Goal: Task Accomplishment & Management: Use online tool/utility

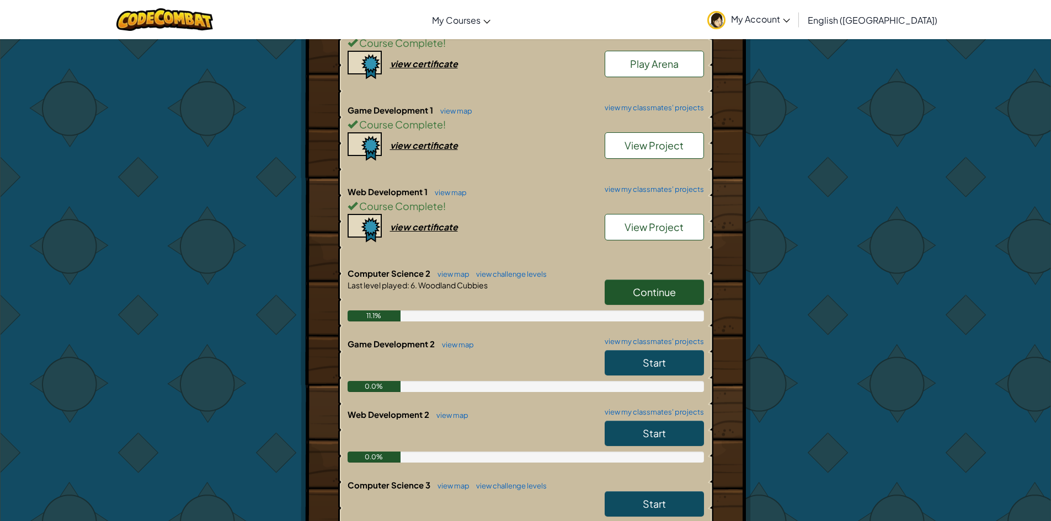
scroll to position [110, 0]
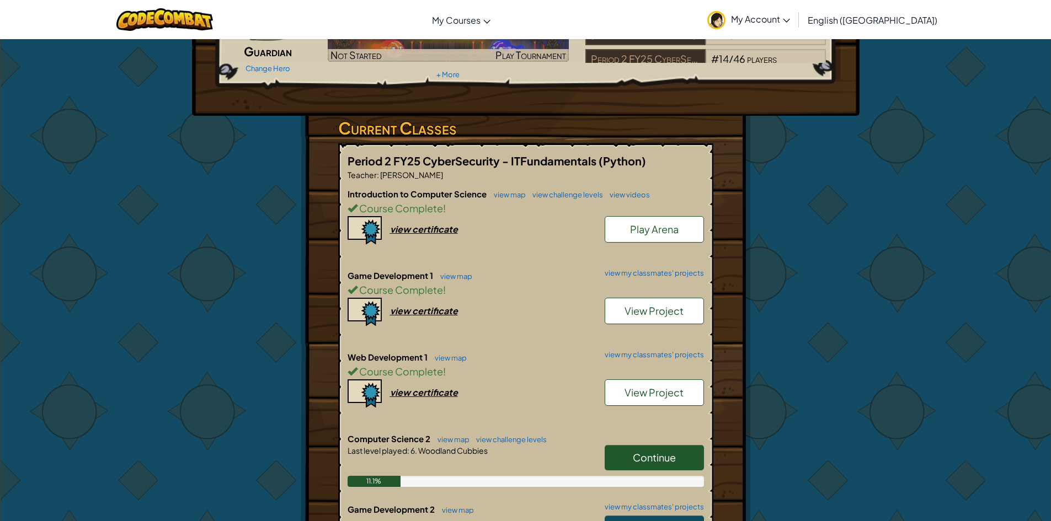
click at [655, 450] on link "Continue" at bounding box center [653, 457] width 99 height 25
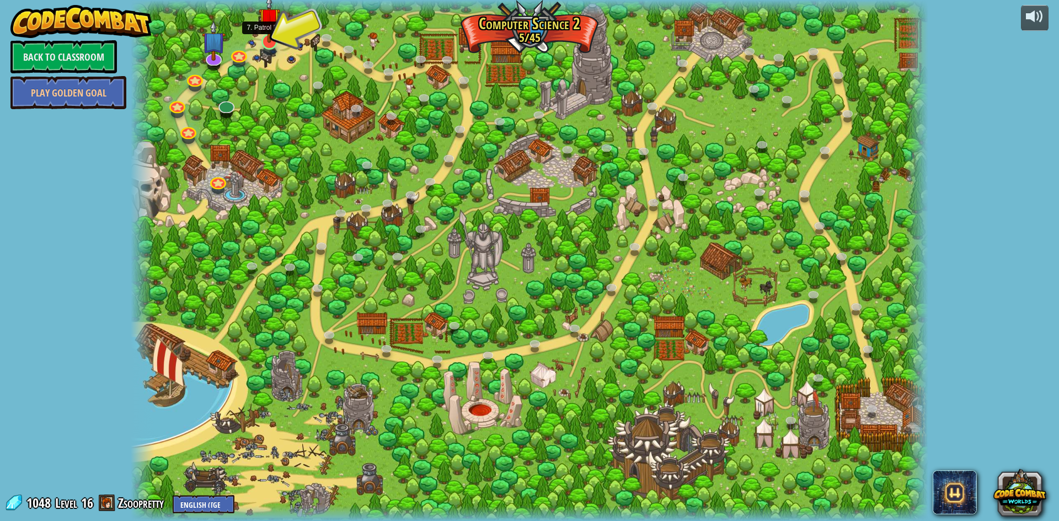
click at [270, 41] on img at bounding box center [270, 18] width 22 height 49
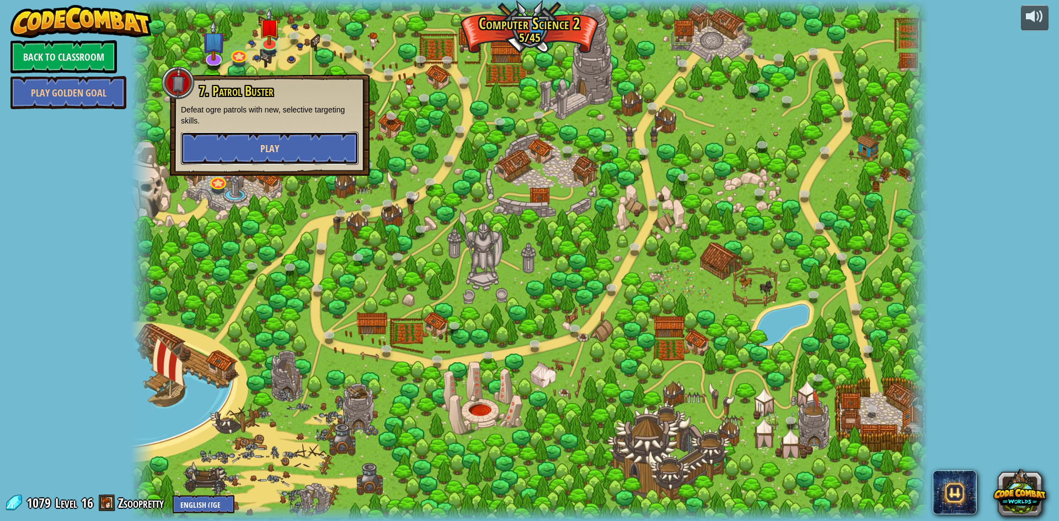
click at [283, 154] on button "Play" at bounding box center [270, 148] width 178 height 33
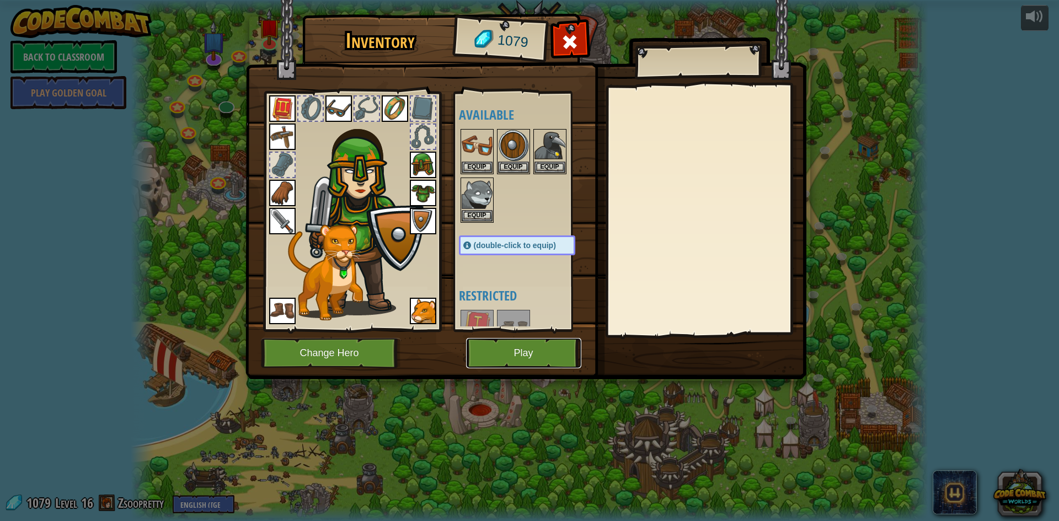
click at [543, 351] on button "Play" at bounding box center [523, 353] width 115 height 30
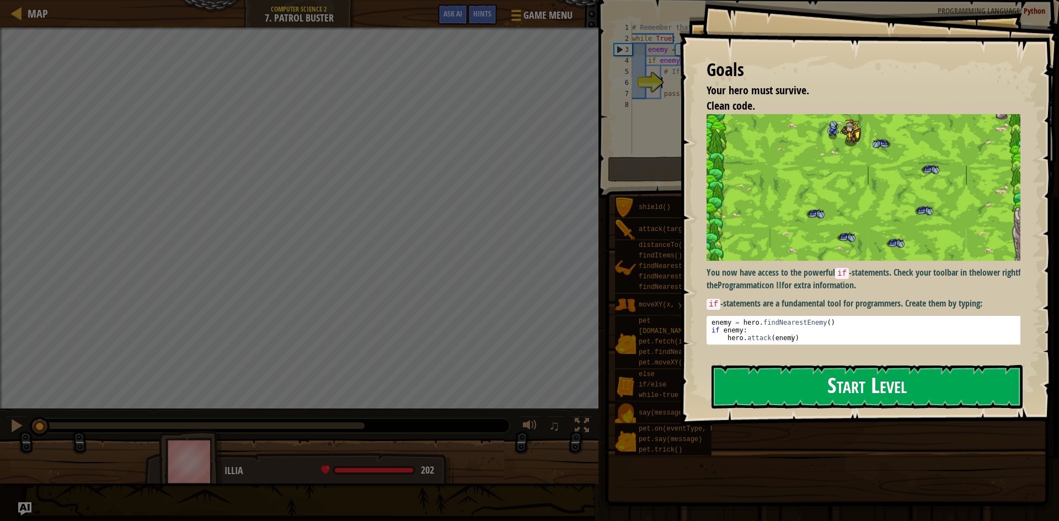
click at [832, 371] on button "Start Level" at bounding box center [866, 387] width 311 height 44
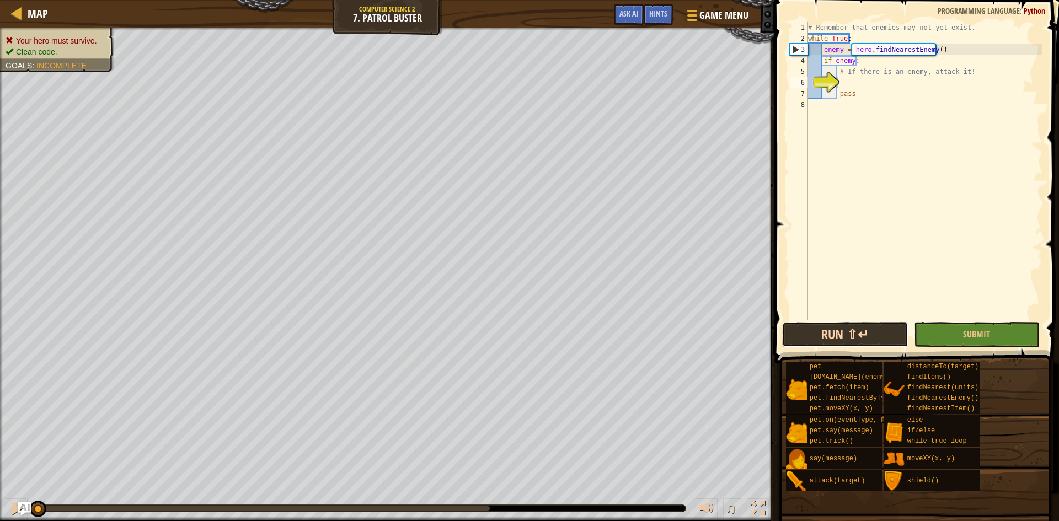
click at [837, 329] on button "Run ⇧↵" at bounding box center [845, 334] width 126 height 25
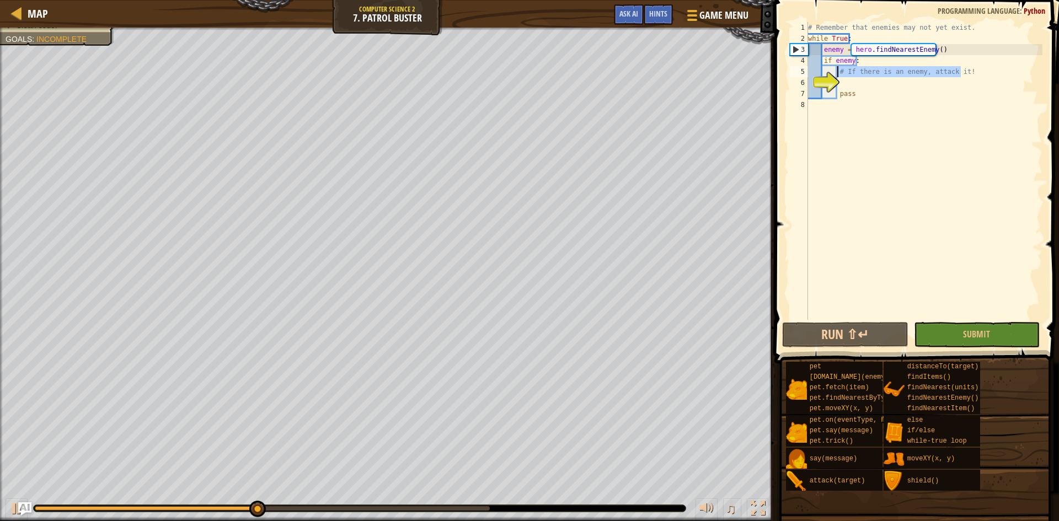
drag, startPoint x: 976, startPoint y: 74, endPoint x: 837, endPoint y: 72, distance: 138.5
click at [837, 72] on div "1 2 3 4 5 6 7 8 # Remember that enemies may not yet exist. while True : enemy =…" at bounding box center [915, 171] width 255 height 298
type textarea "# If there is an enemy, attack it!"
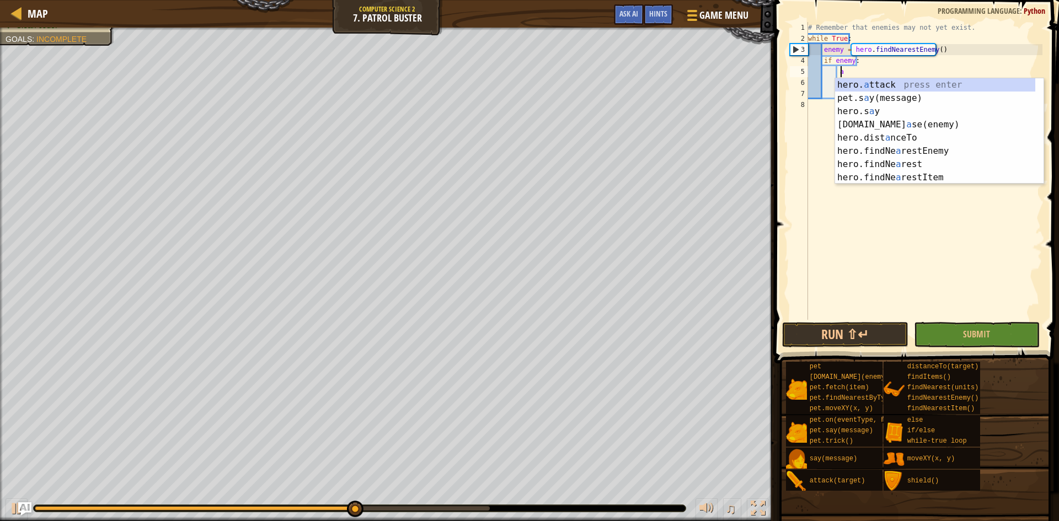
scroll to position [5, 2]
click at [974, 85] on div "hero. a ttack press enter pet.s a y(message) press enter hero.s a y press enter…" at bounding box center [935, 144] width 200 height 132
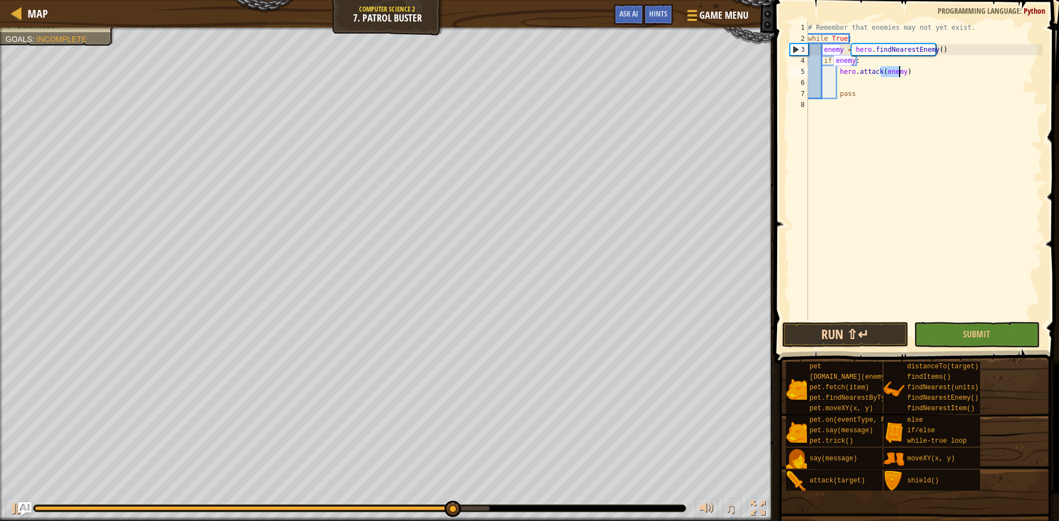
type textarea "hero.attack(enemy)"
click at [853, 334] on button "Run ⇧↵" at bounding box center [845, 334] width 126 height 25
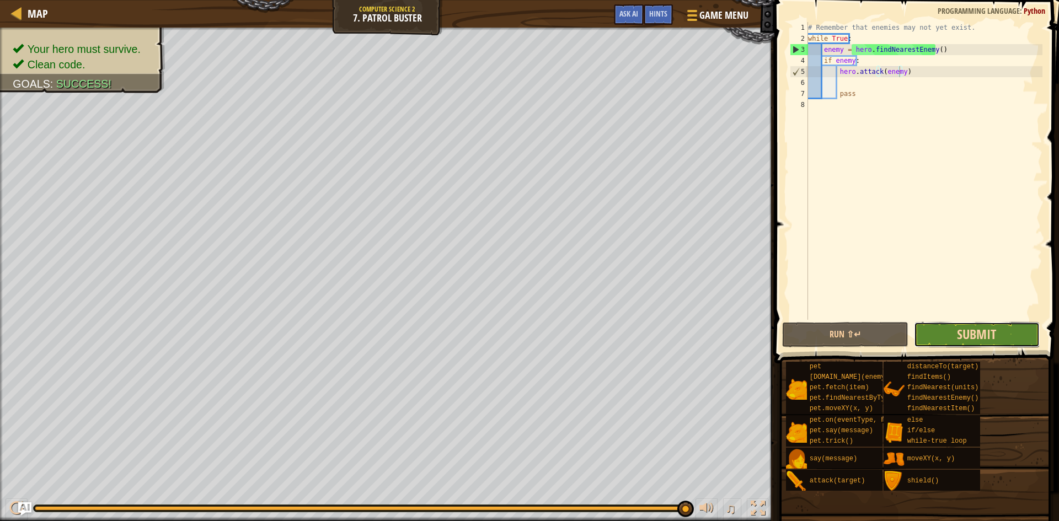
click at [977, 334] on span "Submit" at bounding box center [976, 334] width 39 height 18
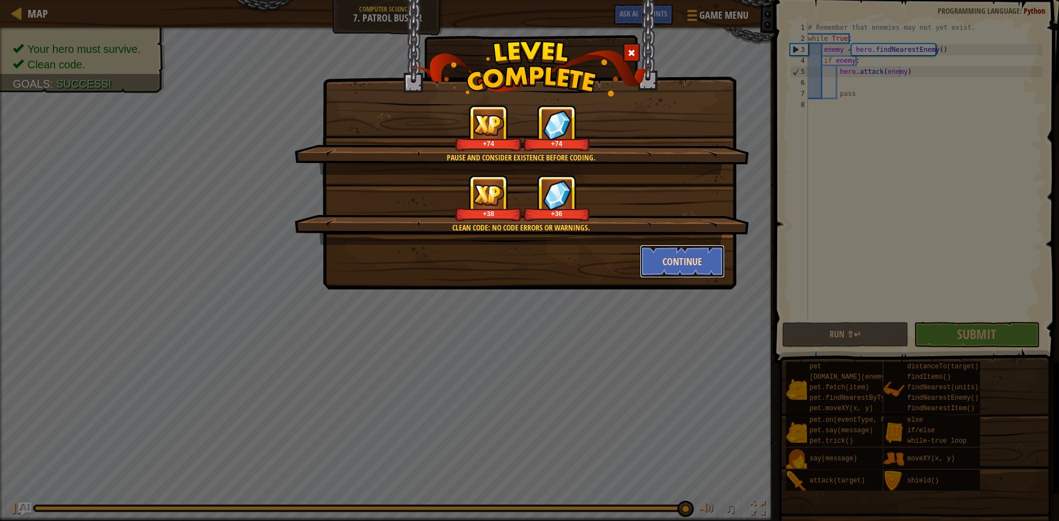
click at [691, 259] on button "Continue" at bounding box center [682, 261] width 85 height 33
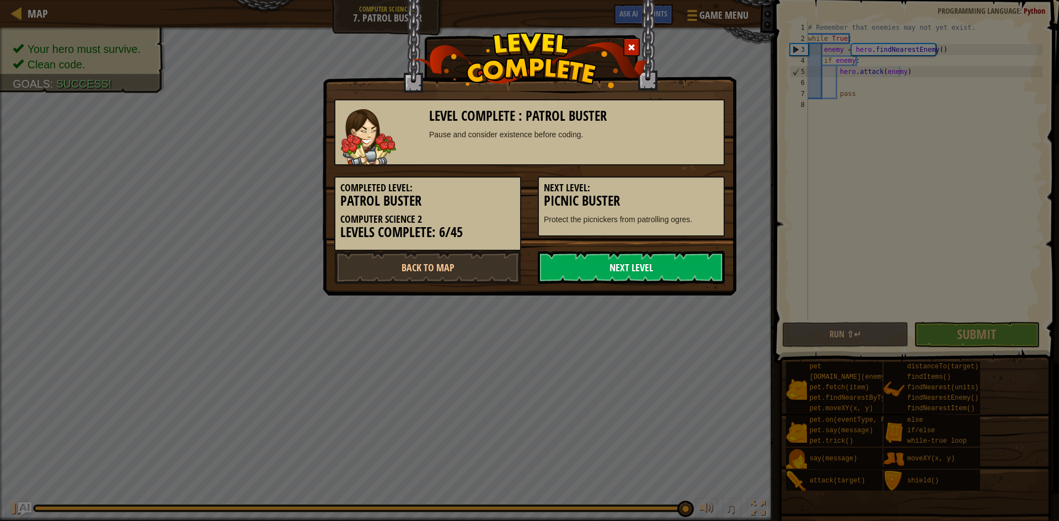
click at [675, 264] on link "Next Level" at bounding box center [631, 267] width 187 height 33
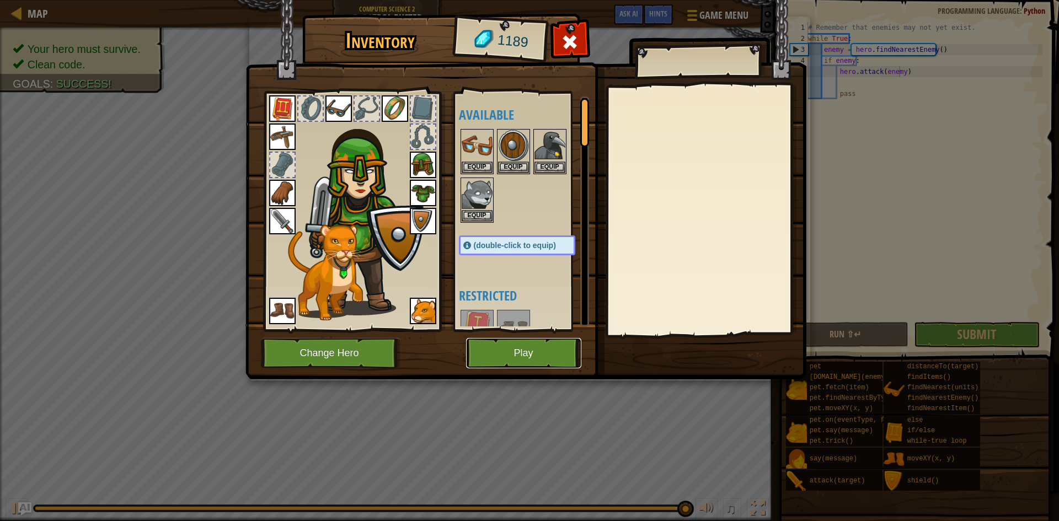
click at [551, 361] on button "Play" at bounding box center [523, 353] width 115 height 30
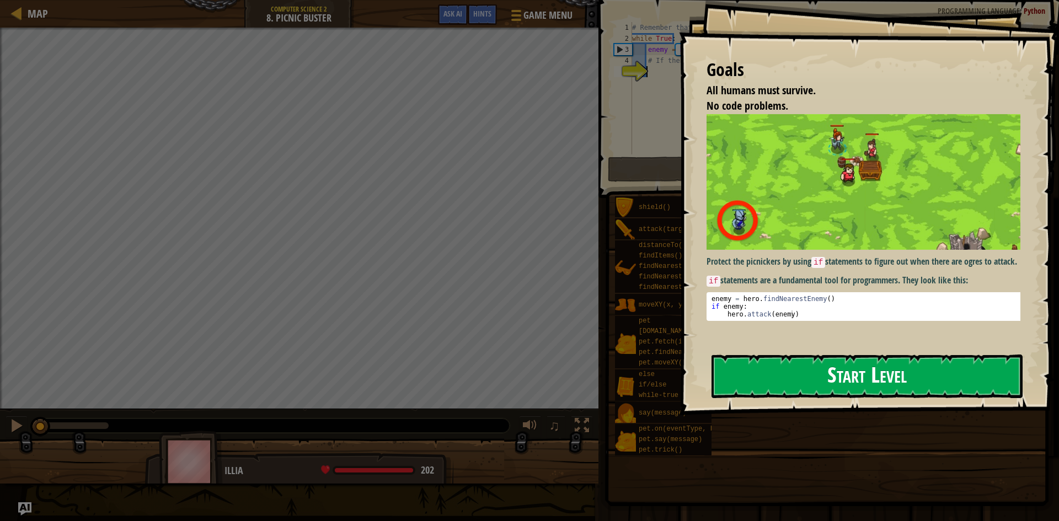
click at [850, 371] on button "Start Level" at bounding box center [866, 377] width 311 height 44
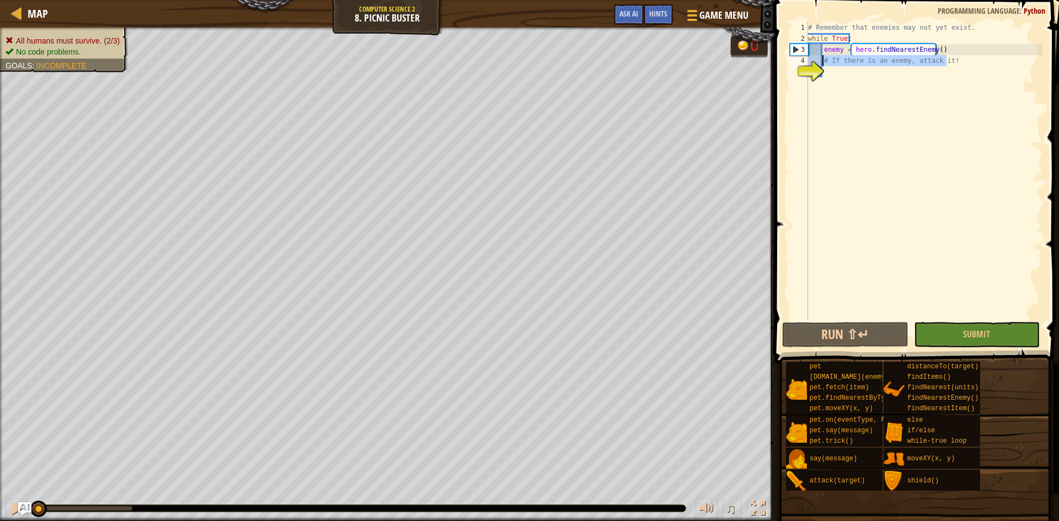
drag, startPoint x: 976, startPoint y: 56, endPoint x: 823, endPoint y: 58, distance: 152.8
click at [823, 58] on div "# Remember that enemies may not yet exist. while True : enemy = hero . findNear…" at bounding box center [924, 182] width 237 height 320
type textarea "# If there is an enemy, attack it!"
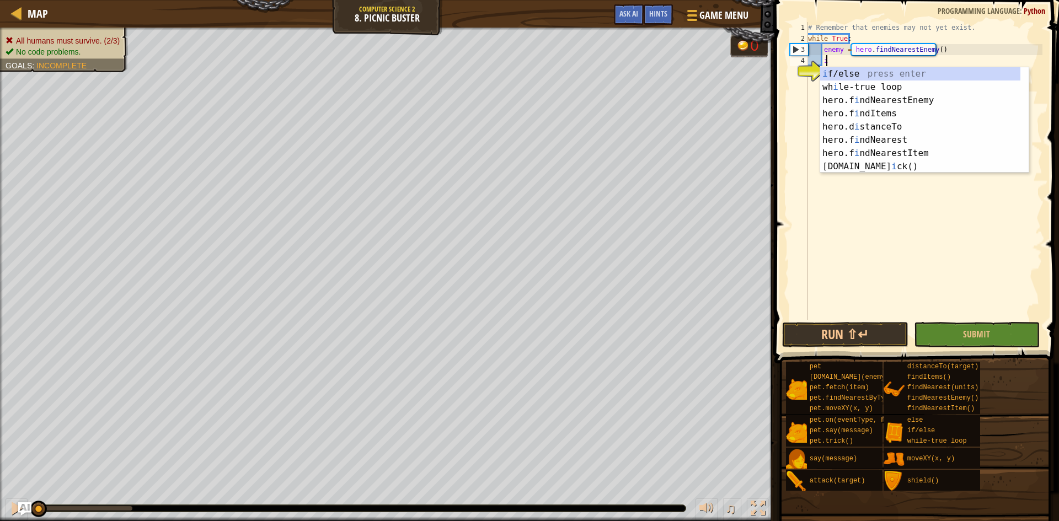
scroll to position [5, 1]
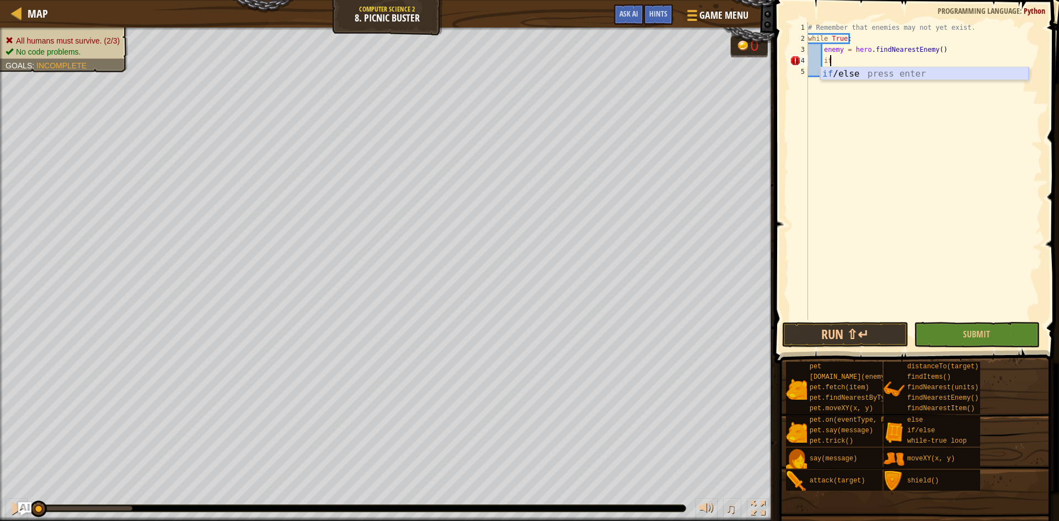
click at [856, 73] on div "if /else press enter" at bounding box center [924, 87] width 208 height 40
type textarea "if enemy:"
click at [850, 74] on div "# Remember that enemies may not yet exist. while True : enemy = hero . findNear…" at bounding box center [924, 182] width 237 height 320
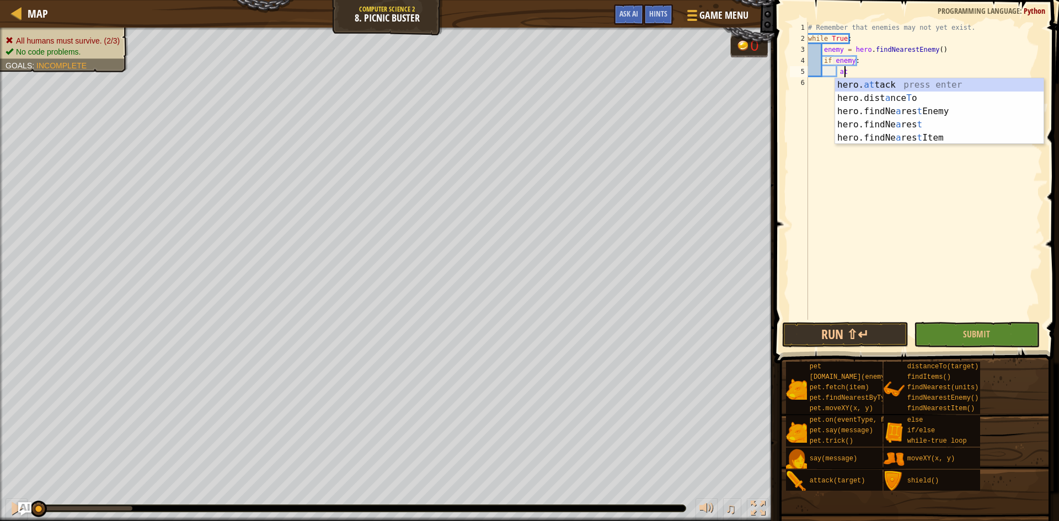
scroll to position [5, 3]
click at [874, 85] on div "hero. at tack press enter hero.dist a nce T o press enter hero.findNe a res t E…" at bounding box center [939, 124] width 208 height 93
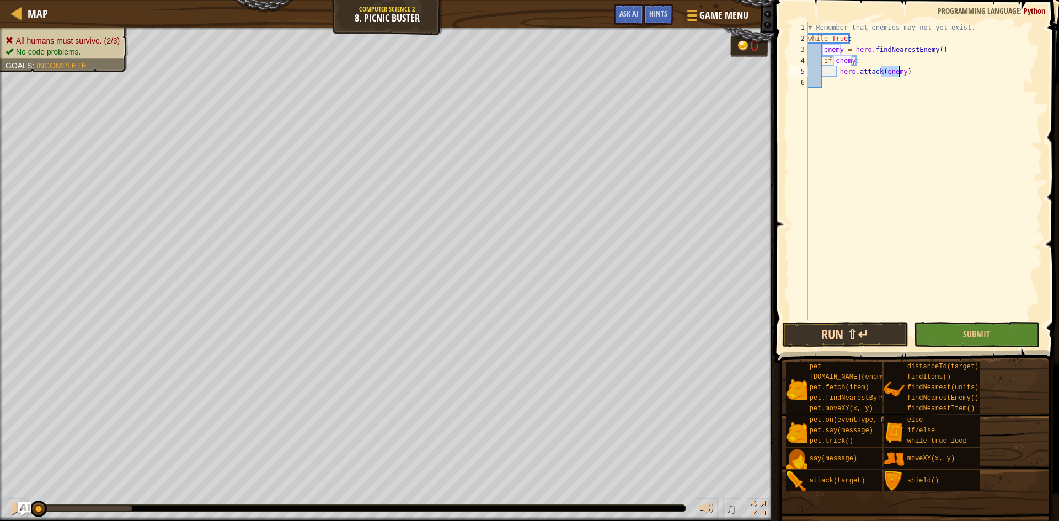
type textarea "hero.attack(enemy)"
click at [865, 330] on button "Run ⇧↵" at bounding box center [845, 334] width 126 height 25
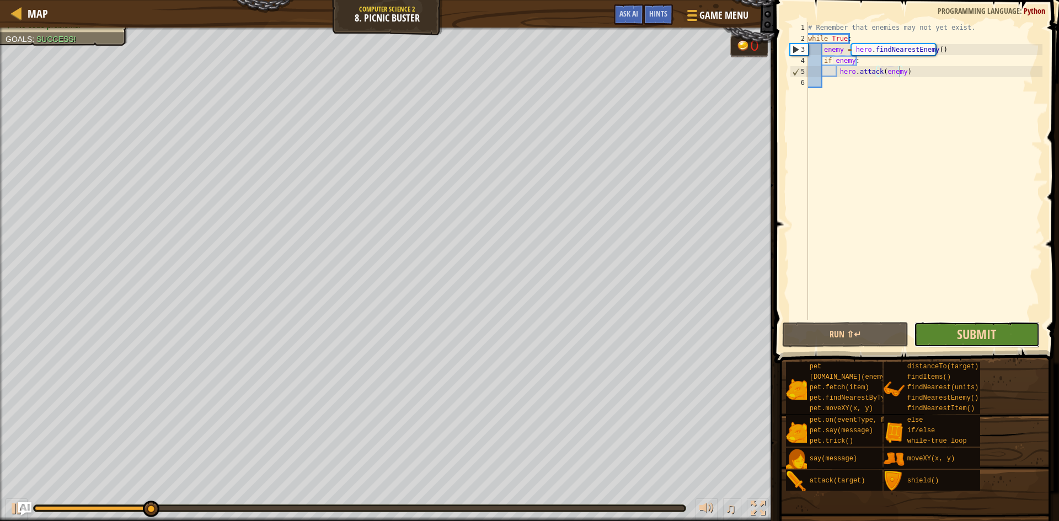
click at [967, 329] on span "Submit" at bounding box center [976, 334] width 39 height 18
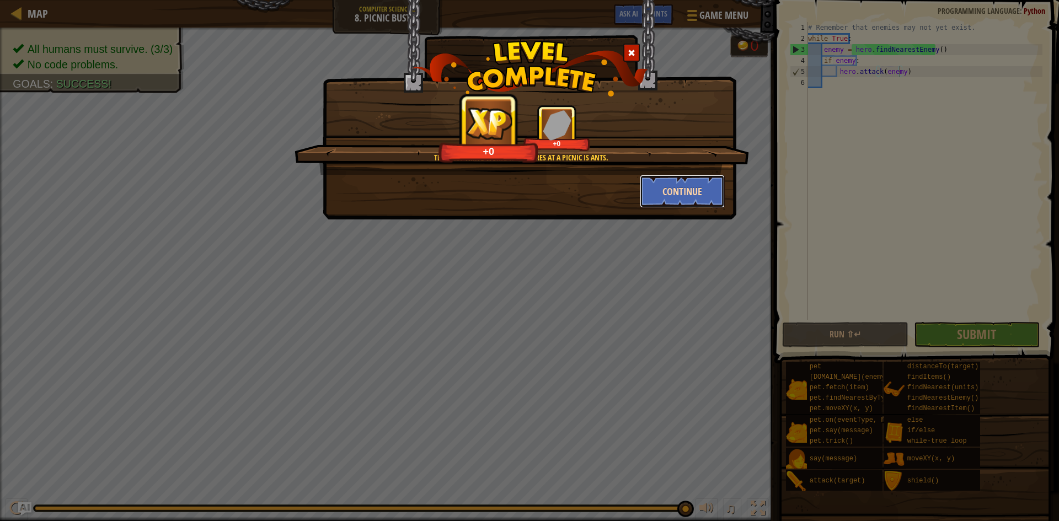
click at [702, 205] on button "Continue" at bounding box center [682, 191] width 85 height 33
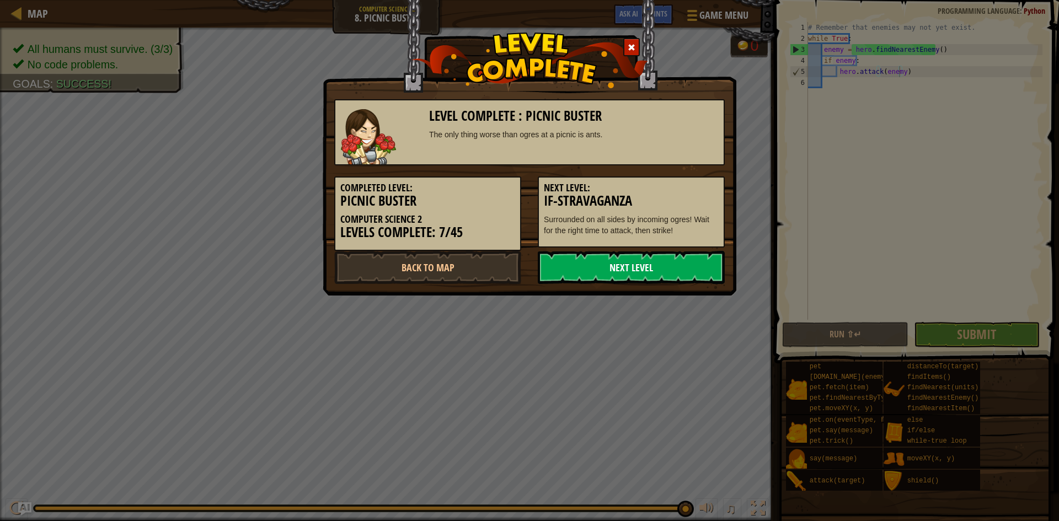
click at [686, 275] on link "Next Level" at bounding box center [631, 267] width 187 height 33
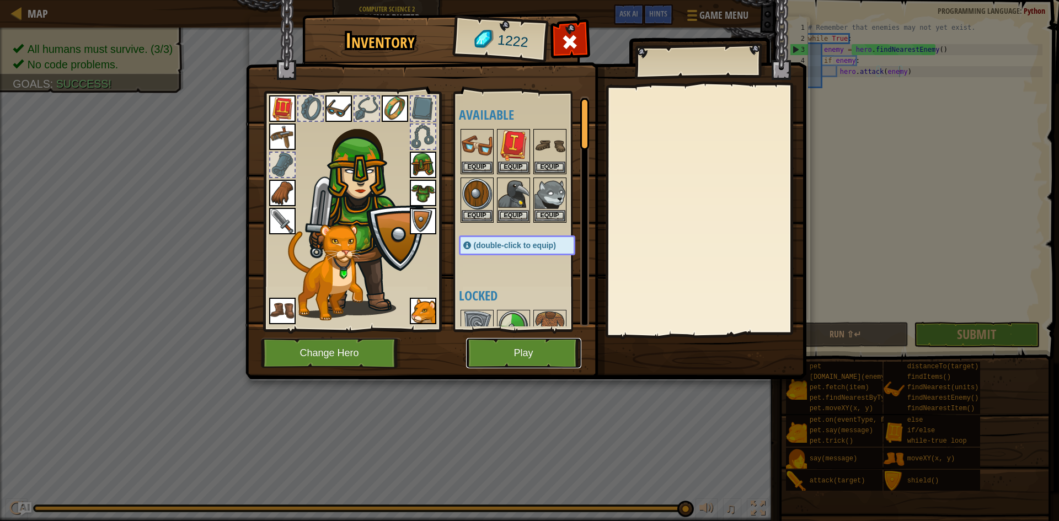
drag, startPoint x: 560, startPoint y: 355, endPoint x: 560, endPoint y: 349, distance: 5.5
click at [560, 349] on button "Play" at bounding box center [523, 353] width 115 height 30
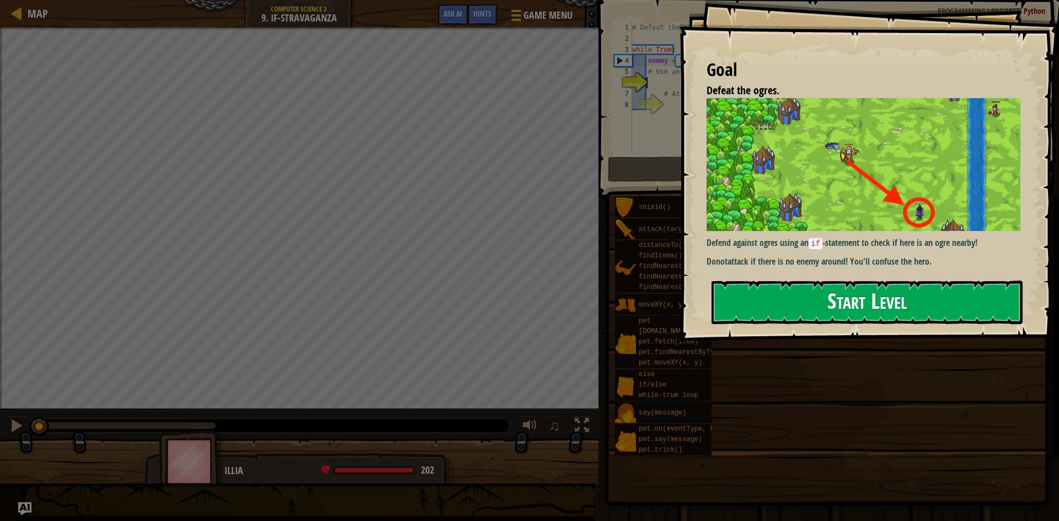
click at [867, 287] on button "Start Level" at bounding box center [866, 303] width 311 height 44
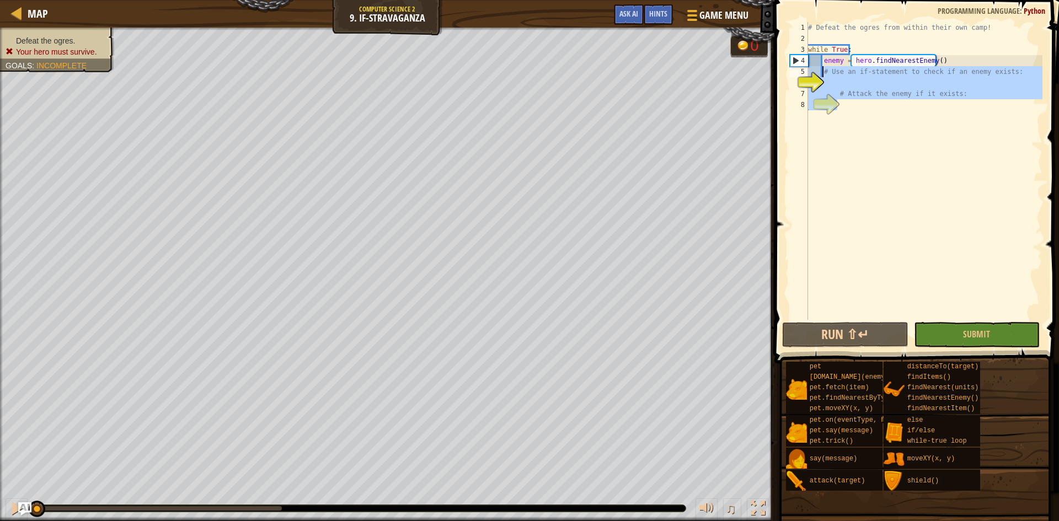
drag, startPoint x: 965, startPoint y: 100, endPoint x: 822, endPoint y: 69, distance: 146.3
click at [822, 69] on div "# Defeat the ogres from within their own camp! while True : enemy = hero . find…" at bounding box center [924, 182] width 237 height 320
type textarea "# Use an if-statement to check if an enemy exists:"
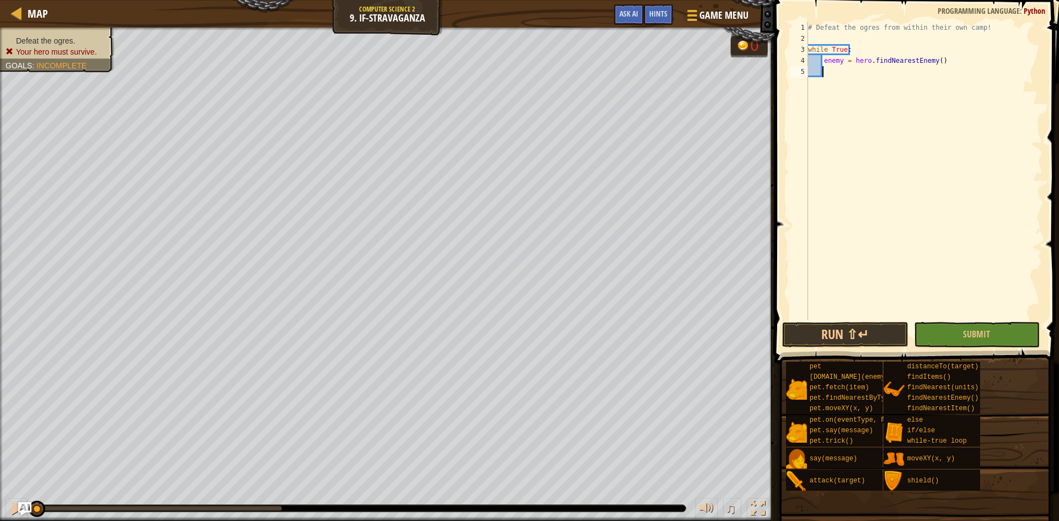
scroll to position [5, 1]
click at [858, 81] on div "if /else press enter" at bounding box center [924, 98] width 208 height 40
type textarea "if enemy:"
click at [855, 87] on div "# Defeat the ogres from within their own camp! while True : enemy = hero . find…" at bounding box center [924, 182] width 237 height 320
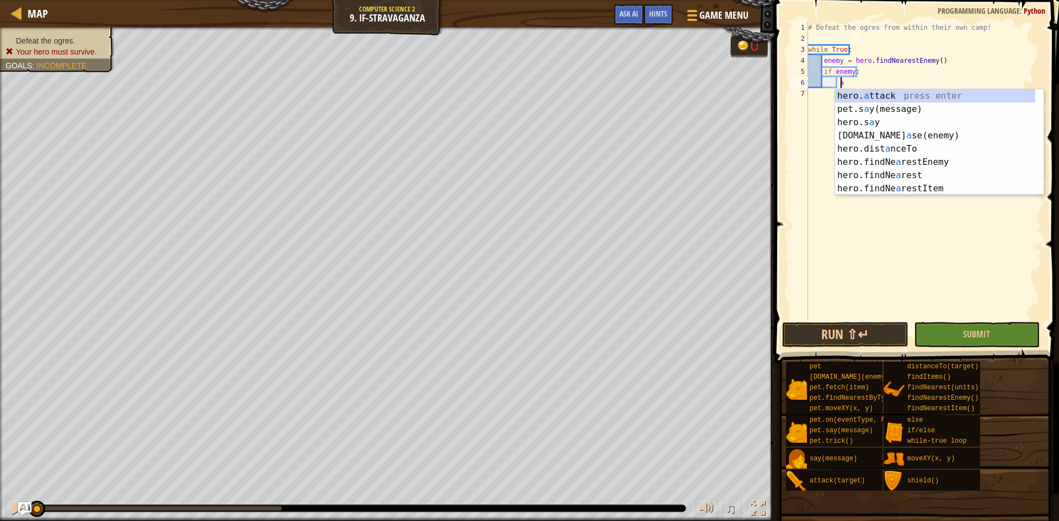
scroll to position [5, 3]
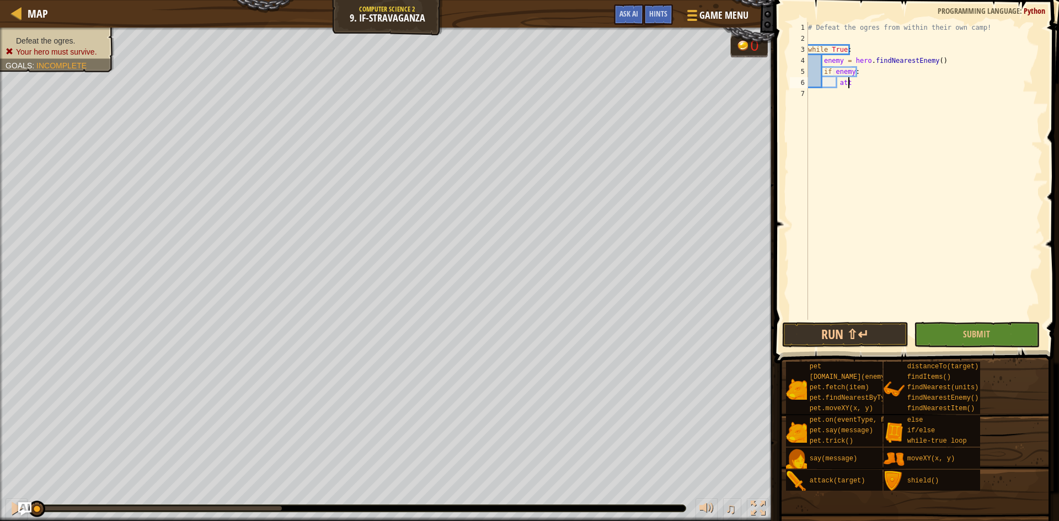
click at [859, 86] on div "# Defeat the ogres from within their own camp! while True : enemy = hero . find…" at bounding box center [924, 182] width 237 height 320
click at [893, 92] on div "hero. [PERSON_NAME] press enter" at bounding box center [939, 109] width 208 height 40
type textarea "hero.attack(enemy)"
click at [848, 336] on button "Run ⇧↵" at bounding box center [845, 334] width 126 height 25
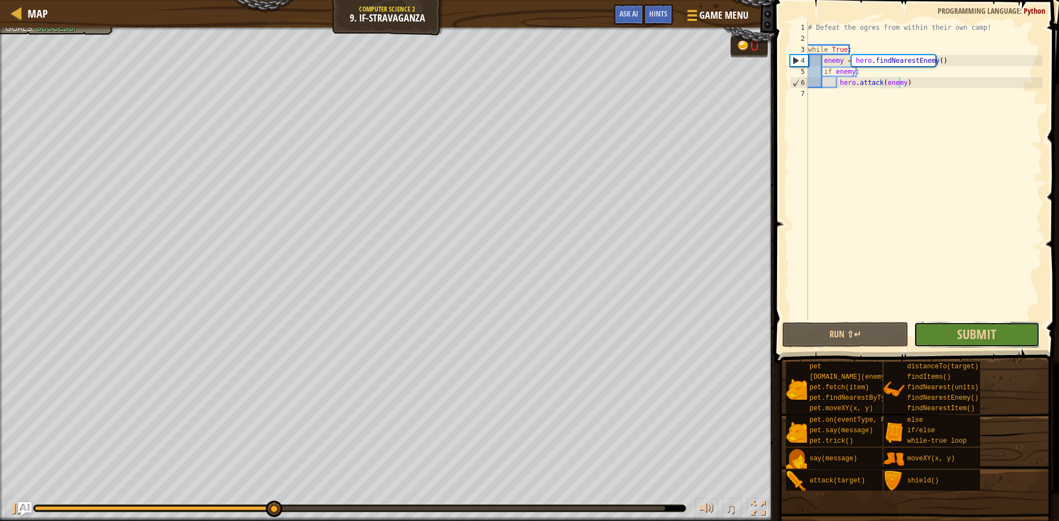
click at [940, 337] on button "Submit" at bounding box center [977, 334] width 126 height 25
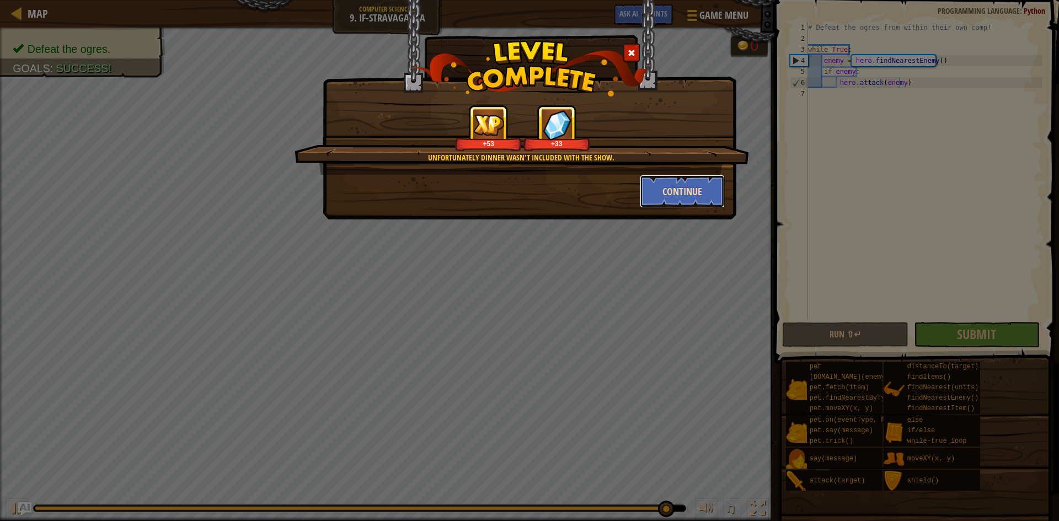
click at [676, 195] on button "Continue" at bounding box center [682, 191] width 85 height 33
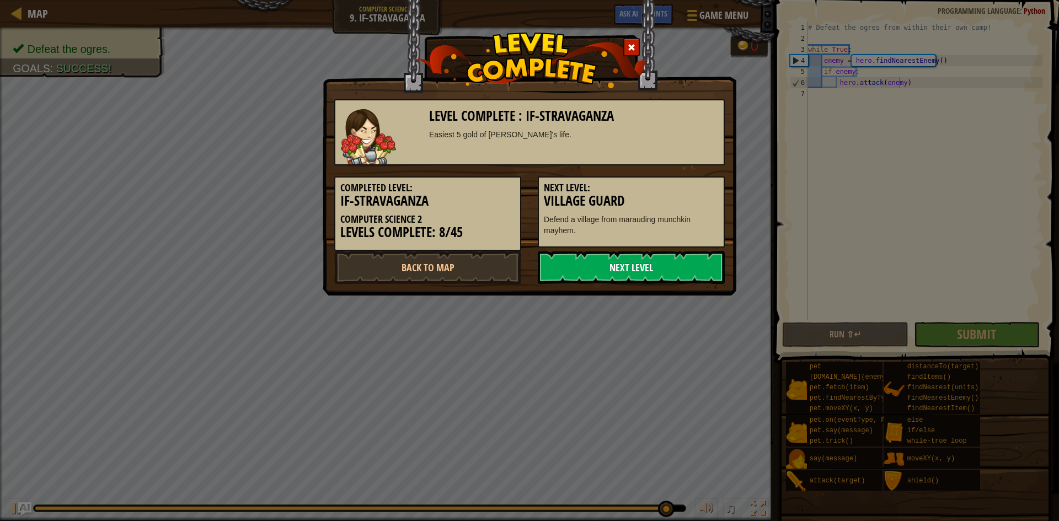
click at [654, 266] on link "Next Level" at bounding box center [631, 267] width 187 height 33
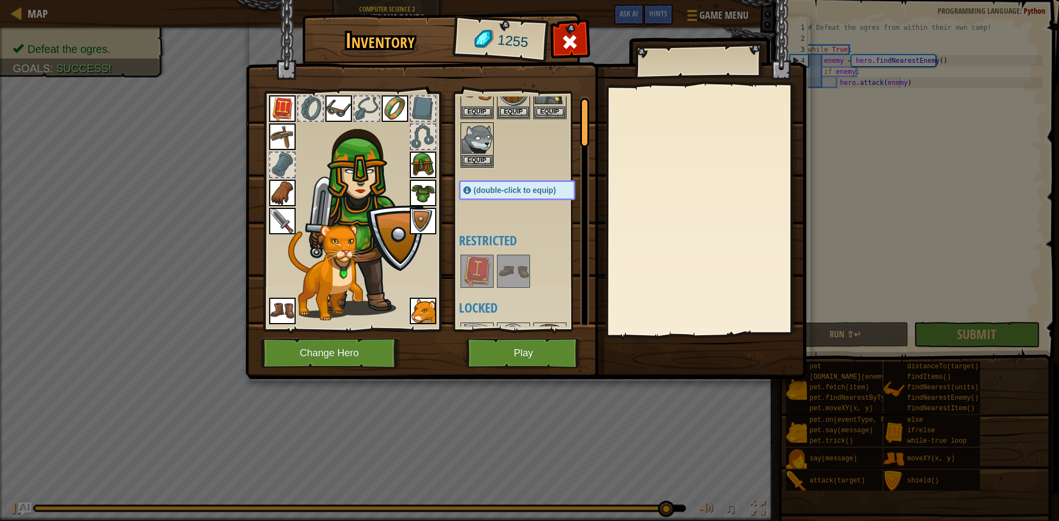
scroll to position [0, 0]
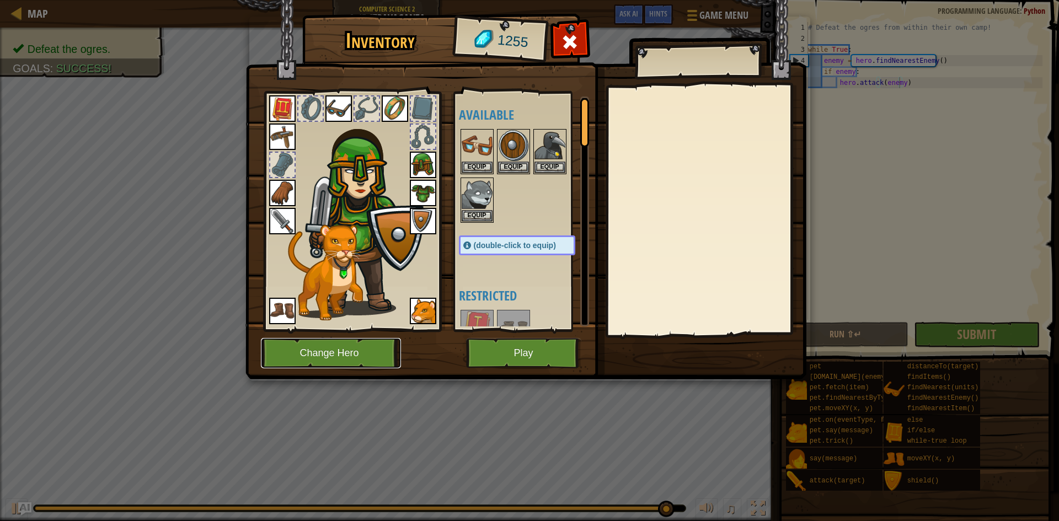
click at [334, 351] on button "Change Hero" at bounding box center [331, 353] width 140 height 30
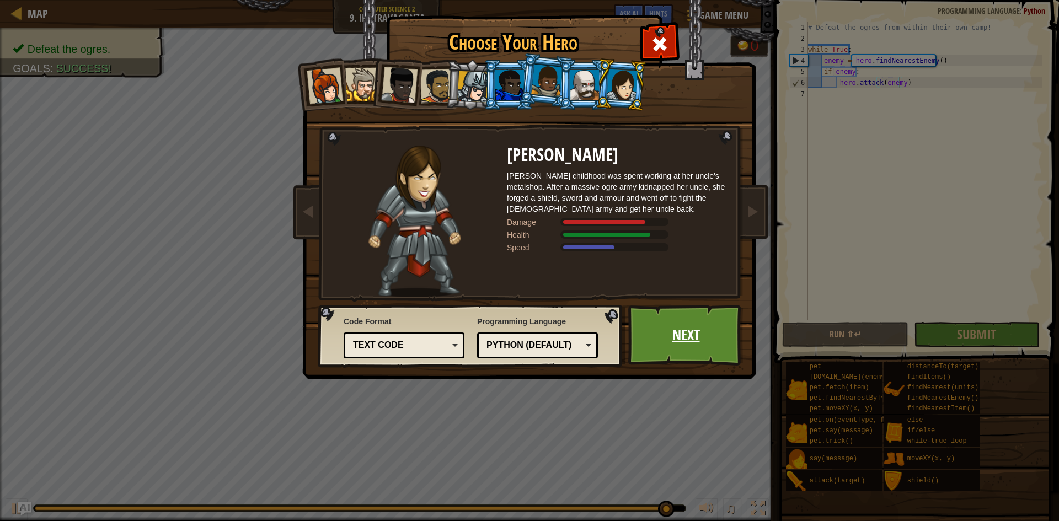
click at [691, 341] on link "Next" at bounding box center [685, 335] width 115 height 61
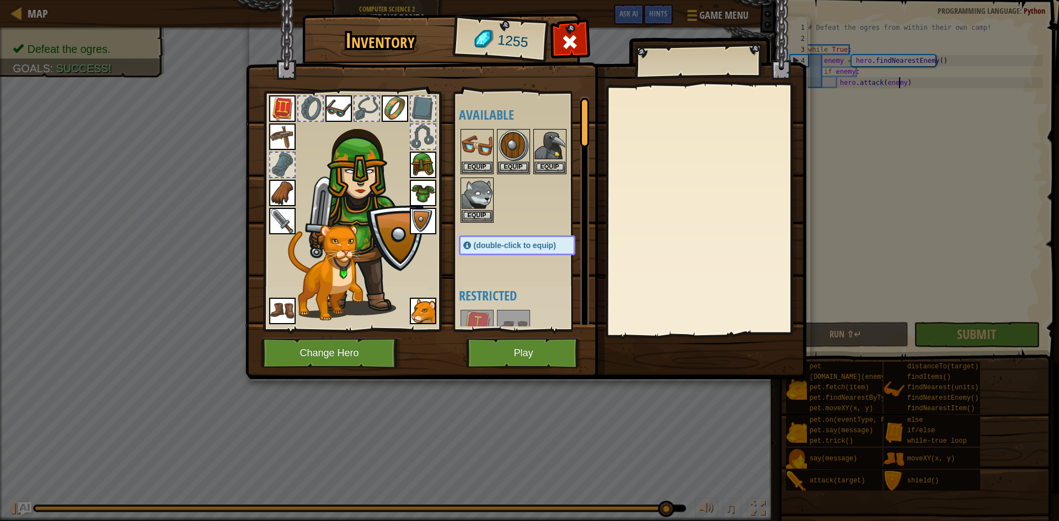
drag, startPoint x: 586, startPoint y: 128, endPoint x: 574, endPoint y: 65, distance: 64.0
click at [583, 65] on div "Inventory 1255 Available Equip Equip Equip Equip Equip Equip Equip Equip Equip …" at bounding box center [529, 199] width 561 height 364
click at [495, 40] on div "1255" at bounding box center [499, 41] width 91 height 44
click at [504, 343] on button "Play" at bounding box center [523, 353] width 115 height 30
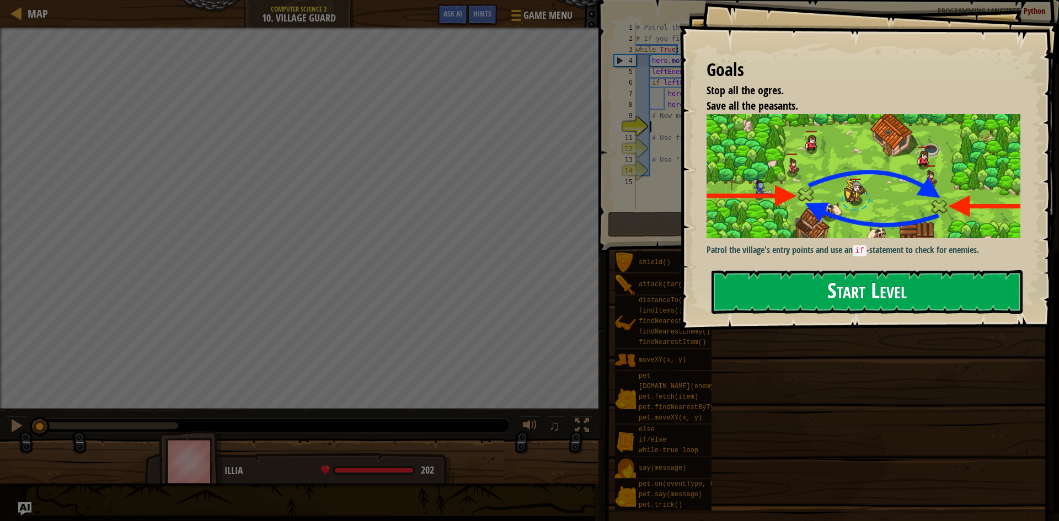
click at [889, 287] on button "Start Level" at bounding box center [866, 292] width 311 height 44
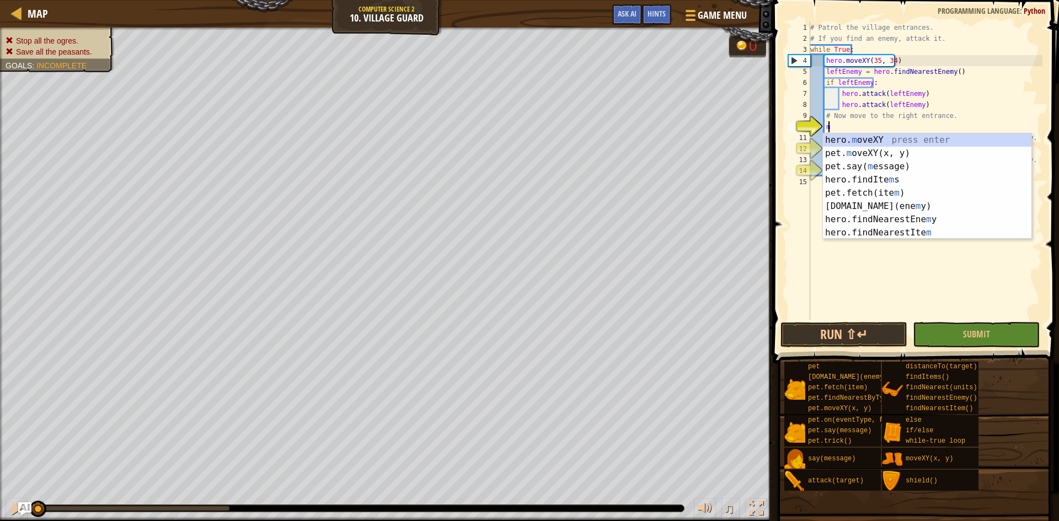
scroll to position [5, 1]
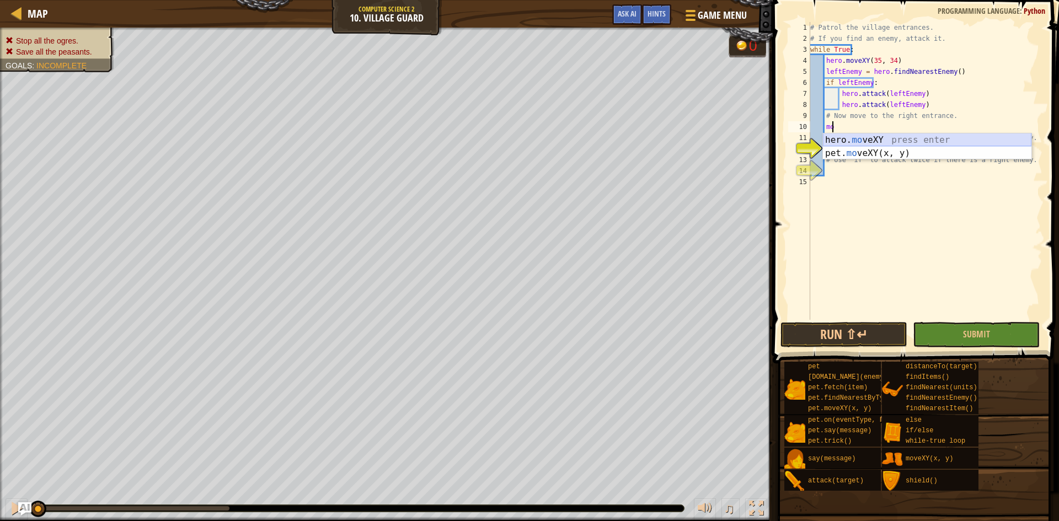
click at [865, 140] on div "hero. mo veXY press enter pet. mo veXY(x, y) press enter" at bounding box center [927, 159] width 208 height 53
type textarea "hero.moveXY(60, 31)"
click at [859, 147] on div "# Patrol the village entrances. # If you find an enemy, attack it. while True :…" at bounding box center [925, 182] width 234 height 320
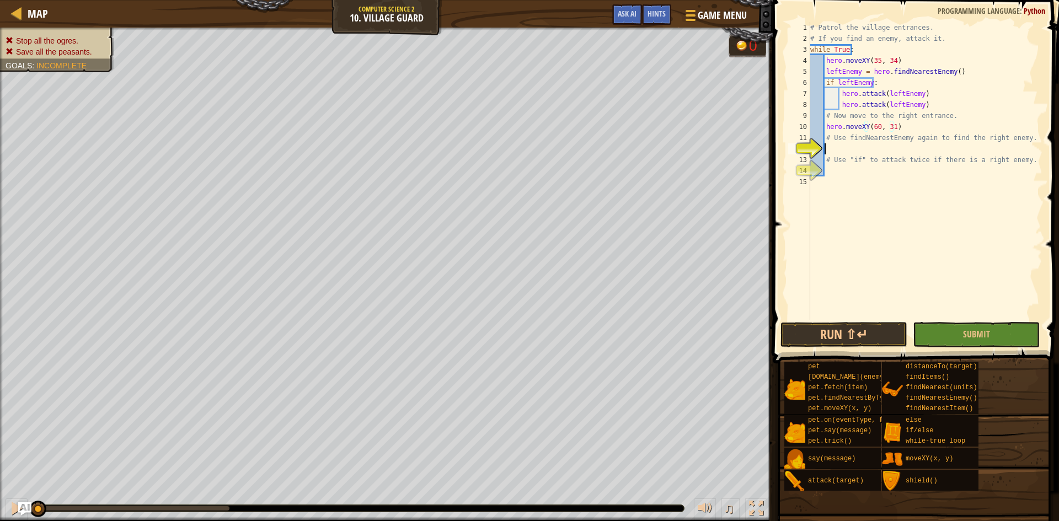
scroll to position [5, 1]
type textarea "f"
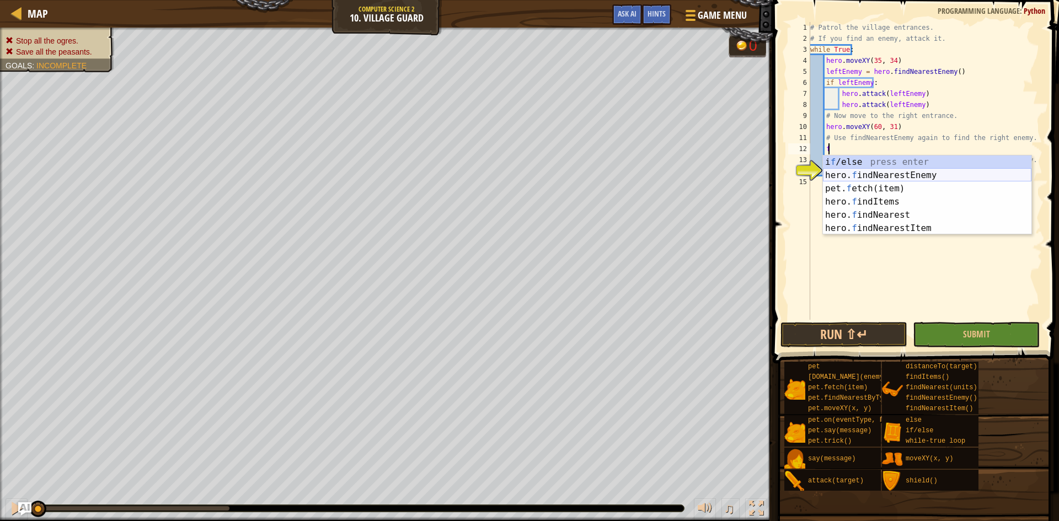
click at [867, 179] on div "i f /else press enter hero. f indNearestEnemy press enter pet. f etch(item) pre…" at bounding box center [927, 209] width 208 height 106
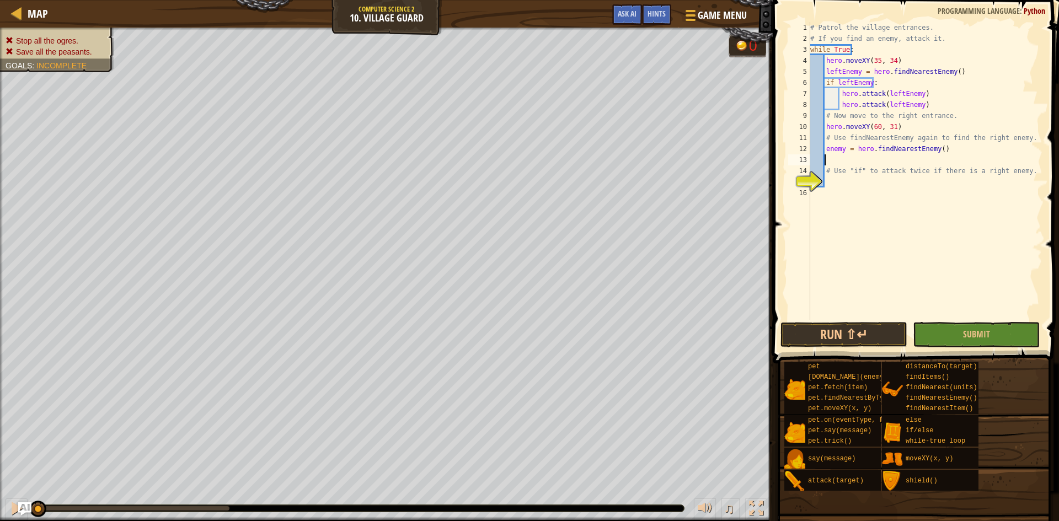
click at [866, 182] on div "# Patrol the village entrances. # If you find an enemy, attack it. while True :…" at bounding box center [925, 182] width 234 height 320
click at [874, 199] on div "if /else press enter" at bounding box center [927, 209] width 208 height 40
type textarea "if enemy:"
click at [860, 195] on div "# Patrol the village entrances. # If you find an enemy, attack it. while True :…" at bounding box center [925, 182] width 234 height 320
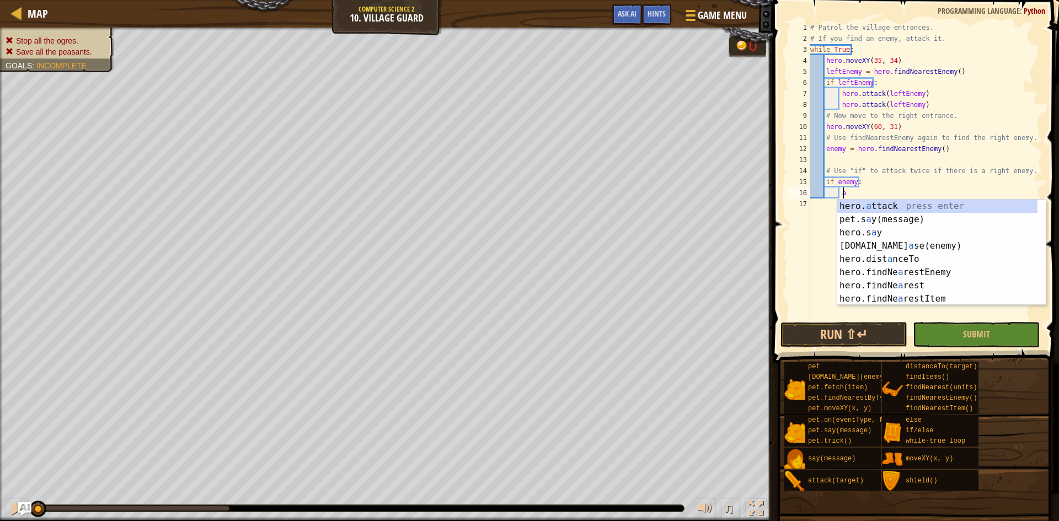
scroll to position [5, 3]
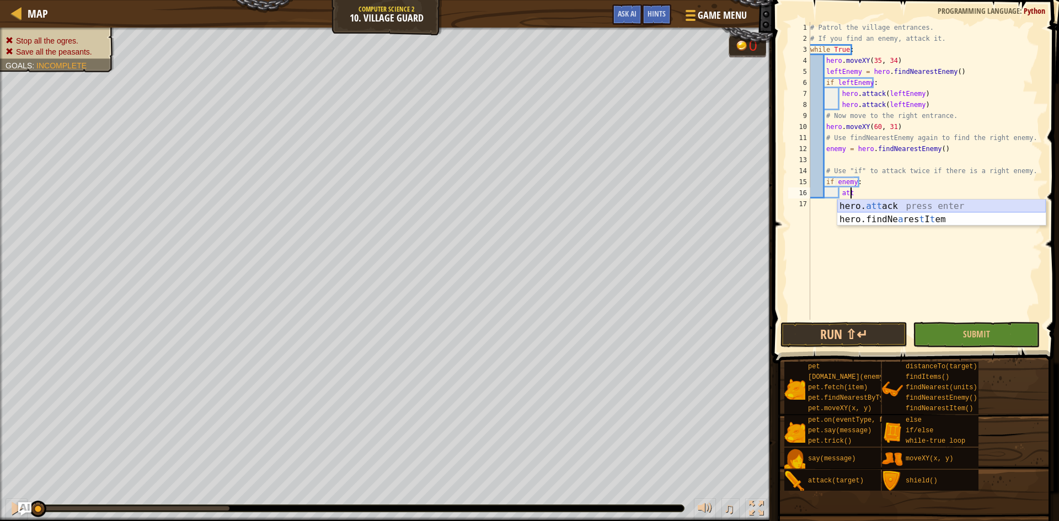
click at [939, 210] on div "hero. att ack press enter hero.findNe a res t I t em press enter" at bounding box center [941, 226] width 208 height 53
type textarea "hero.attack(enemy)"
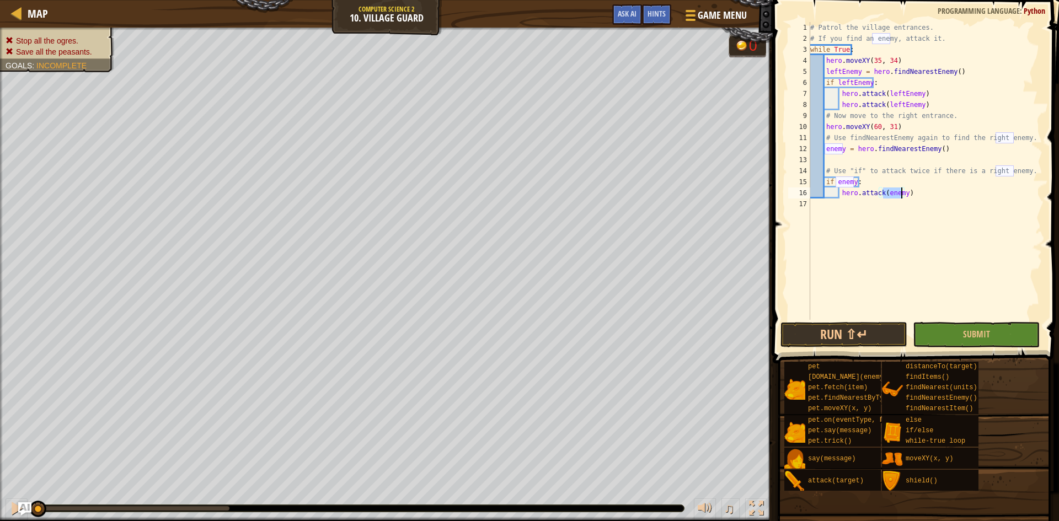
click at [933, 200] on div "# Patrol the village entrances. # If you find an enemy, attack it. while True :…" at bounding box center [925, 182] width 234 height 320
click at [919, 192] on div "# Patrol the village entrances. # If you find an enemy, attack it. while True :…" at bounding box center [925, 182] width 234 height 320
type textarea "hero.attack(enemy)"
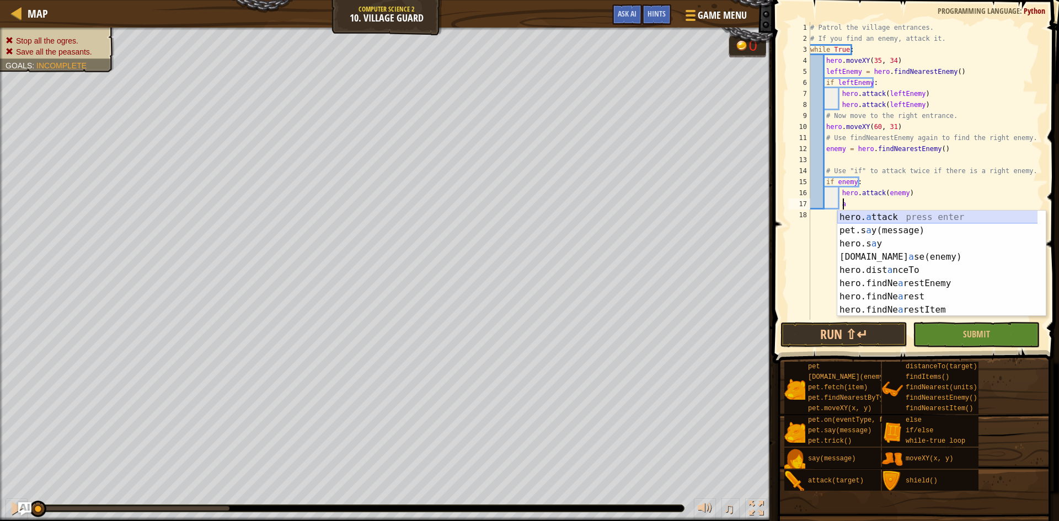
click at [938, 214] on div "hero. a ttack press enter pet.s a y(message) press enter hero.s a y press enter…" at bounding box center [941, 277] width 208 height 132
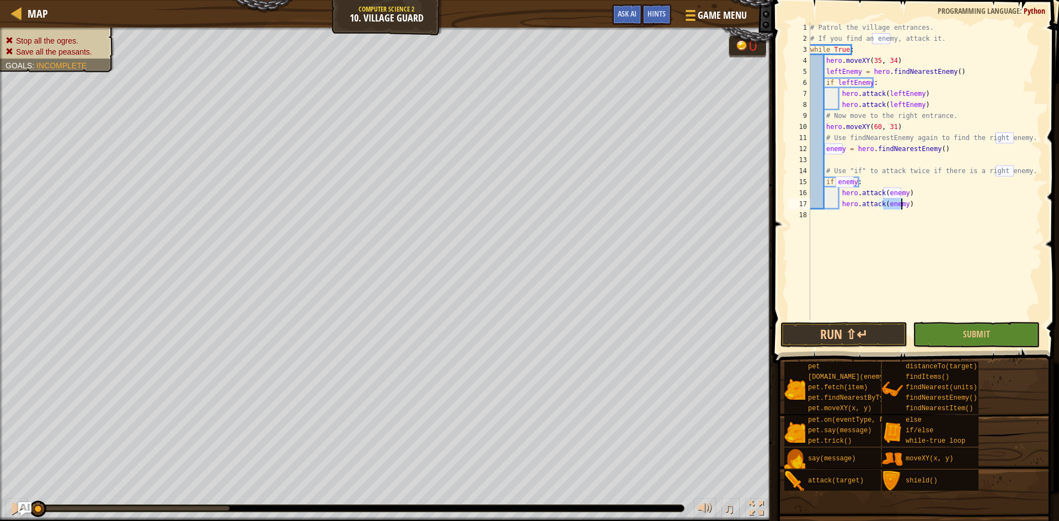
click at [882, 205] on div "# Patrol the village entrances. # If you find an enemy, attack it. while True :…" at bounding box center [925, 171] width 234 height 298
click at [881, 194] on div "# Patrol the village entrances. # If you find an enemy, attack it. while True :…" at bounding box center [925, 182] width 234 height 320
click at [882, 194] on div "# Patrol the village entrances. # If you find an enemy, attack it. while True :…" at bounding box center [925, 182] width 234 height 320
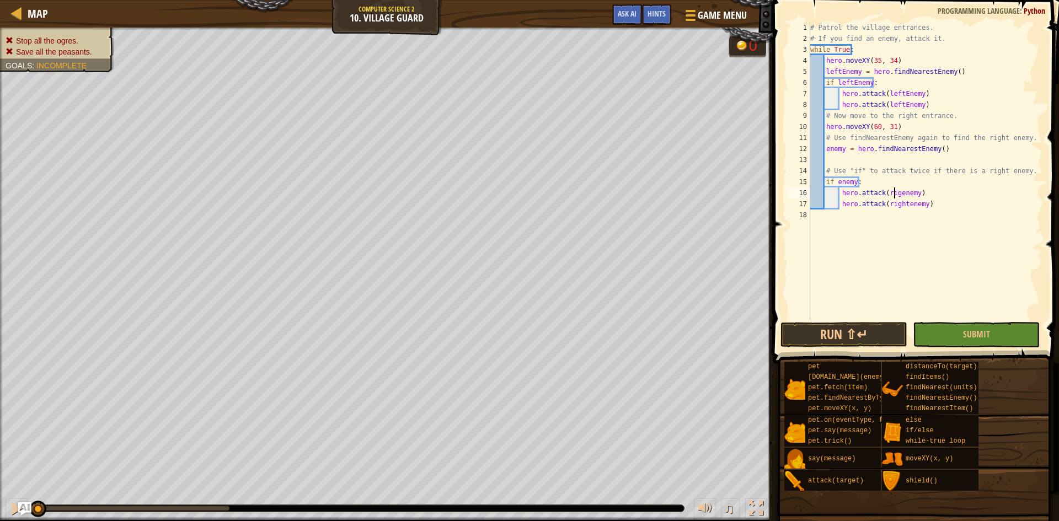
scroll to position [5, 8]
type textarea "hero.attack(rightenemy)"
click at [851, 162] on div "# Patrol the village entrances. # If you find an enemy, attack it. while True :…" at bounding box center [925, 182] width 234 height 320
click at [862, 174] on div "# Patrol the village entrances. # If you find an enemy, attack it. while True :…" at bounding box center [925, 182] width 234 height 320
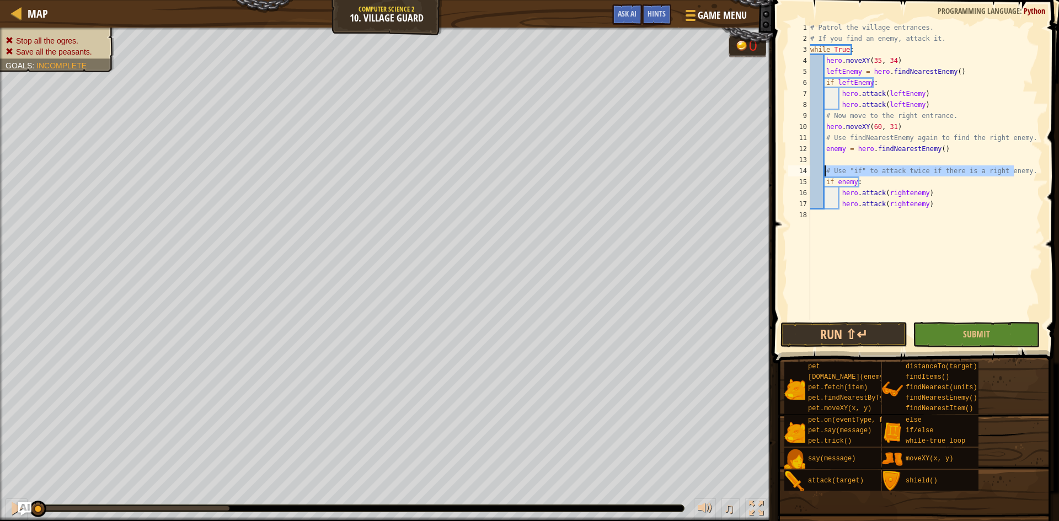
drag, startPoint x: 1013, startPoint y: 169, endPoint x: 826, endPoint y: 174, distance: 187.6
click at [826, 174] on div "# Patrol the village entrances. # If you find an enemy, attack it. while True :…" at bounding box center [925, 182] width 234 height 320
type textarea "."
click at [861, 175] on div "# Patrol the village entrances. # If you find an enemy, attack it. while True :…" at bounding box center [925, 182] width 234 height 320
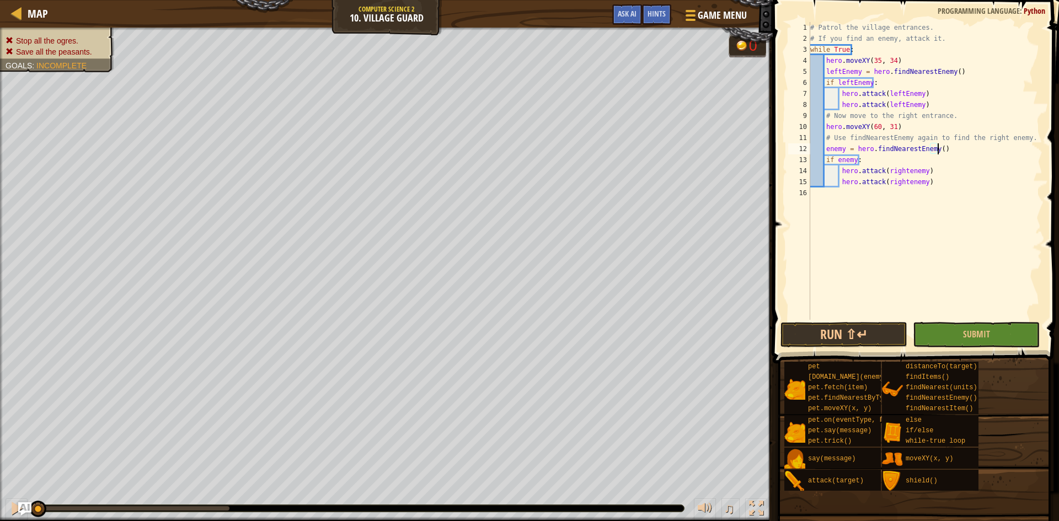
click at [835, 163] on div "# Patrol the village entrances. # If you find an enemy, attack it. while True :…" at bounding box center [925, 182] width 234 height 320
type textarea "if rightenemy:"
click at [897, 162] on div "# Patrol the village entrances. # If you find an enemy, attack it. while True :…" at bounding box center [925, 182] width 234 height 320
click at [864, 215] on div "# Patrol the village entrances. # If you find an enemy, attack it. while True :…" at bounding box center [925, 182] width 234 height 320
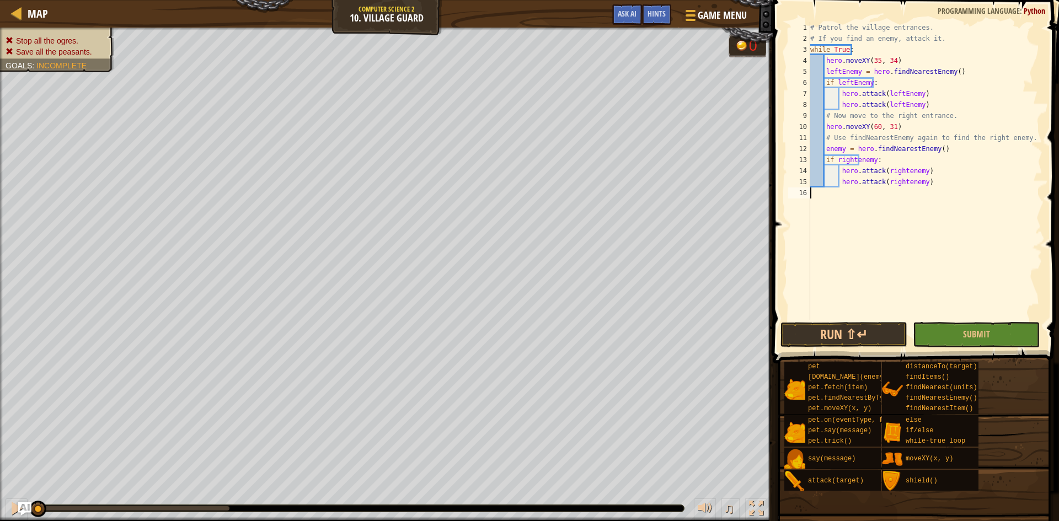
scroll to position [5, 0]
click at [876, 163] on div "# Patrol the village entrances. # If you find an enemy, attack it. while True :…" at bounding box center [925, 182] width 234 height 320
type textarea "if rightenemy:"
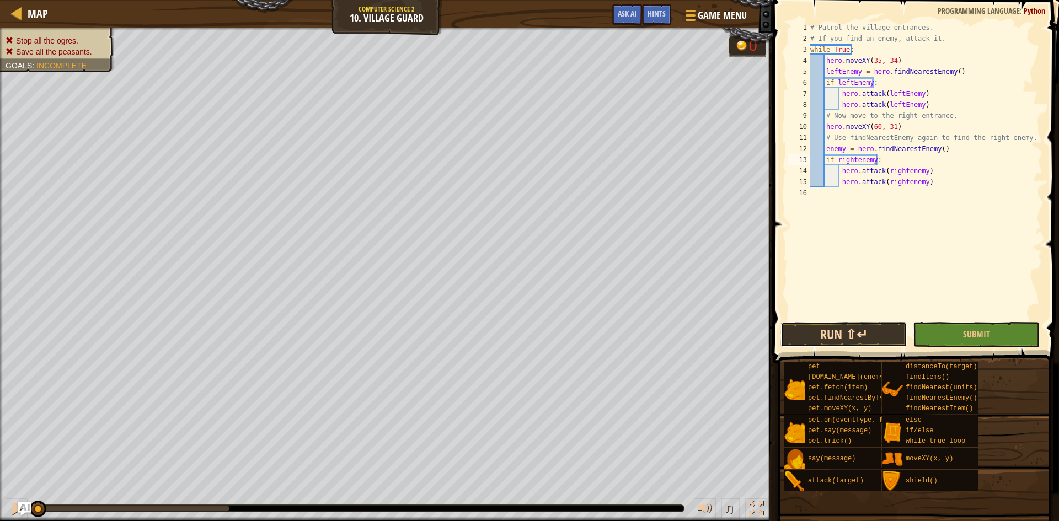
click at [874, 331] on button "Run ⇧↵" at bounding box center [843, 334] width 127 height 25
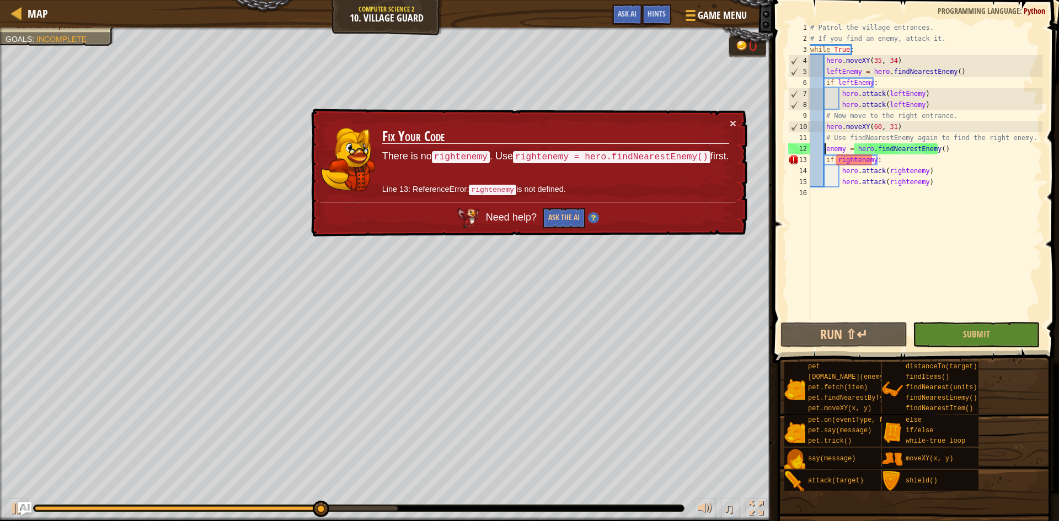
click at [823, 148] on div "# Patrol the village entrances. # If you find an enemy, attack it. while True :…" at bounding box center [925, 182] width 234 height 320
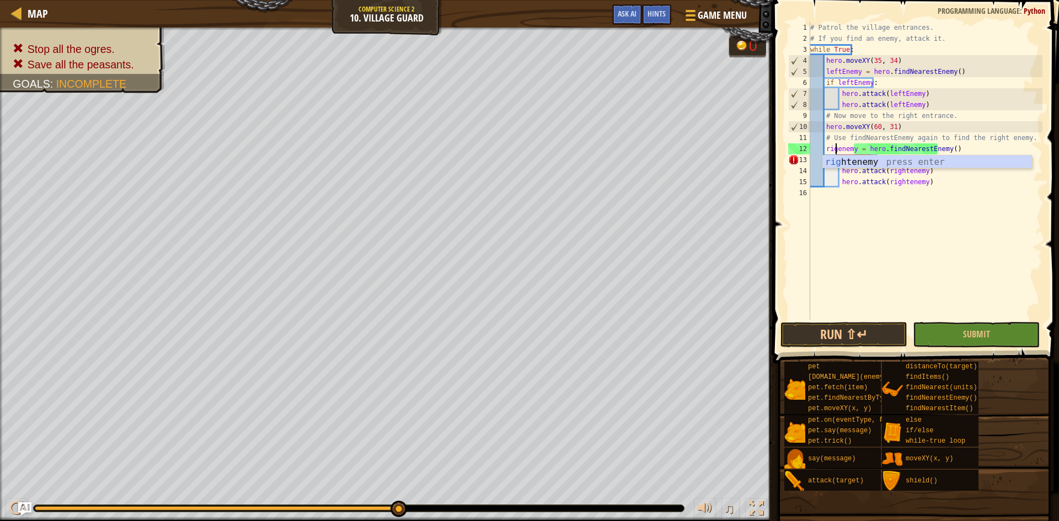
scroll to position [5, 3]
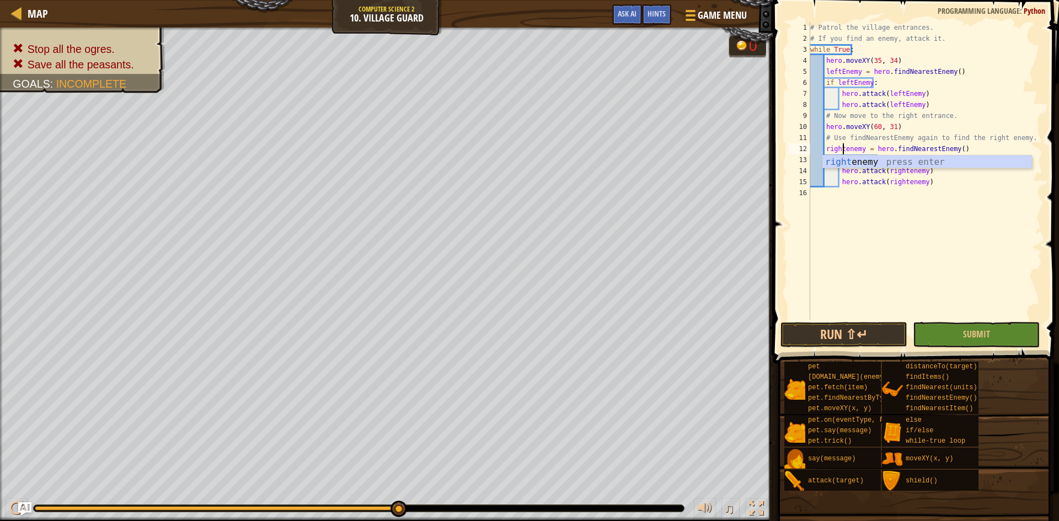
click at [906, 162] on div "right enemy press enter" at bounding box center [927, 176] width 208 height 40
click at [883, 159] on div "# Patrol the village entrances. # If you find an enemy, attack it. while True :…" at bounding box center [925, 182] width 234 height 320
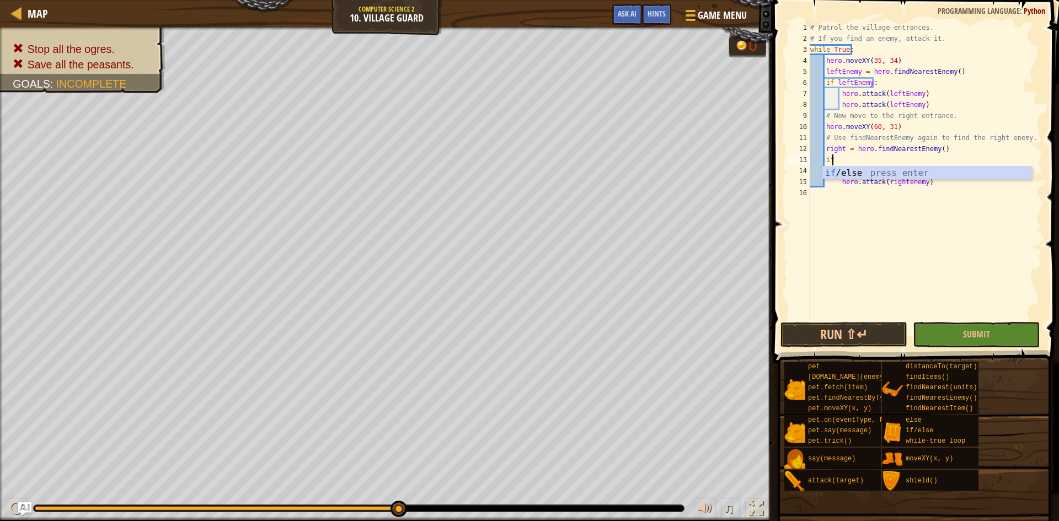
type textarea "i"
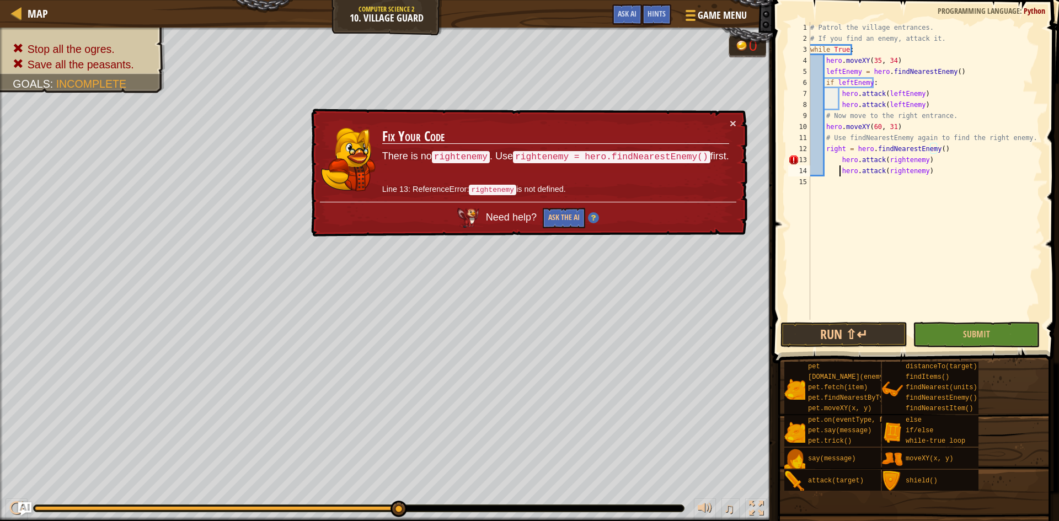
click at [839, 170] on div "# Patrol the village entrances. # If you find an enemy, attack it. while True :…" at bounding box center [925, 182] width 234 height 320
drag, startPoint x: 904, startPoint y: 184, endPoint x: 809, endPoint y: 160, distance: 97.8
click at [809, 160] on div "hero.attack(rightenemy) 1 2 3 4 5 6 7 8 9 10 11 12 13 14 15 # Patrol the villag…" at bounding box center [914, 171] width 256 height 298
type textarea "hero.attack(rightenemy) hero.attack(rightenemy)"
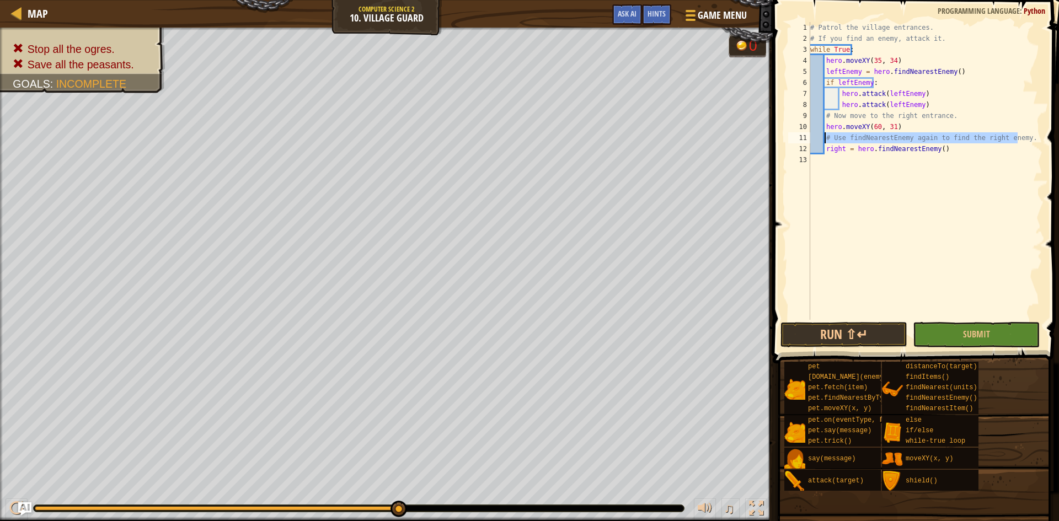
drag, startPoint x: 1022, startPoint y: 142, endPoint x: 825, endPoint y: 140, distance: 196.9
click at [825, 140] on div "# Patrol the village entrances. # If you find an enemy, attack it. while True :…" at bounding box center [925, 182] width 234 height 320
type textarea "# Use findNearestEnemy again to find the right enemy."
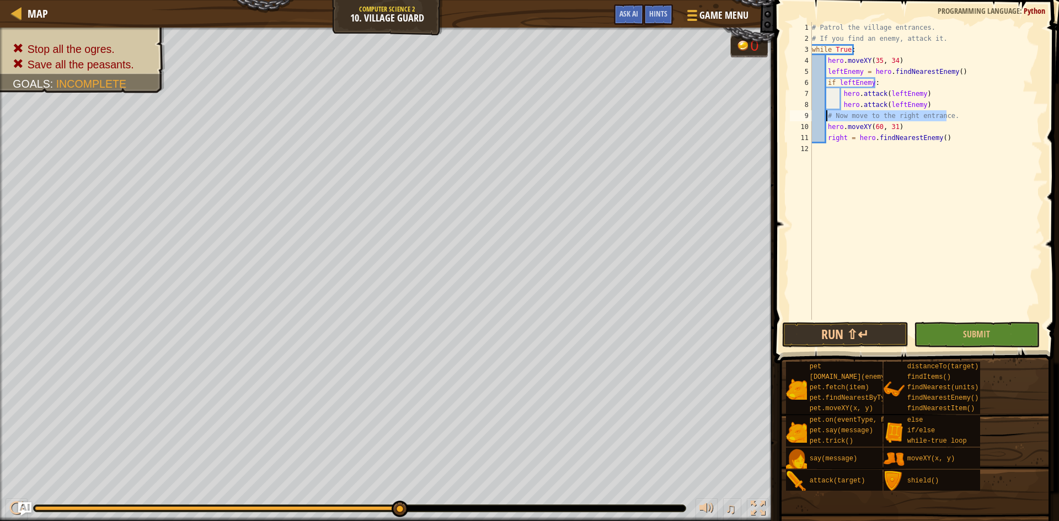
drag, startPoint x: 945, startPoint y: 114, endPoint x: 825, endPoint y: 115, distance: 119.7
click at [825, 115] on div "# Patrol the village entrances. # If you find an enemy, attack it. while True :…" at bounding box center [926, 182] width 233 height 320
type textarea "# Now move to the right entrance."
click at [938, 126] on div "# Patrol the village entrances. # If you find an enemy, attack it. while True :…" at bounding box center [926, 182] width 233 height 320
type textarea "right = hero.findNearestEnemy()"
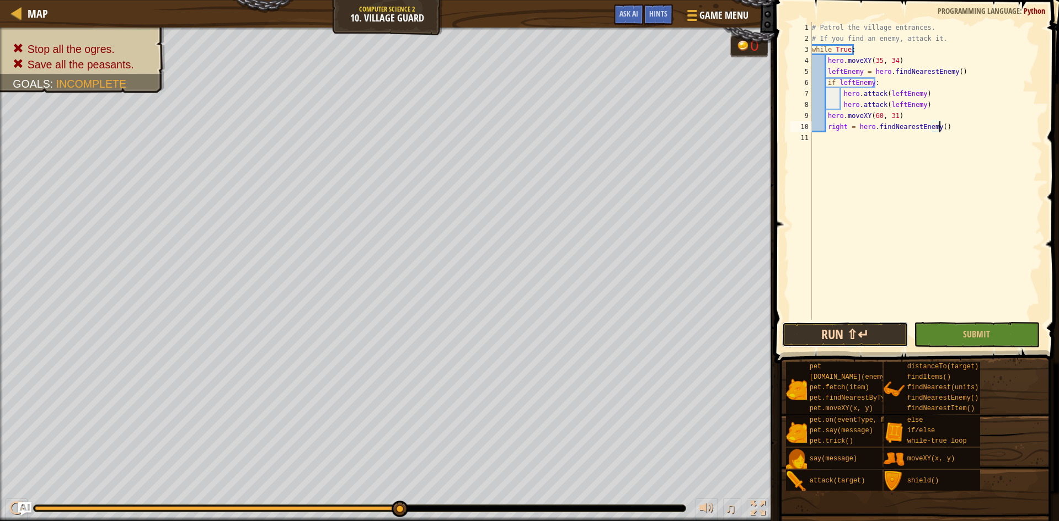
click at [890, 339] on button "Run ⇧↵" at bounding box center [845, 334] width 126 height 25
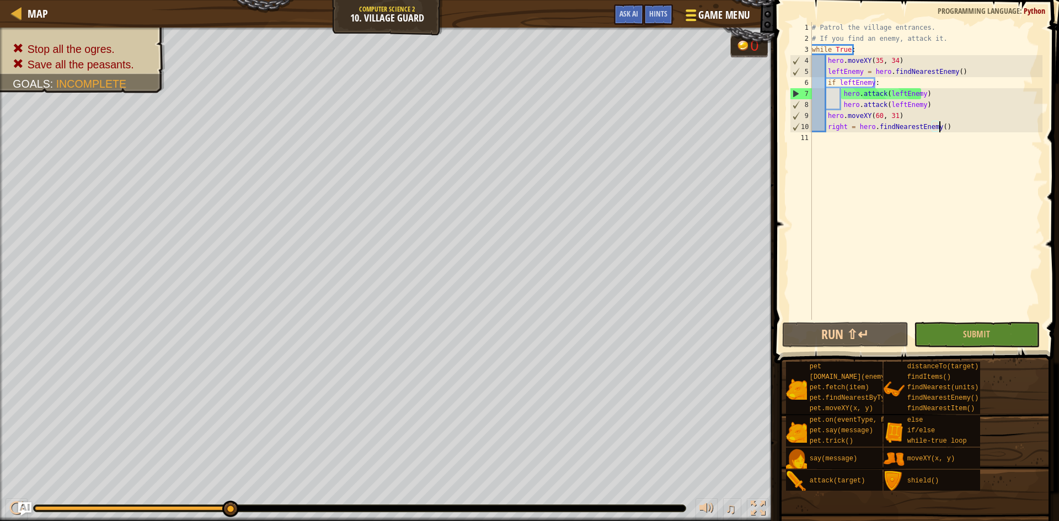
click at [685, 17] on div at bounding box center [690, 15] width 15 height 16
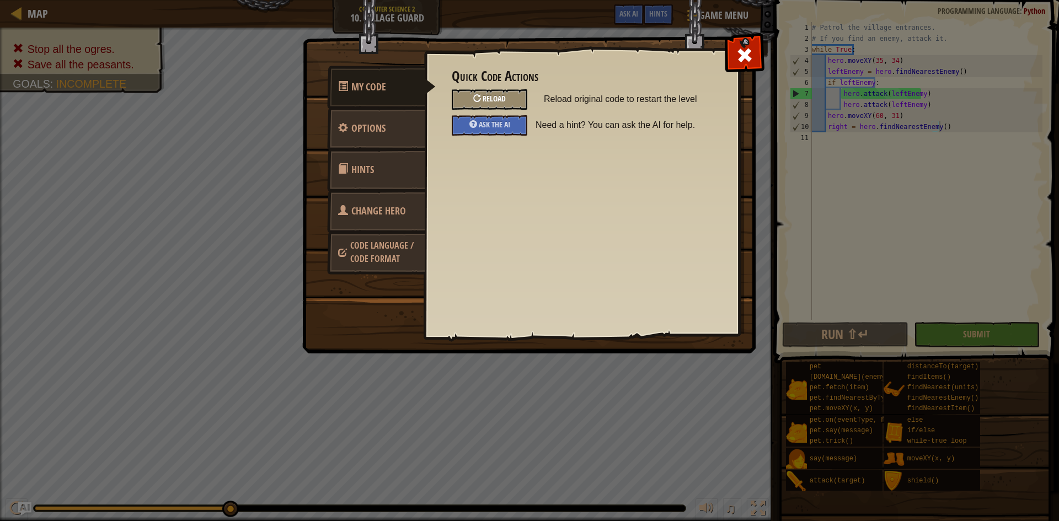
click at [519, 95] on div "Reload" at bounding box center [490, 99] width 76 height 20
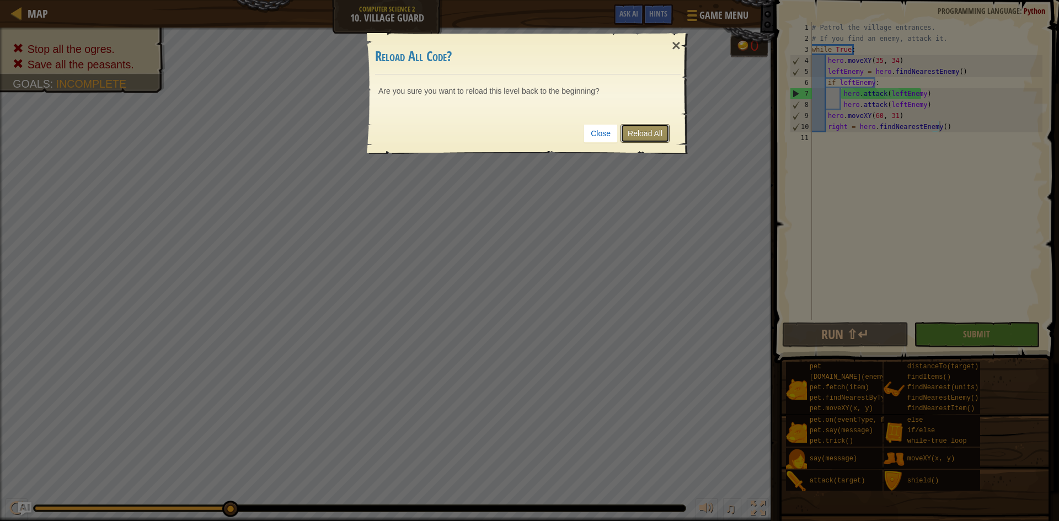
click at [632, 128] on link "Reload All" at bounding box center [644, 133] width 49 height 19
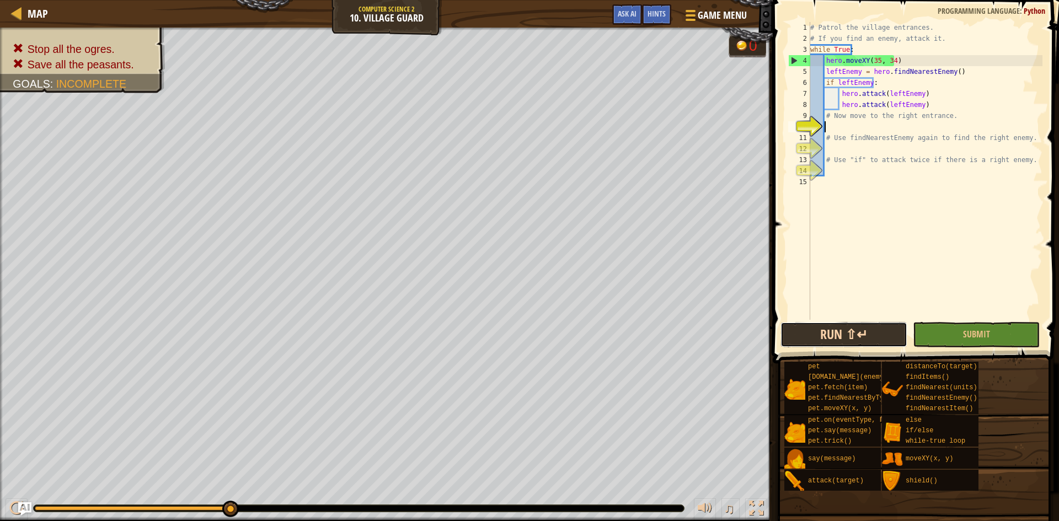
click at [832, 335] on button "Run ⇧↵" at bounding box center [843, 334] width 127 height 25
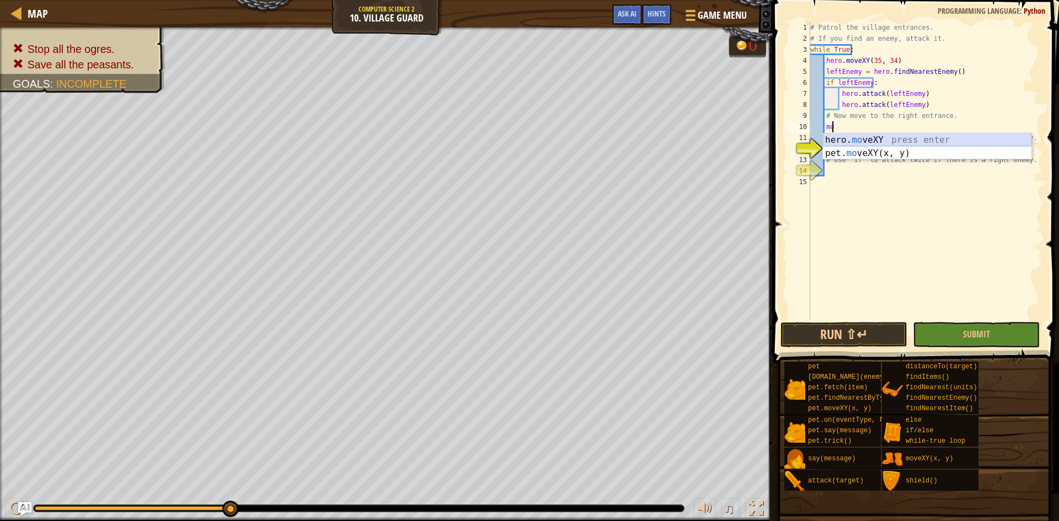
click at [861, 135] on div "hero. mo veXY press enter pet. mo veXY(x, y) press enter" at bounding box center [927, 159] width 208 height 53
type textarea "hero.moveXY(60, 31)"
click at [853, 328] on button "Run ⇧↵" at bounding box center [843, 334] width 127 height 25
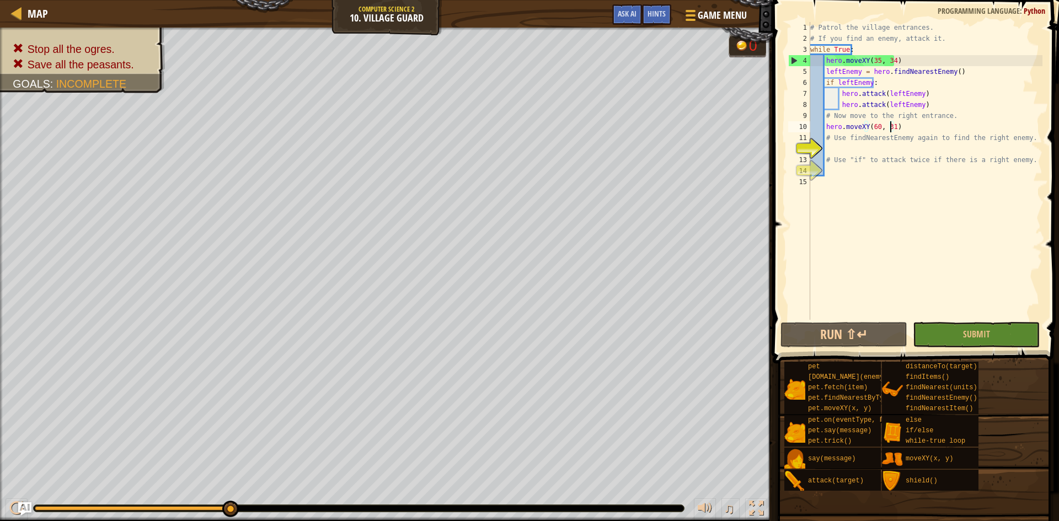
click at [884, 151] on div "# Patrol the village entrances. # If you find an enemy, attack it. while True :…" at bounding box center [925, 182] width 234 height 320
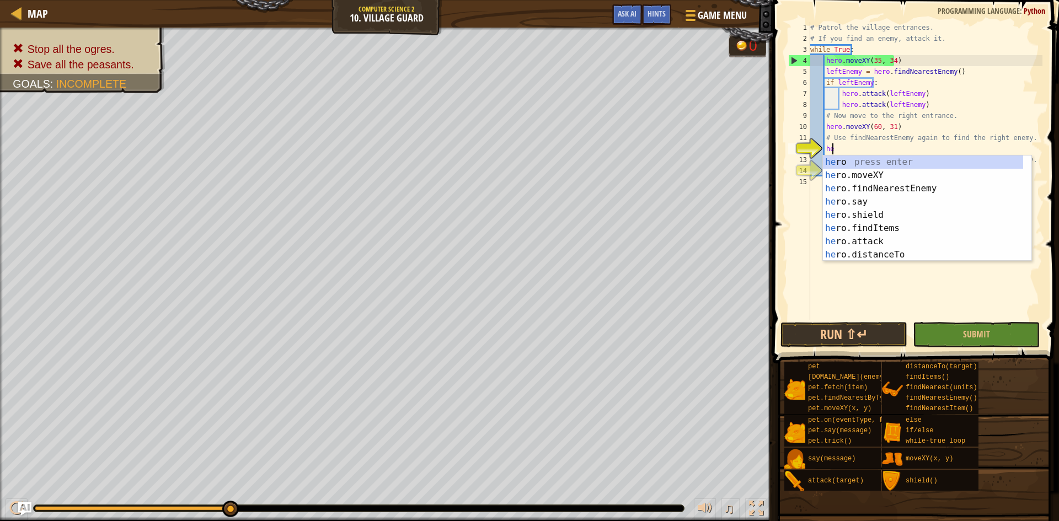
scroll to position [5, 2]
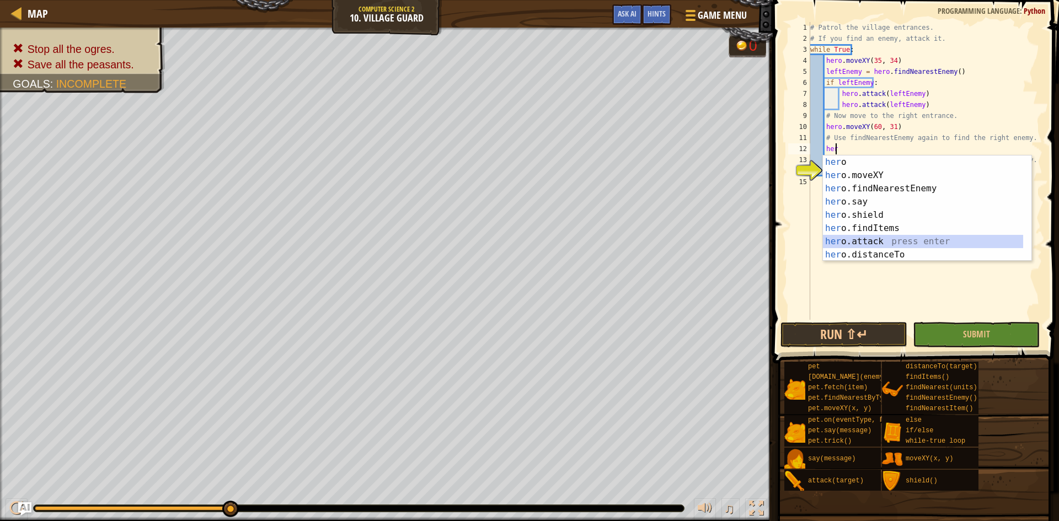
click at [874, 236] on div "her o press enter her o.moveXY press enter her o.findNearestEnemy press enter h…" at bounding box center [923, 222] width 200 height 132
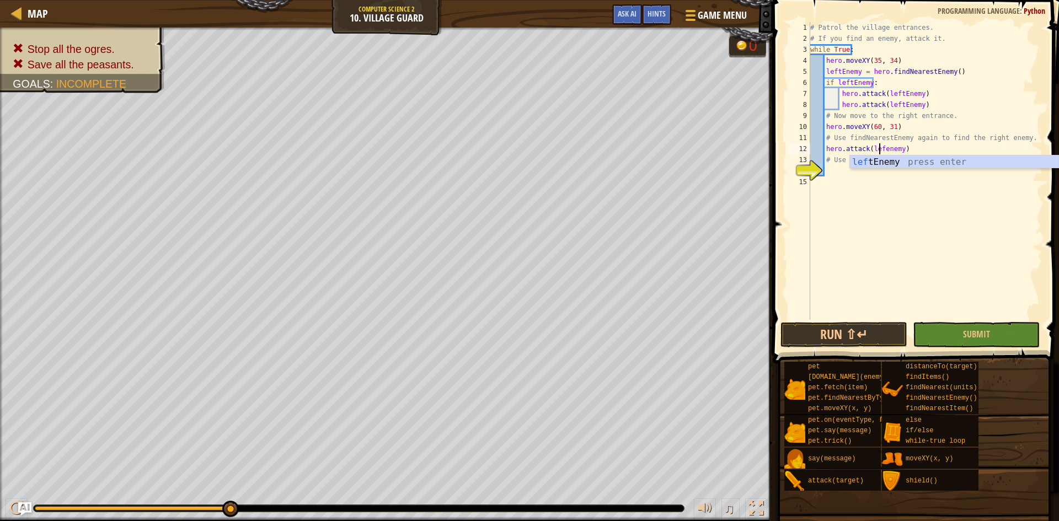
scroll to position [5, 7]
click at [907, 165] on div "left Enemy press enter" at bounding box center [954, 176] width 208 height 40
type textarea "hero.attack(leftEnemy)"
click at [918, 151] on div "# Patrol the village entrances. # If you find an enemy, attack it. while True :…" at bounding box center [925, 182] width 234 height 320
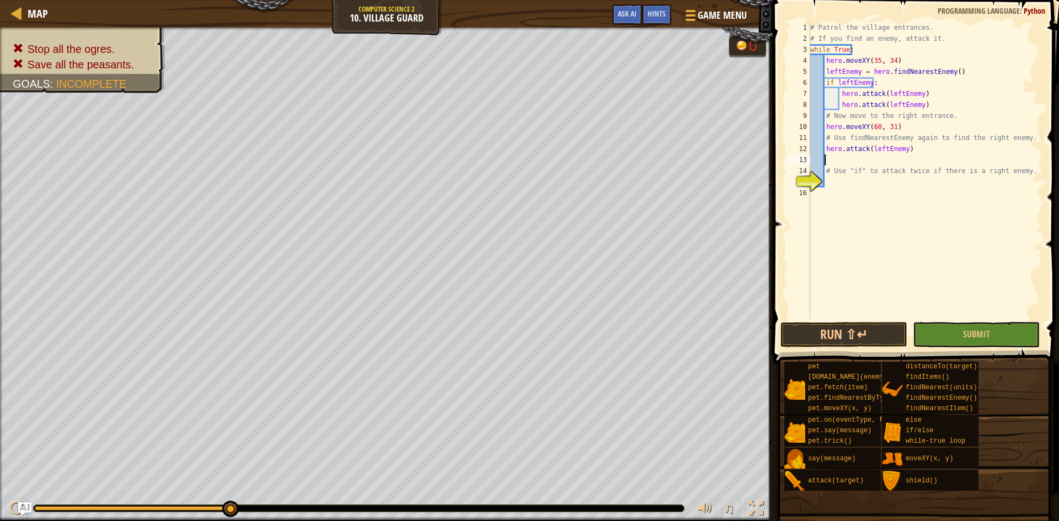
click at [918, 151] on div "# Patrol the village entrances. # If you find an enemy, attack it. while True :…" at bounding box center [925, 182] width 234 height 320
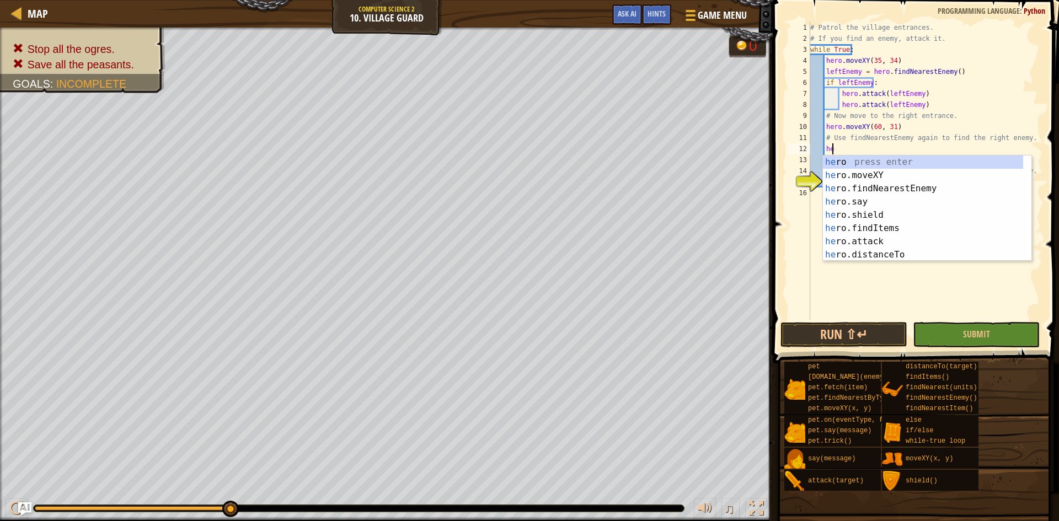
type textarea "h"
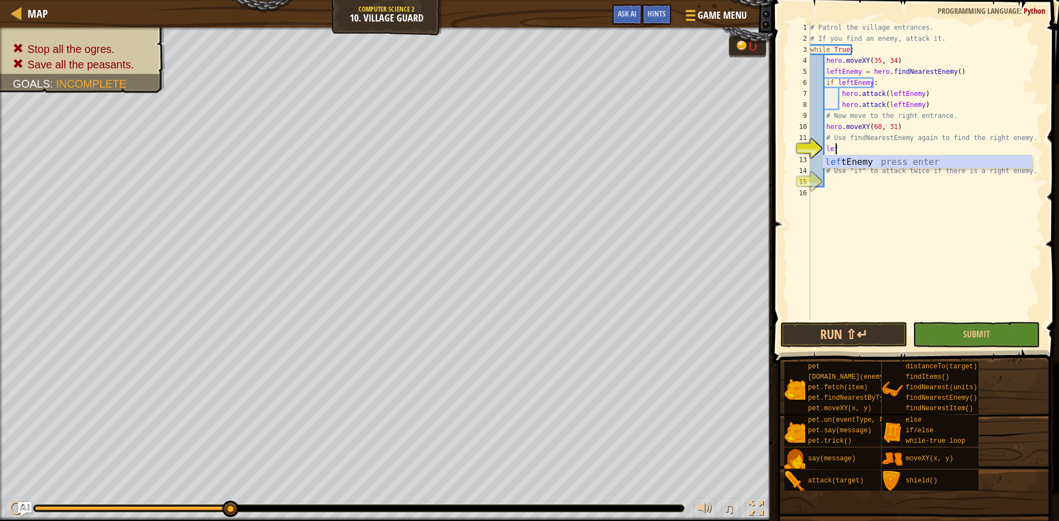
scroll to position [5, 2]
click at [920, 158] on div "left Enemy press enter" at bounding box center [927, 176] width 208 height 40
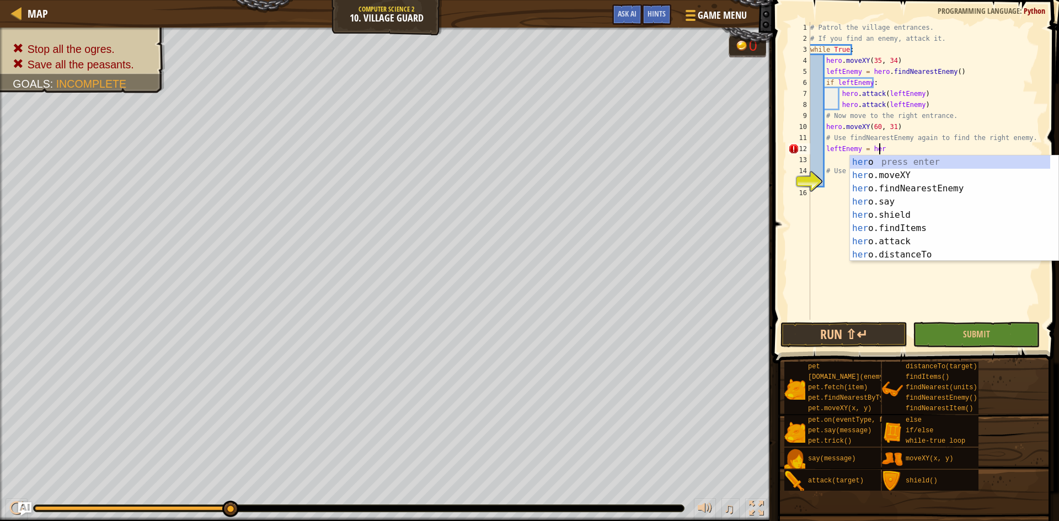
type textarea "leftEnemy = hero"
click at [925, 184] on div "hero press enter hero .moveXY press enter hero .findNearestEnemy press enter he…" at bounding box center [950, 222] width 200 height 132
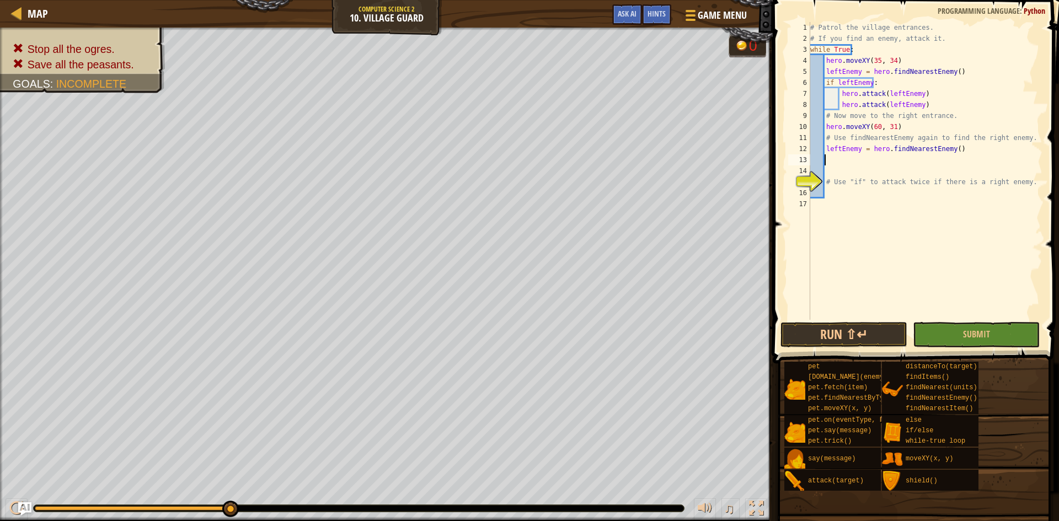
scroll to position [5, 1]
click at [901, 170] on div "# Patrol the village entrances. # If you find an enemy, attack it. while True :…" at bounding box center [925, 182] width 234 height 320
click at [870, 185] on div "# Patrol the village entrances. # If you find an enemy, attack it. while True :…" at bounding box center [925, 182] width 234 height 320
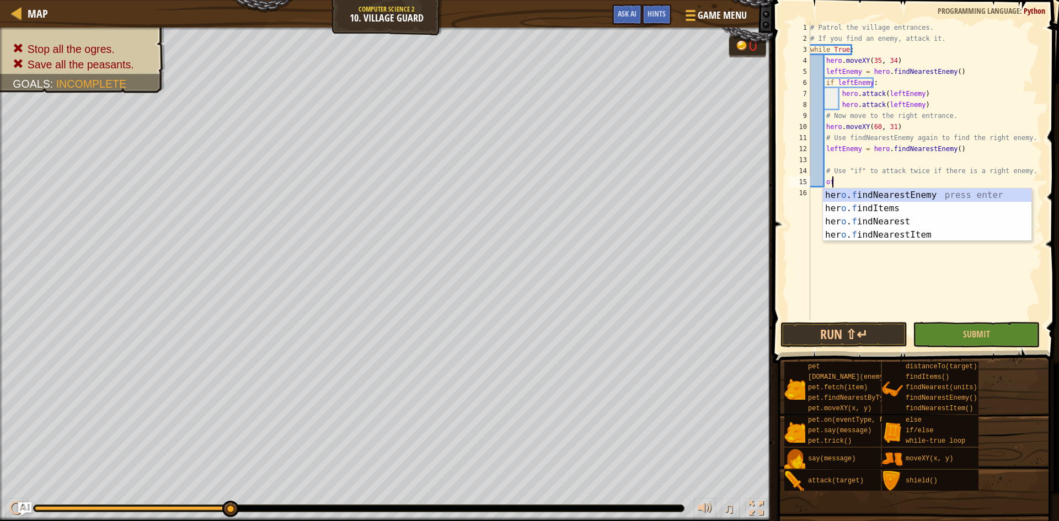
type textarea "o"
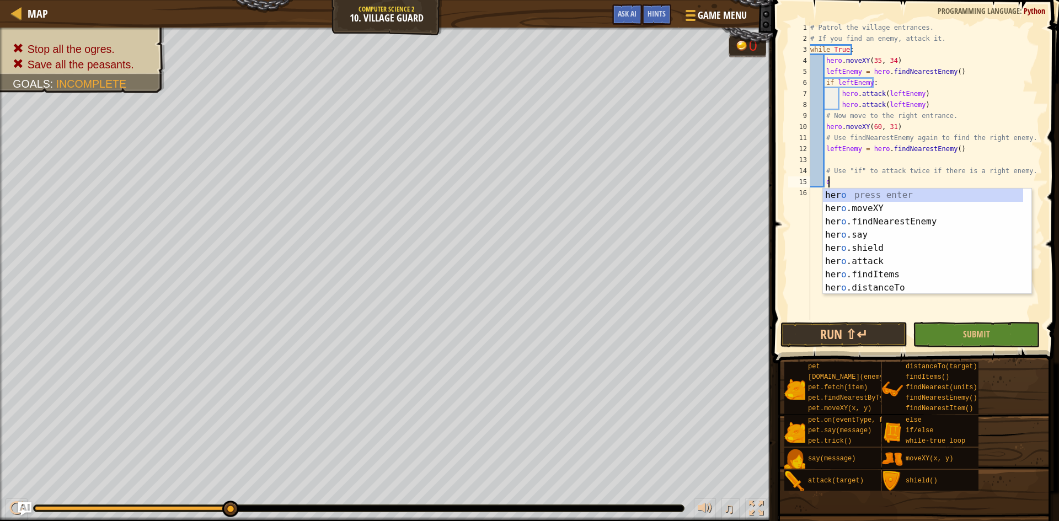
scroll to position [5, 1]
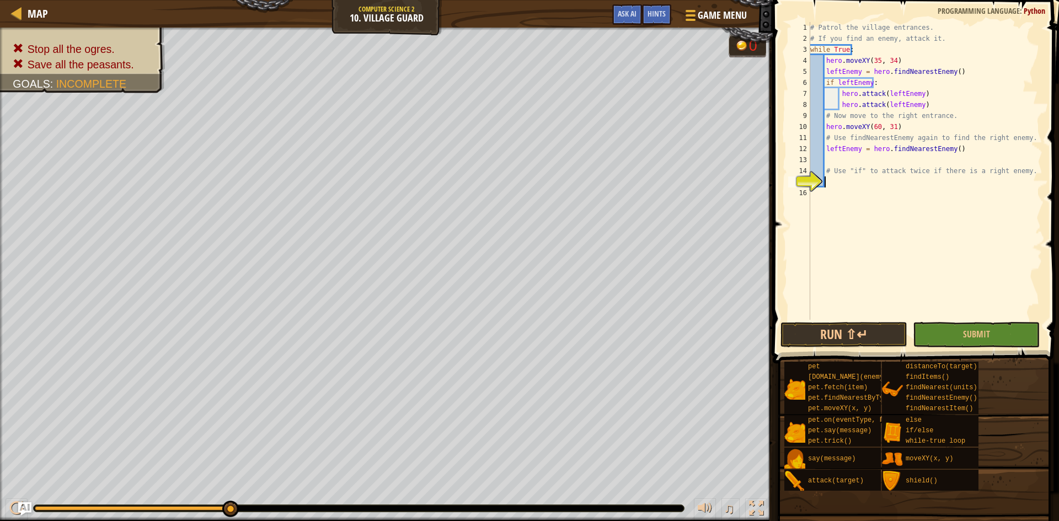
click at [880, 155] on div "# Patrol the village entrances. # If you find an enemy, attack it. while True :…" at bounding box center [925, 182] width 234 height 320
click at [878, 168] on div "# Patrol the village entrances. # If you find an enemy, attack it. while True :…" at bounding box center [925, 182] width 234 height 320
type textarea "# Use "if" to attack twice if there is a right enemy."
click at [878, 162] on div "# Patrol the village entrances. # If you find an enemy, attack it. while True :…" at bounding box center [925, 182] width 234 height 320
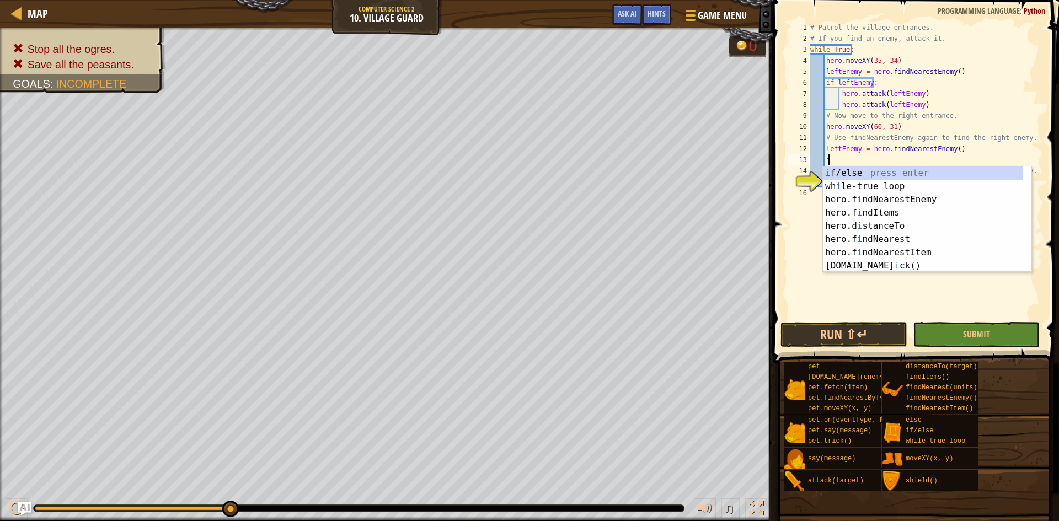
scroll to position [5, 1]
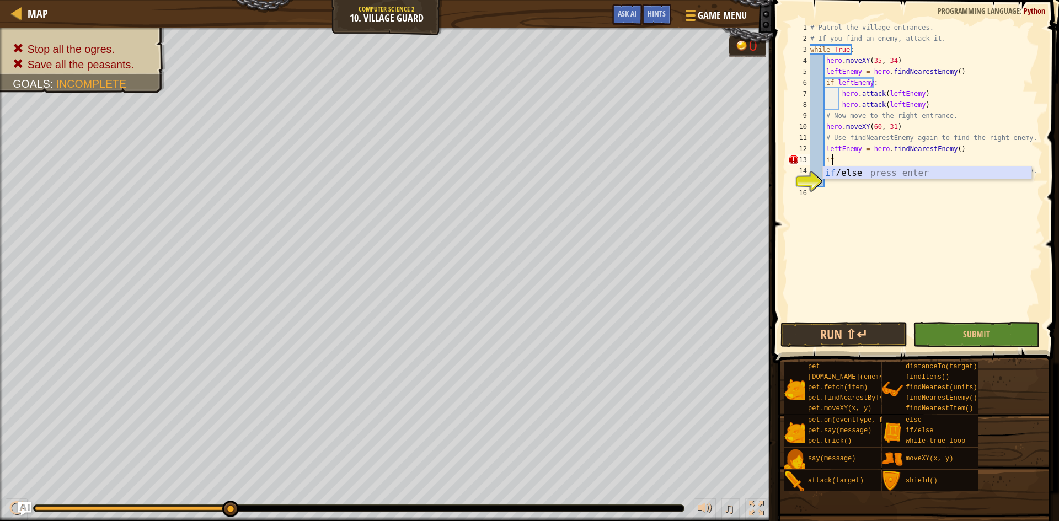
click at [871, 174] on div "if /else press enter" at bounding box center [927, 187] width 208 height 40
type textarea "if enemy:"
click at [861, 189] on div "# Patrol the village entrances. # If you find an enemy, attack it. while True :…" at bounding box center [925, 182] width 234 height 320
type textarea "#"
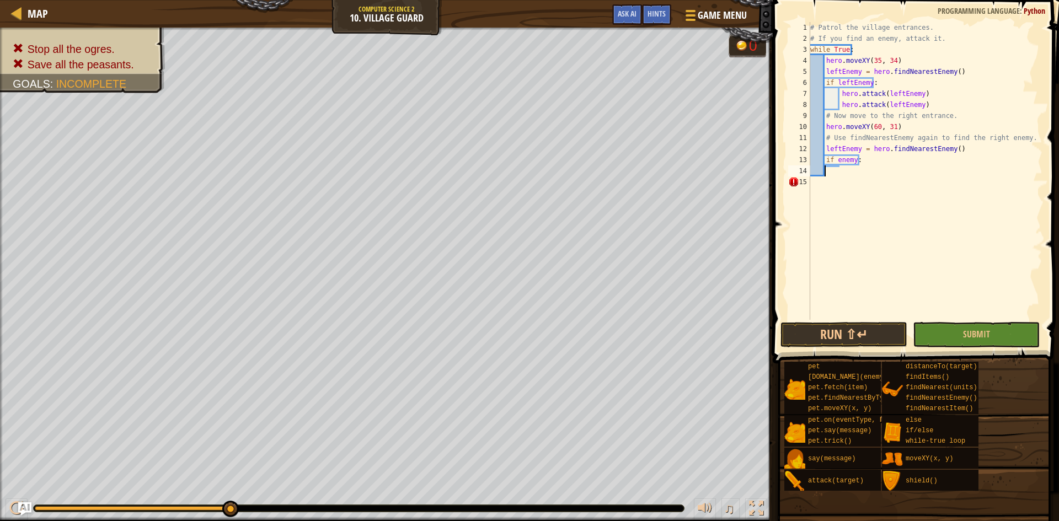
click at [857, 174] on div "# Patrol the village entrances. # If you find an enemy, attack it. while True :…" at bounding box center [925, 182] width 234 height 320
click at [840, 170] on div "# Patrol the village entrances. # If you find an enemy, attack it. while True :…" at bounding box center [925, 182] width 234 height 320
click at [871, 160] on div "# Patrol the village entrances. # If you find an enemy, attack it. while True :…" at bounding box center [925, 182] width 234 height 320
type textarea "if enemy:"
type textarea "m"
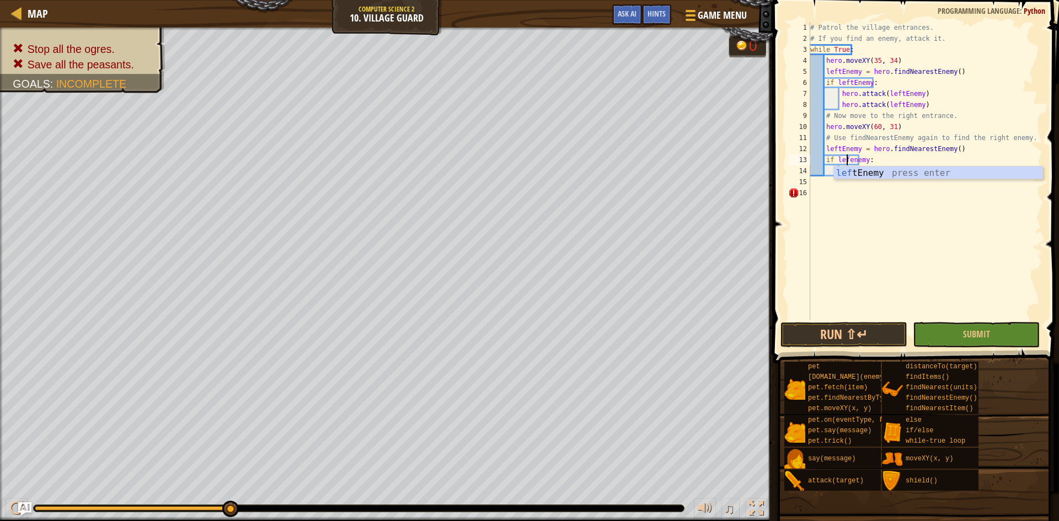
scroll to position [5, 4]
click at [873, 175] on div "left Enemy press enter" at bounding box center [938, 187] width 208 height 40
type textarea "if leftEnemy:"
click at [863, 175] on div "# Patrol the village entrances. # If you find an enemy, attack it. while True :…" at bounding box center [925, 182] width 234 height 320
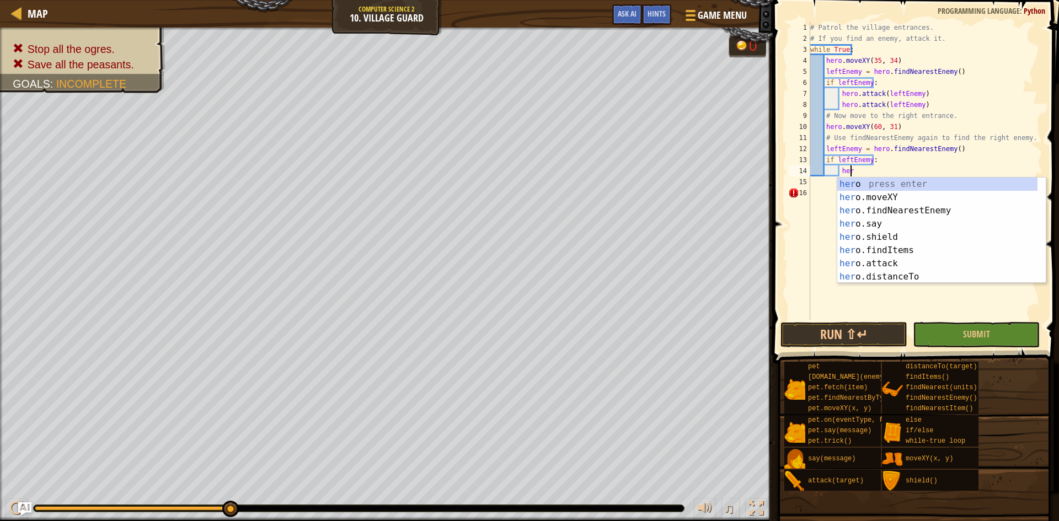
type textarea "hero"
click at [895, 256] on div "hero press enter hero .moveXY press enter hero .findNearestEnemy press enter he…" at bounding box center [937, 244] width 200 height 132
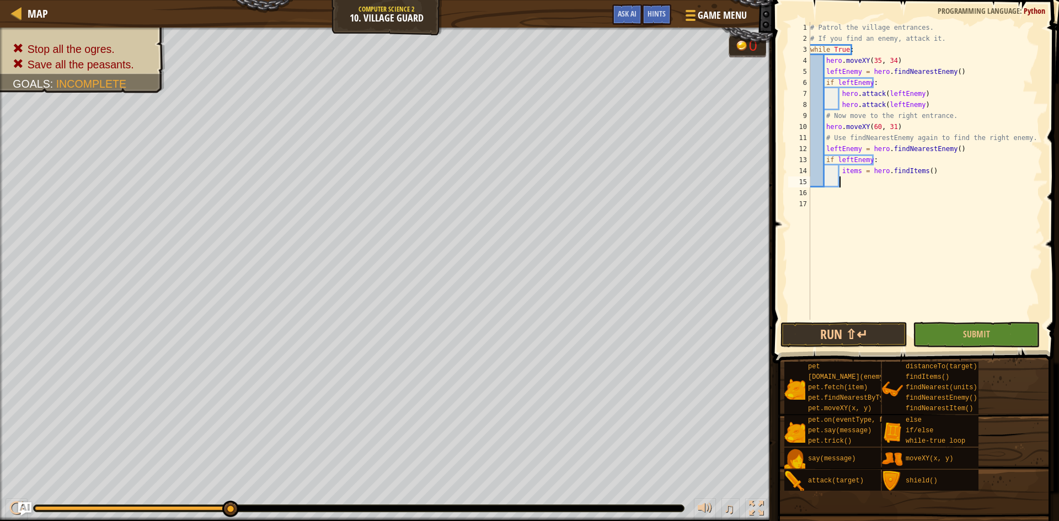
scroll to position [5, 2]
drag, startPoint x: 930, startPoint y: 173, endPoint x: 841, endPoint y: 176, distance: 89.4
click at [841, 176] on div "# Patrol the village entrances. # If you find an enemy, attack it. while True :…" at bounding box center [925, 182] width 234 height 320
type textarea "items = hero.findItems()"
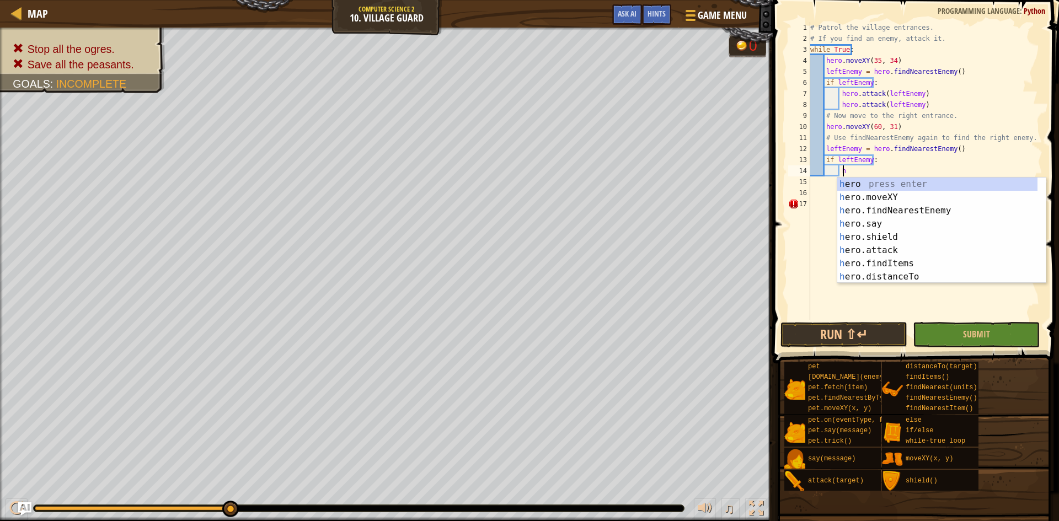
scroll to position [5, 3]
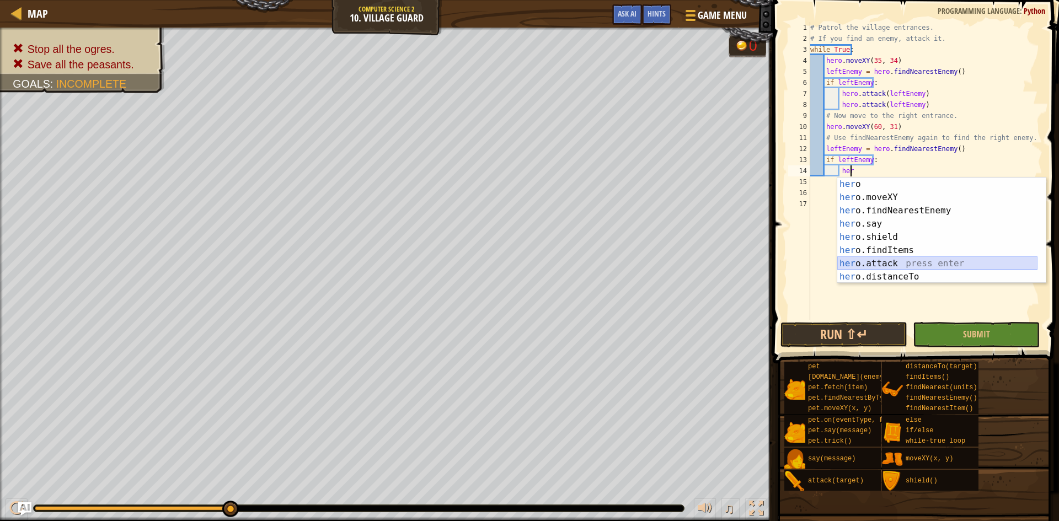
click at [917, 265] on div "her o press enter her o.moveXY press enter her o.findNearestEnemy press enter h…" at bounding box center [937, 244] width 200 height 132
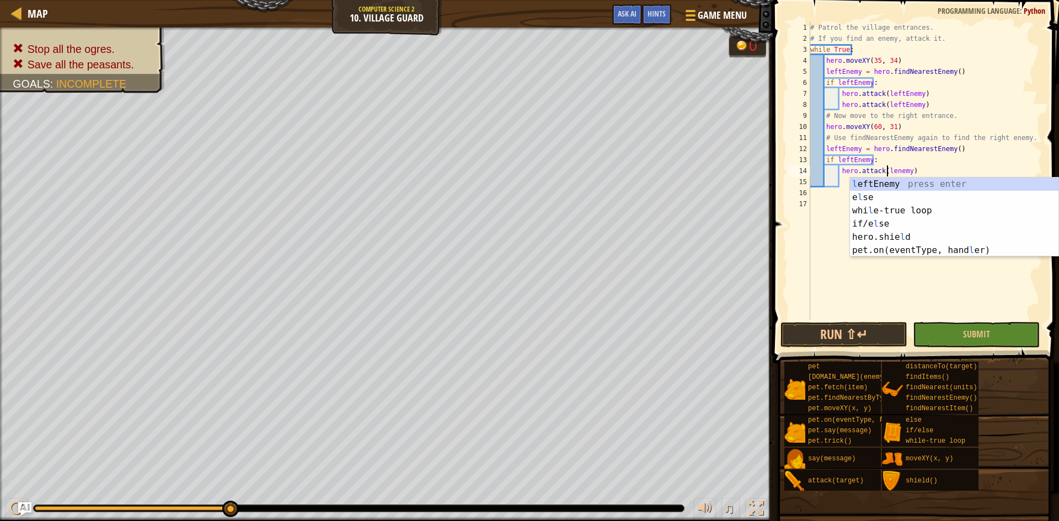
scroll to position [5, 7]
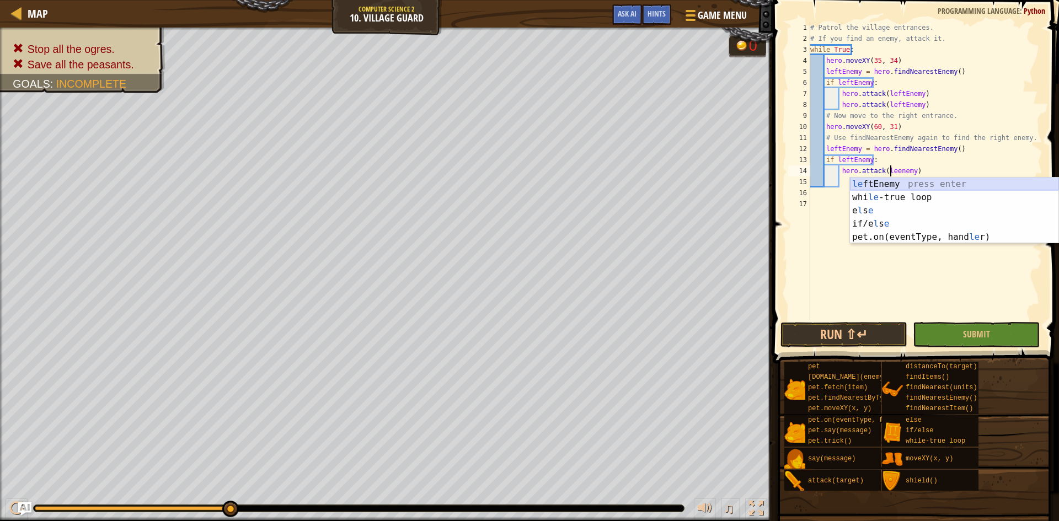
click at [923, 181] on div "le ftEnemy press enter whi le -true loop press enter e l s e press enter if/e l…" at bounding box center [954, 224] width 208 height 93
type textarea "hero.attack(leftEnemy)"
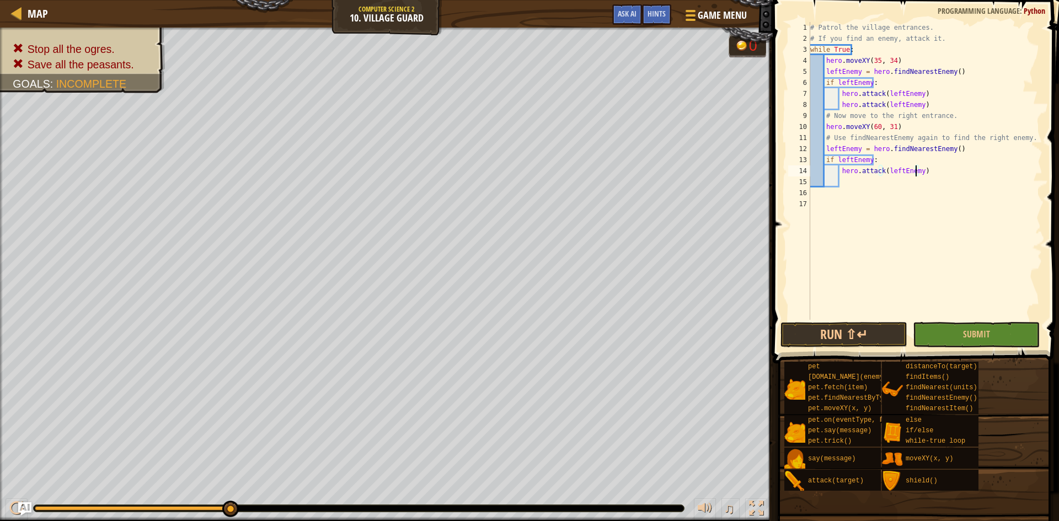
click at [899, 183] on div "# Patrol the village entrances. # If you find an enemy, attack it. while True :…" at bounding box center [925, 182] width 234 height 320
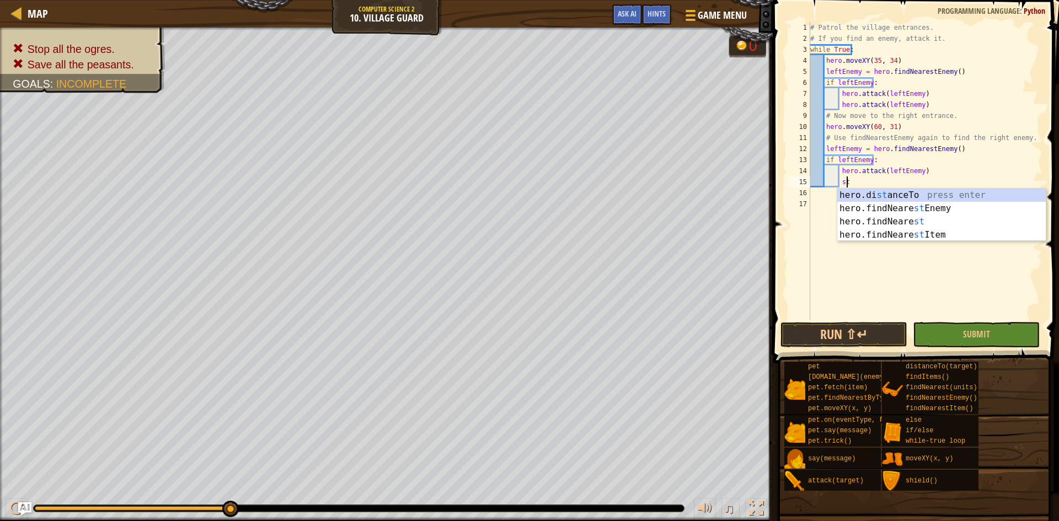
scroll to position [5, 3]
type textarea "s"
type textarea "att"
click at [900, 0] on body "Map Computer Science 2 10. Village Guard Game Menu Done Hints Ask AI 1 הההההההה…" at bounding box center [529, 0] width 1059 height 0
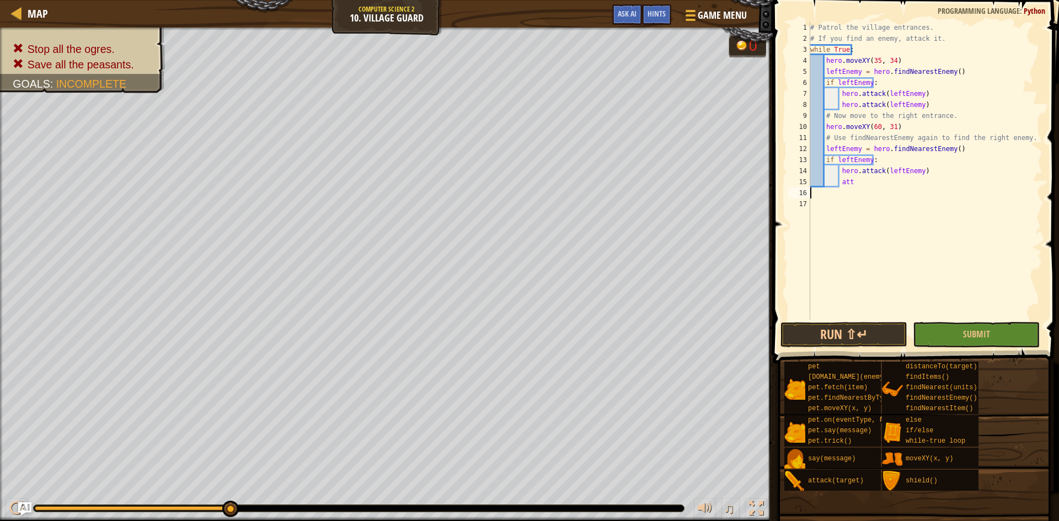
click at [885, 189] on div "# Patrol the village entrances. # If you find an enemy, attack it. while True :…" at bounding box center [925, 182] width 234 height 320
click at [883, 184] on div "# Patrol the village entrances. # If you find an enemy, attack it. while True :…" at bounding box center [925, 182] width 234 height 320
click at [880, 200] on div "hero. [PERSON_NAME] press enter" at bounding box center [941, 209] width 208 height 40
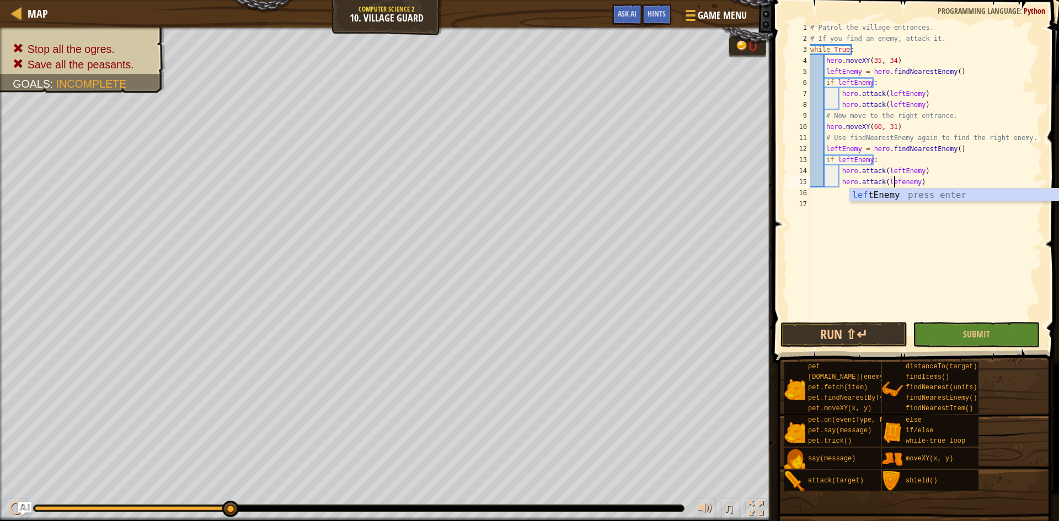
scroll to position [5, 8]
click at [878, 196] on div "left Enemy press enter" at bounding box center [954, 209] width 208 height 40
type textarea "hero.attack(leftEnemy)"
click at [865, 331] on button "Run ⇧↵" at bounding box center [843, 334] width 127 height 25
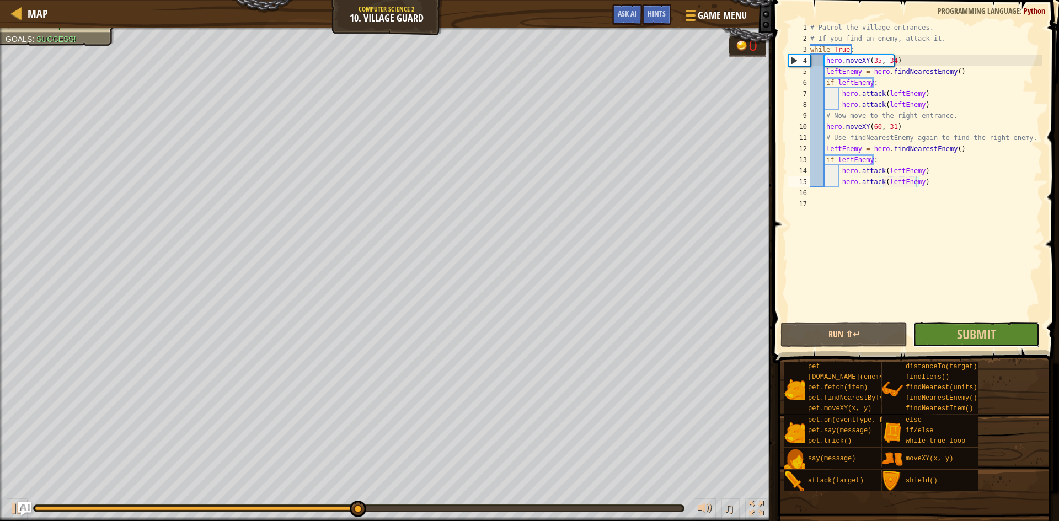
click at [1011, 337] on button "Submit" at bounding box center [976, 334] width 127 height 25
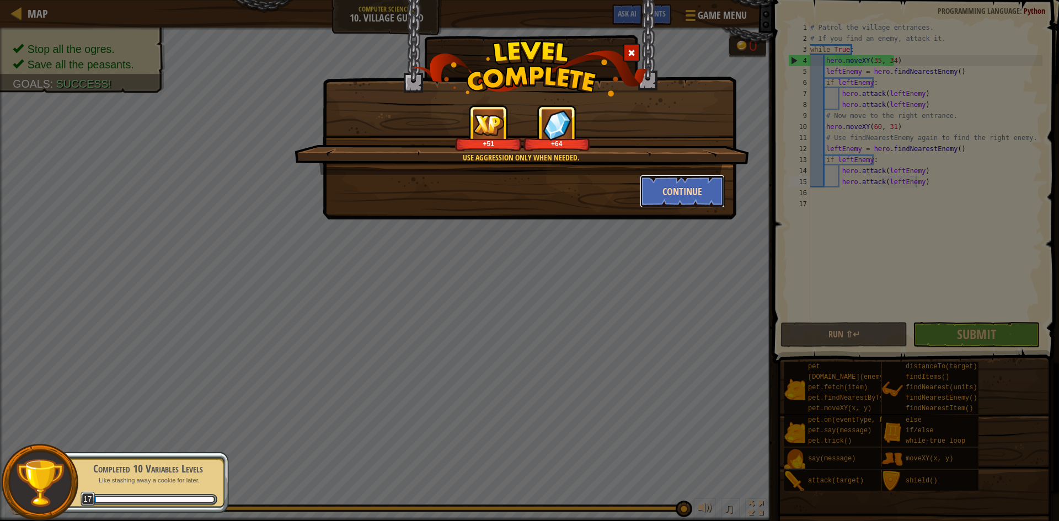
click at [691, 186] on button "Continue" at bounding box center [682, 191] width 85 height 33
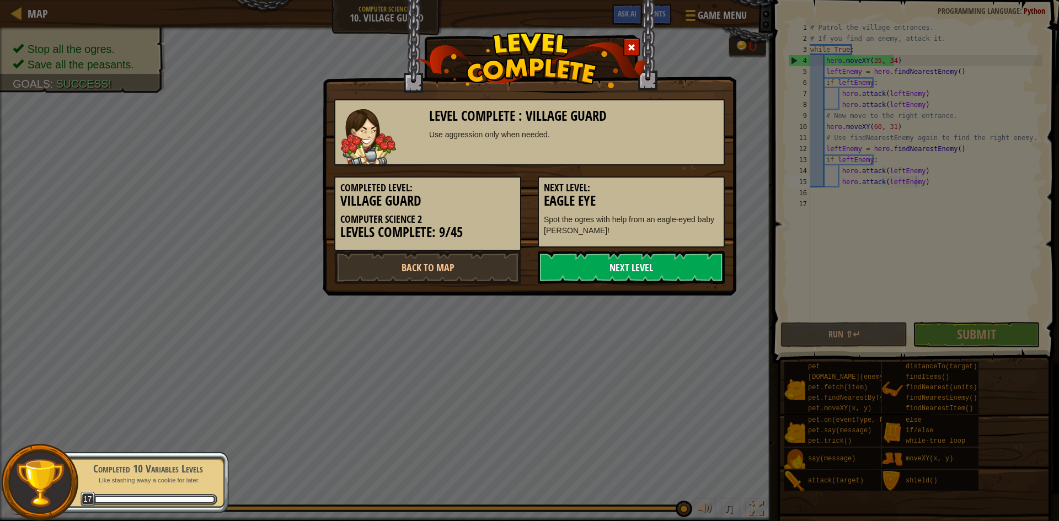
click at [668, 266] on link "Next Level" at bounding box center [631, 267] width 187 height 33
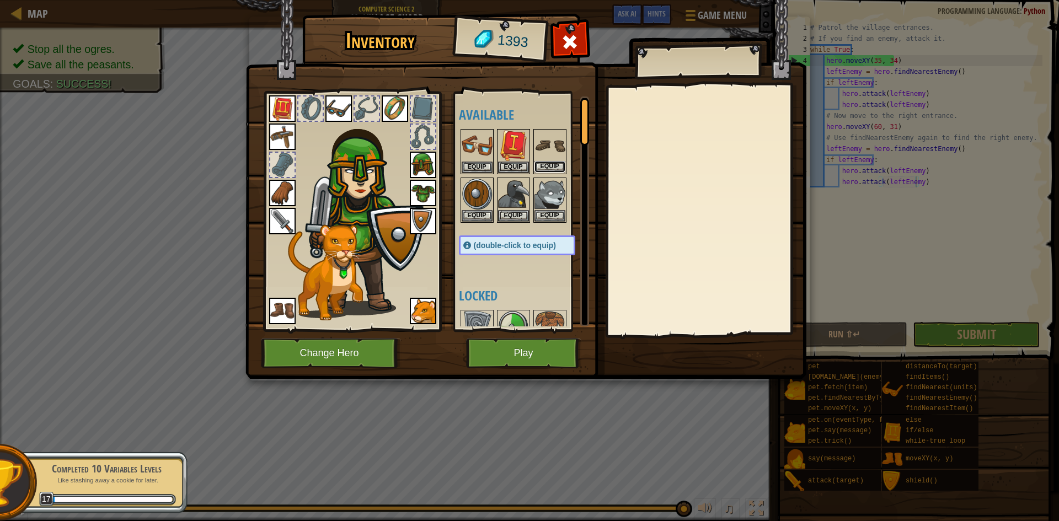
click at [554, 167] on button "Equip" at bounding box center [549, 167] width 31 height 12
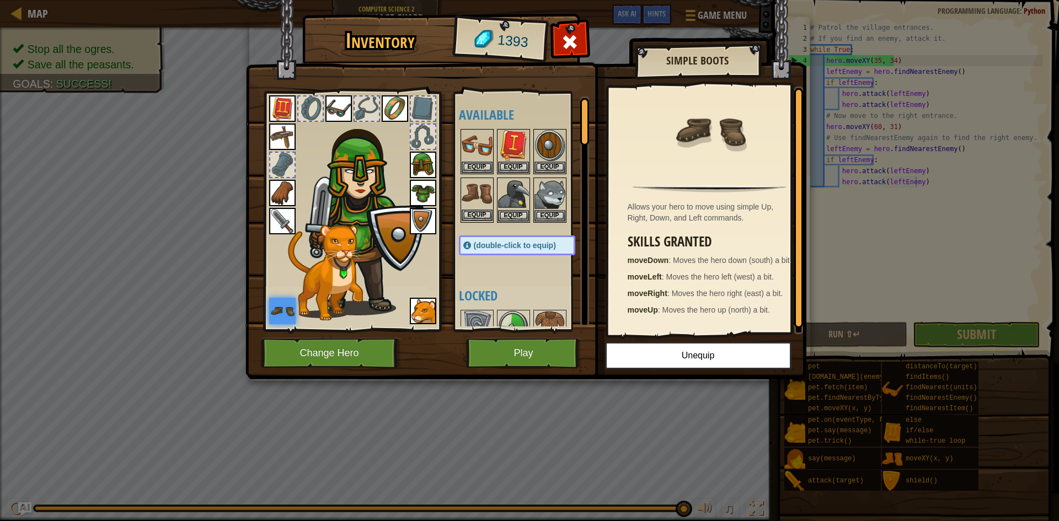
click at [477, 194] on img at bounding box center [477, 194] width 31 height 31
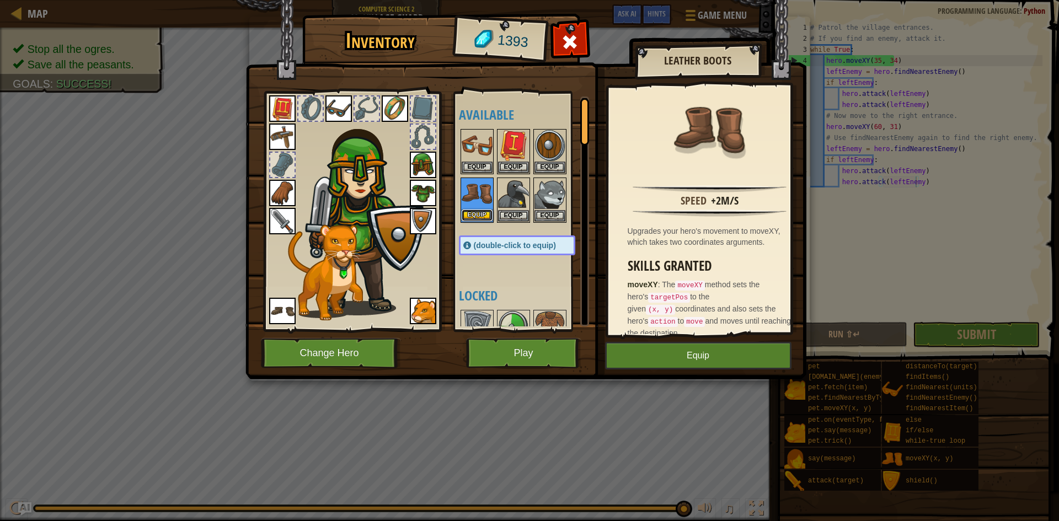
click at [472, 214] on button "Equip" at bounding box center [477, 216] width 31 height 12
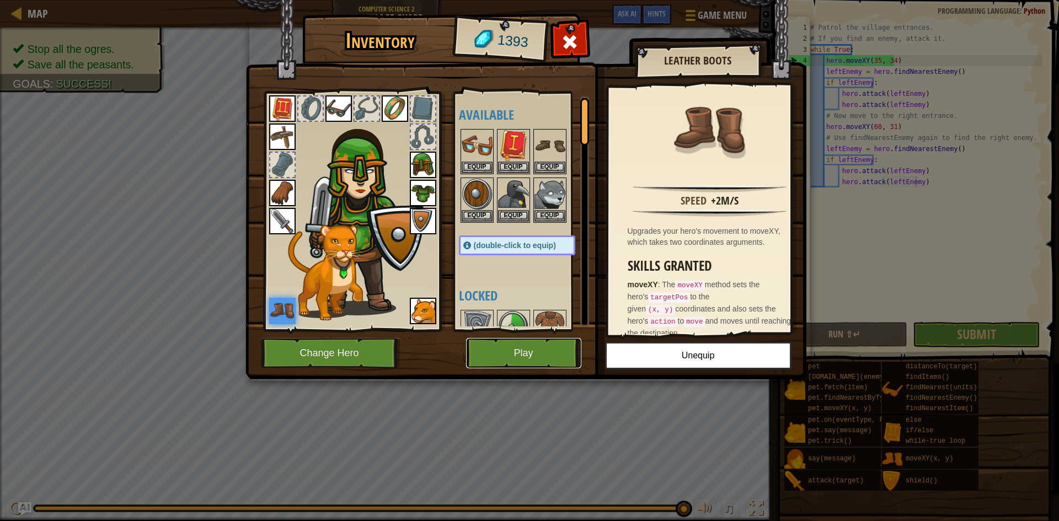
click at [523, 346] on button "Play" at bounding box center [523, 353] width 115 height 30
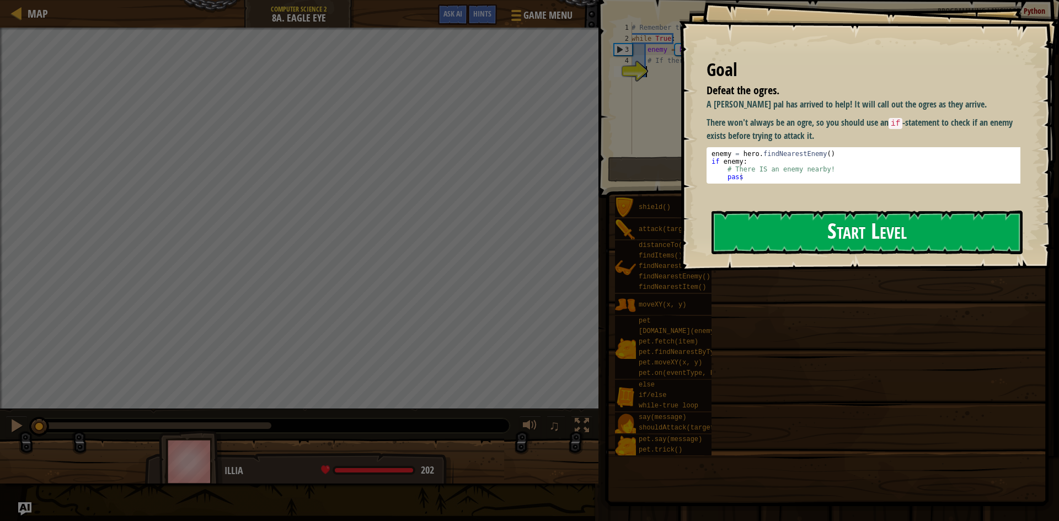
click at [834, 244] on button "Start Level" at bounding box center [866, 233] width 311 height 44
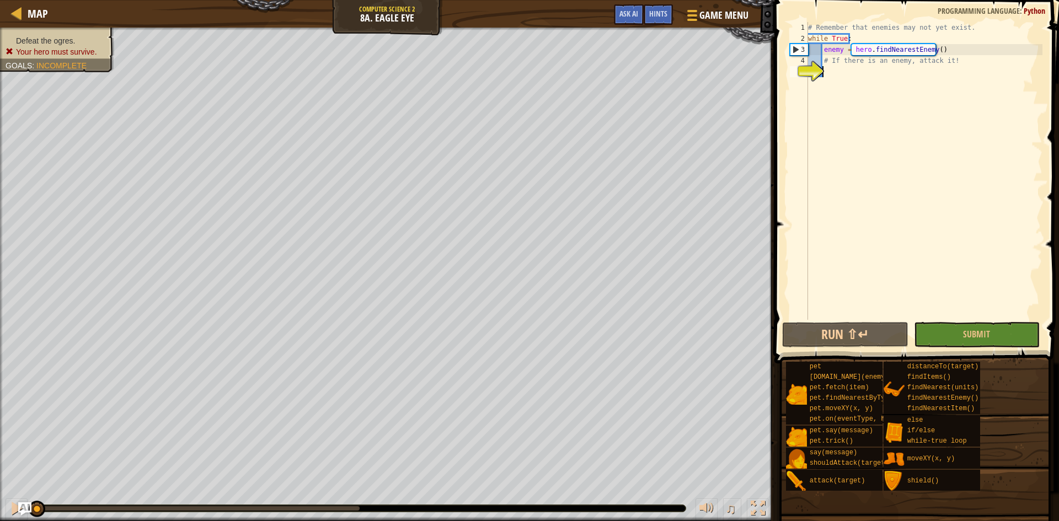
scroll to position [5, 1]
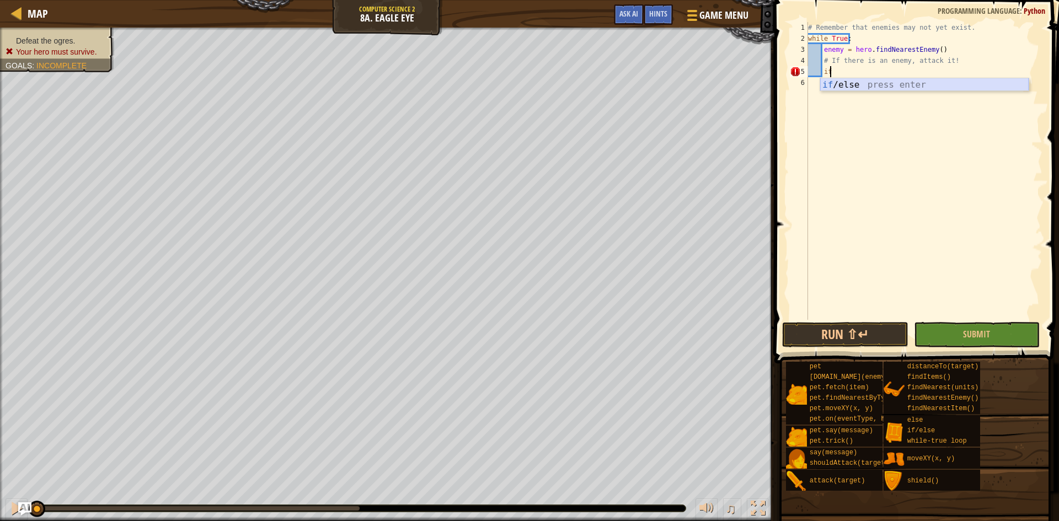
click at [864, 84] on div "if /else press enter" at bounding box center [924, 98] width 208 height 40
type textarea "if enemy:"
click at [865, 82] on div "# Remember that enemies may not yet exist. while True : enemy = hero . findNear…" at bounding box center [924, 182] width 237 height 320
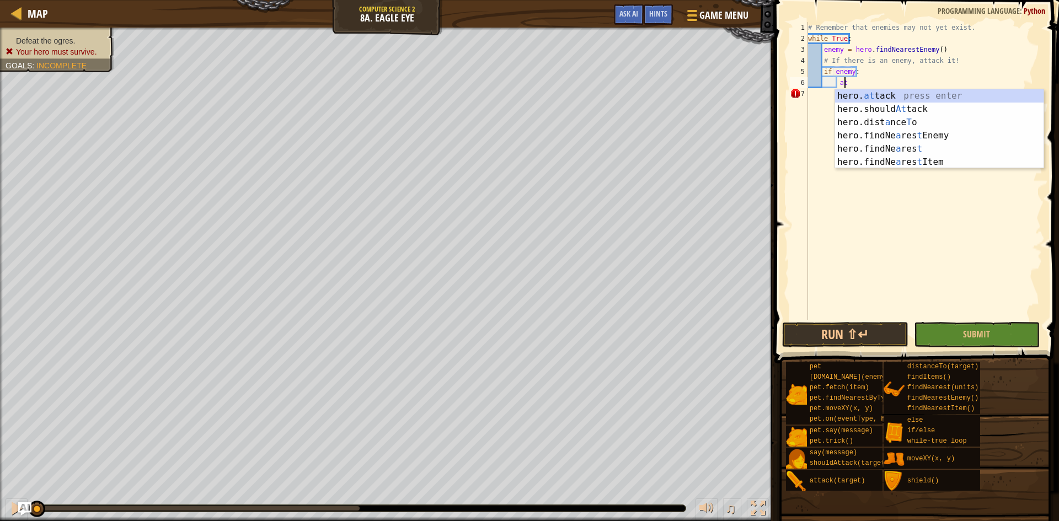
scroll to position [5, 3]
click at [875, 93] on div "hero. at tack press enter hero.should At tack press enter hero.dist a nce T o p…" at bounding box center [939, 142] width 208 height 106
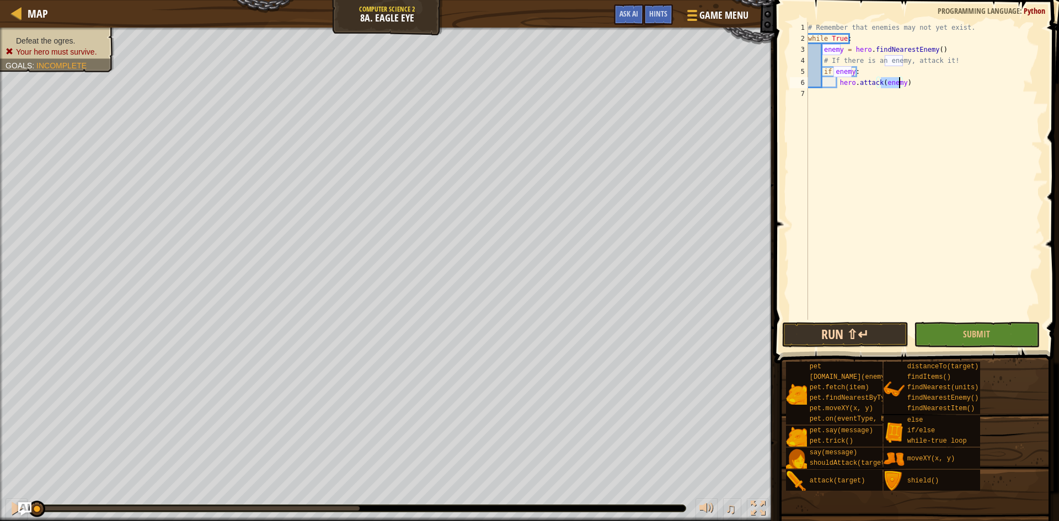
type textarea "hero.attack(enemy)"
click at [854, 336] on button "Run ⇧↵" at bounding box center [845, 334] width 126 height 25
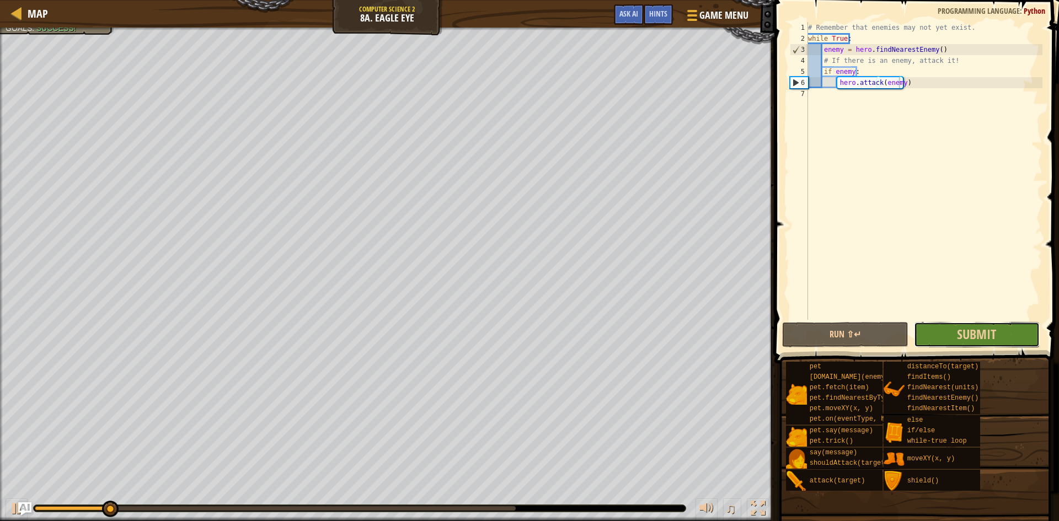
click at [936, 333] on button "Submit" at bounding box center [977, 334] width 126 height 25
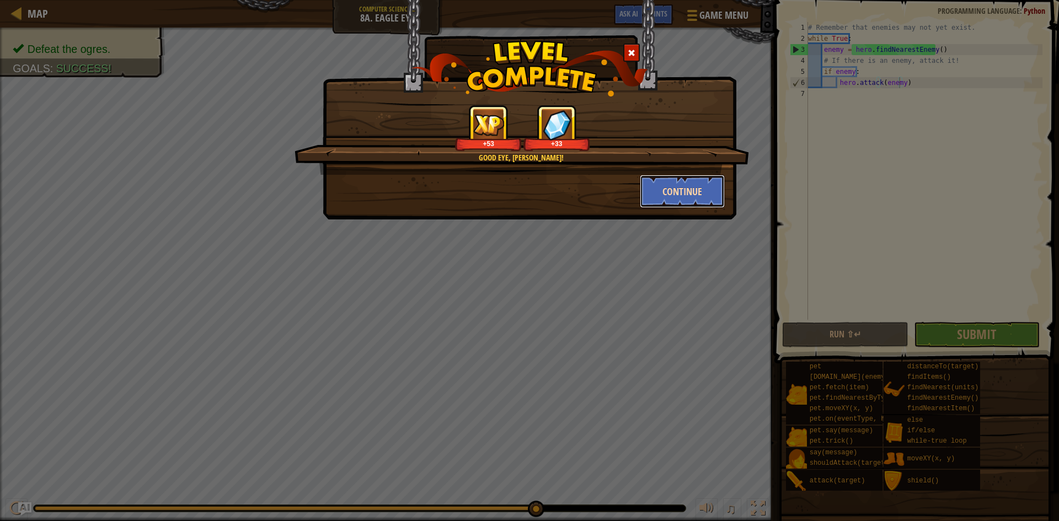
click at [676, 198] on button "Continue" at bounding box center [682, 191] width 85 height 33
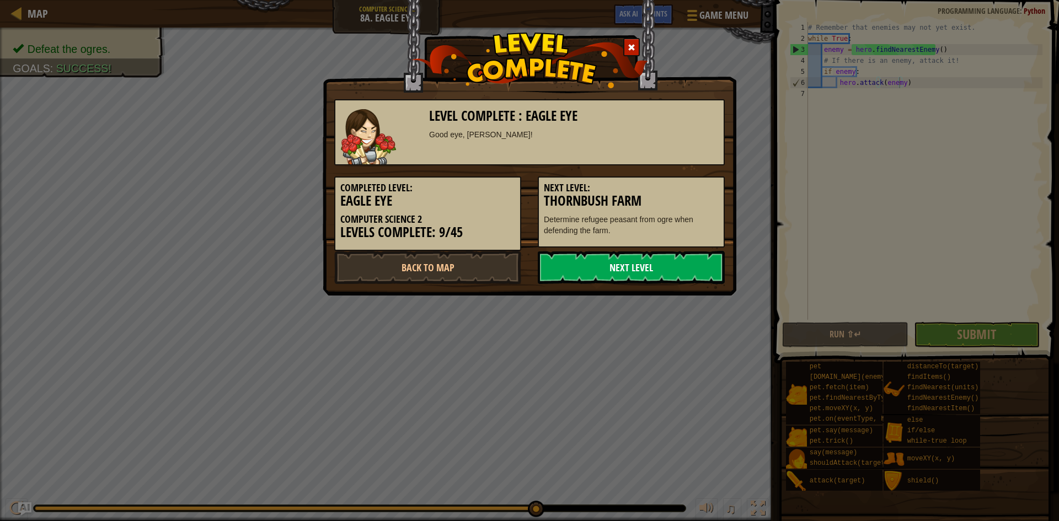
click at [684, 272] on link "Next Level" at bounding box center [631, 267] width 187 height 33
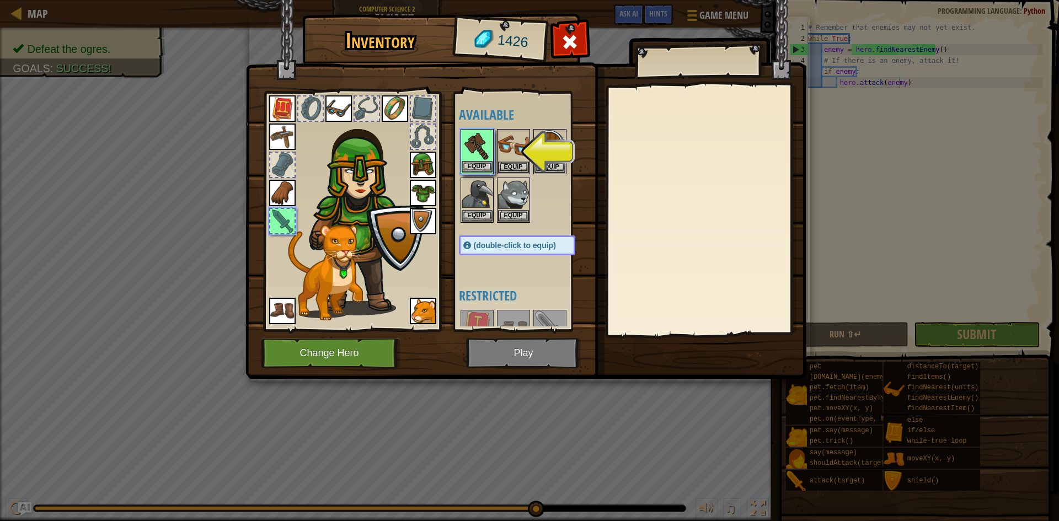
click at [469, 160] on img at bounding box center [477, 145] width 31 height 31
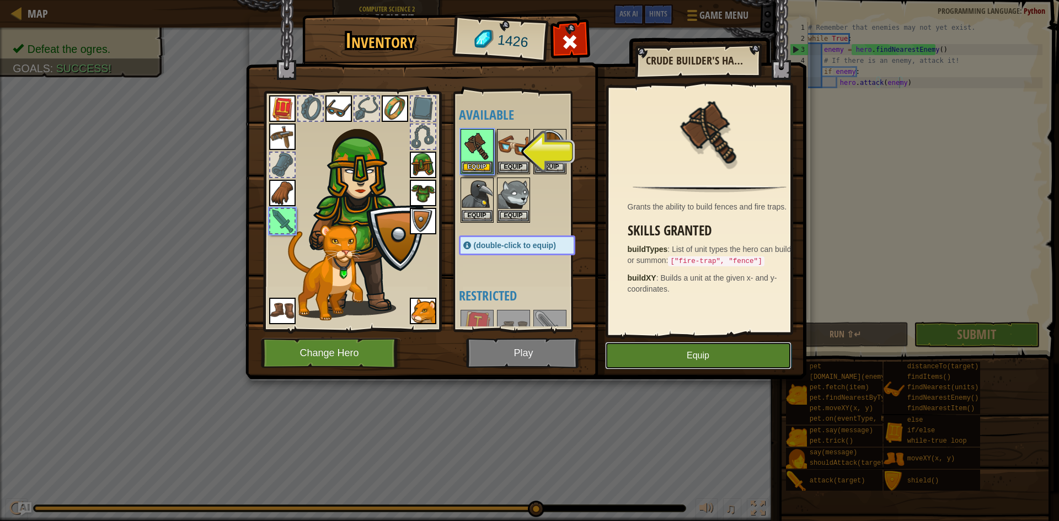
click at [671, 350] on button "Equip" at bounding box center [698, 356] width 186 height 28
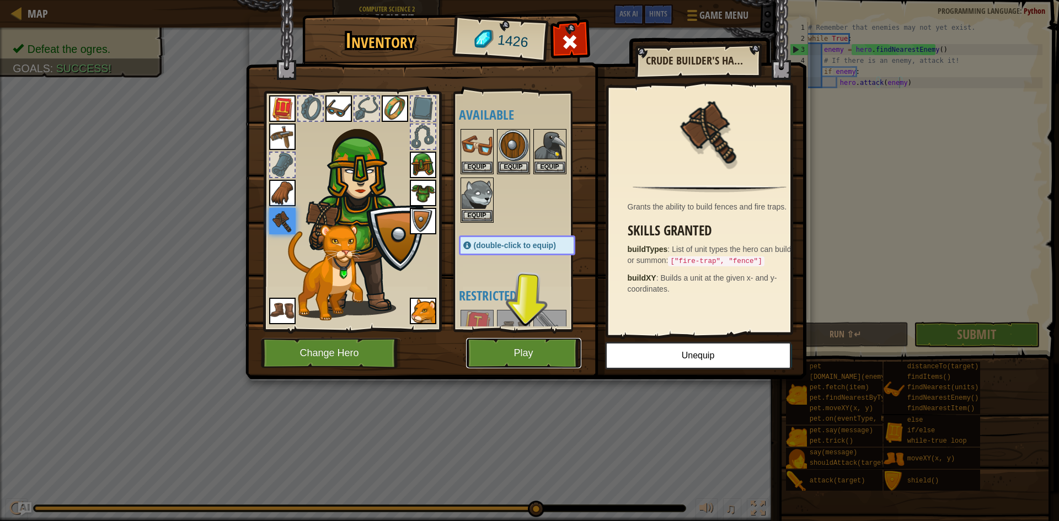
click at [549, 340] on button "Play" at bounding box center [523, 353] width 115 height 30
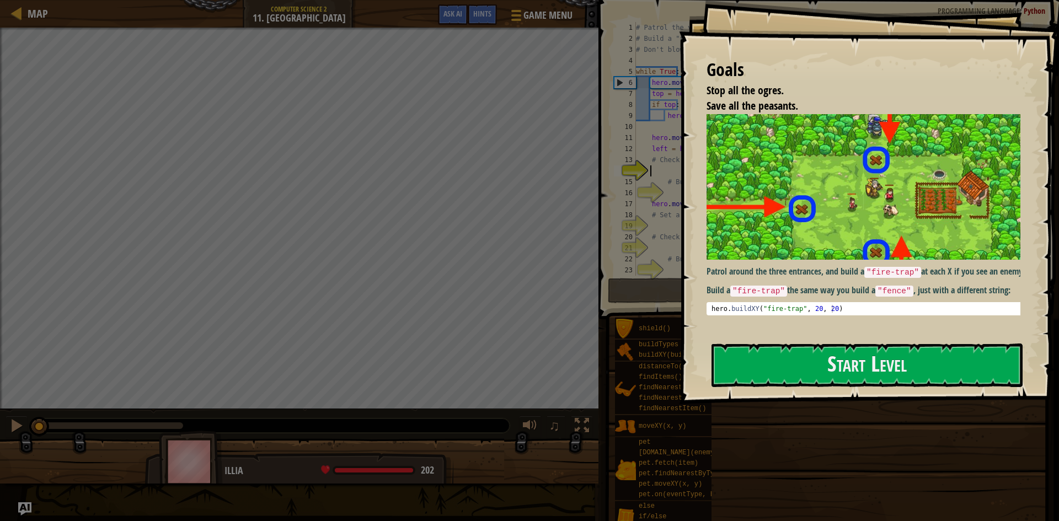
drag, startPoint x: 835, startPoint y: 367, endPoint x: 804, endPoint y: 314, distance: 61.3
click at [835, 368] on button "Start Level" at bounding box center [866, 366] width 311 height 44
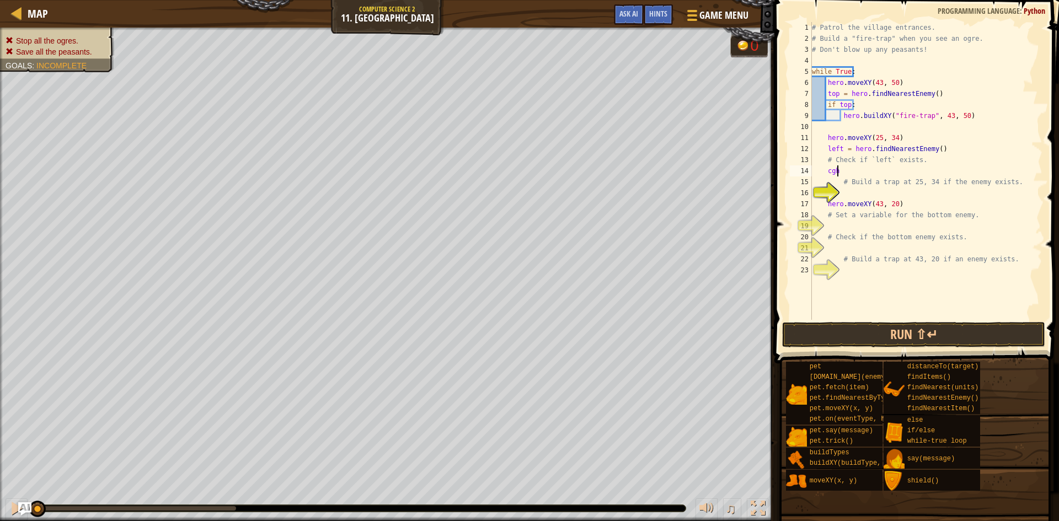
scroll to position [5, 1]
type textarea "c"
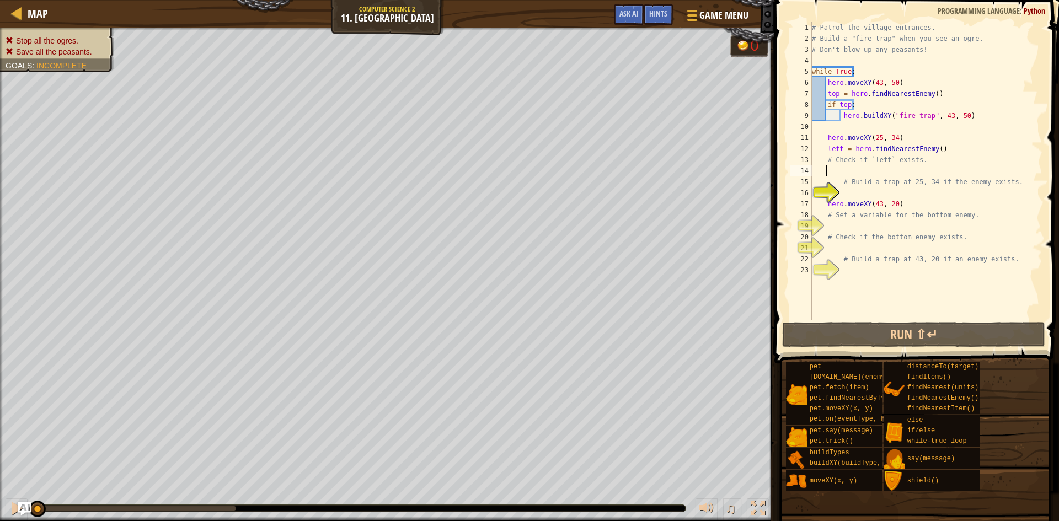
scroll to position [5, 1]
click at [876, 269] on div "# Patrol the village entrances. # Build a "fire-trap" when you see an ogre. # D…" at bounding box center [926, 182] width 233 height 320
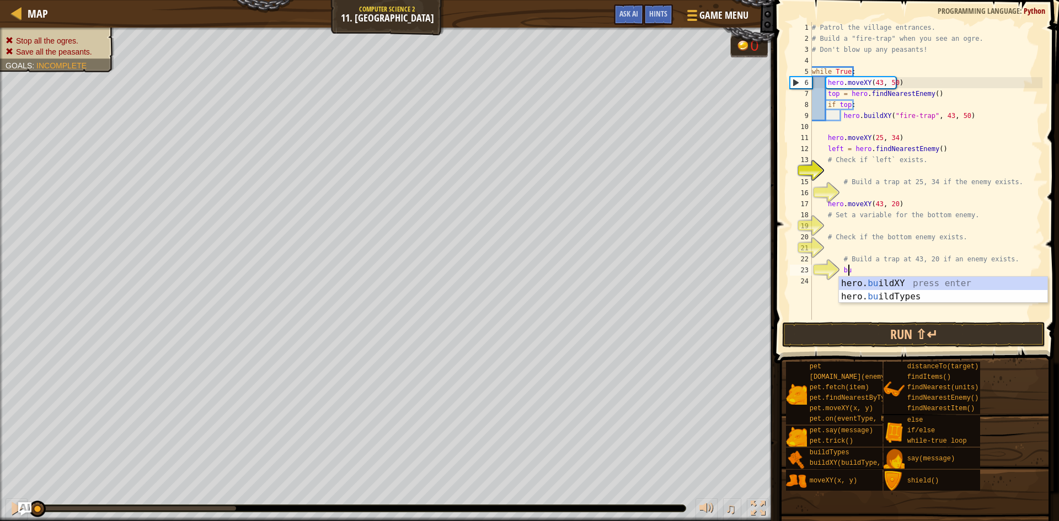
scroll to position [5, 3]
click at [877, 281] on div "hero. bu ildXY press enter hero. bu ildTypes press enter" at bounding box center [943, 303] width 208 height 53
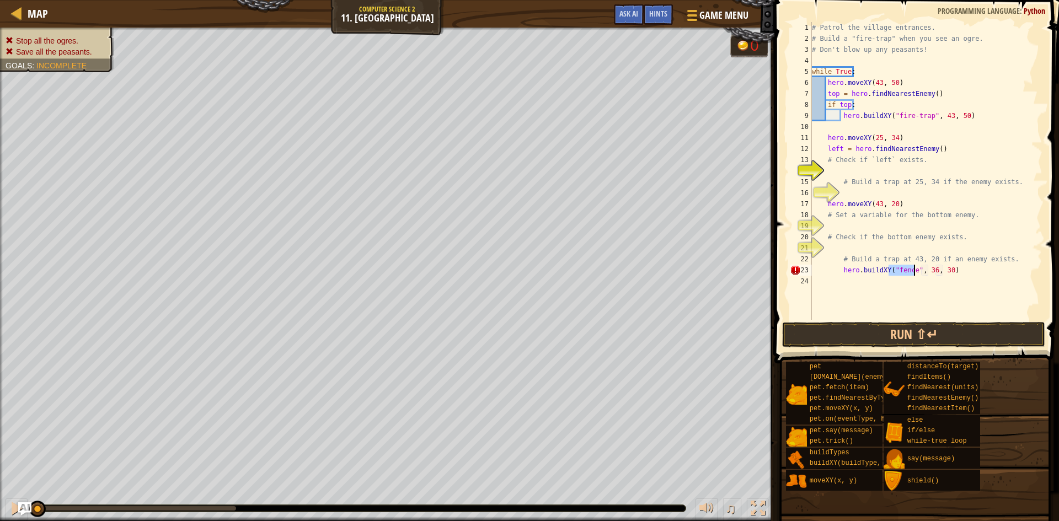
type textarea "hero.buildXY("fence", 36, 30)"
click at [909, 270] on div "# Patrol the village entrances. # Build a "fire-trap" when you see an ogre. # D…" at bounding box center [926, 171] width 233 height 298
click at [684, 13] on div at bounding box center [690, 15] width 15 height 16
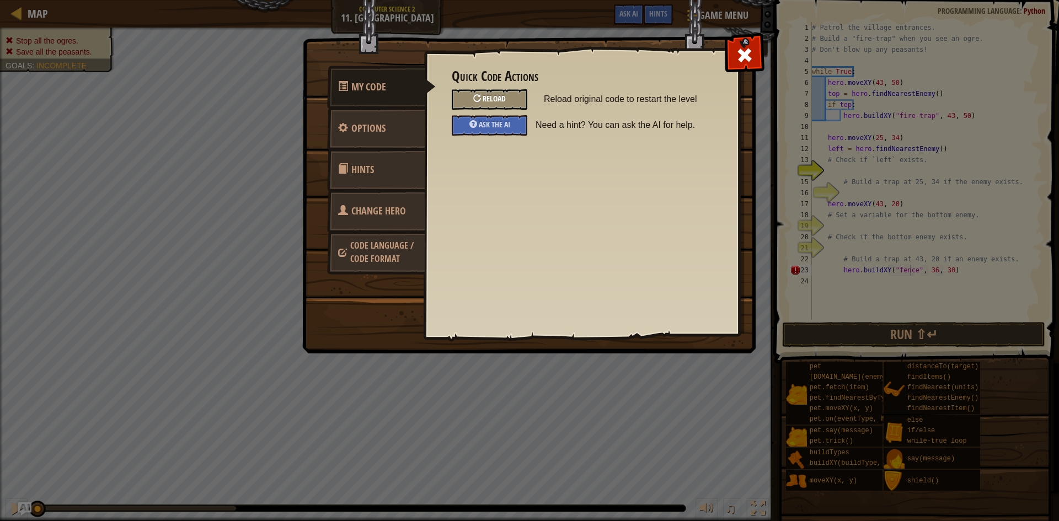
click at [502, 92] on div "Reload" at bounding box center [490, 99] width 76 height 20
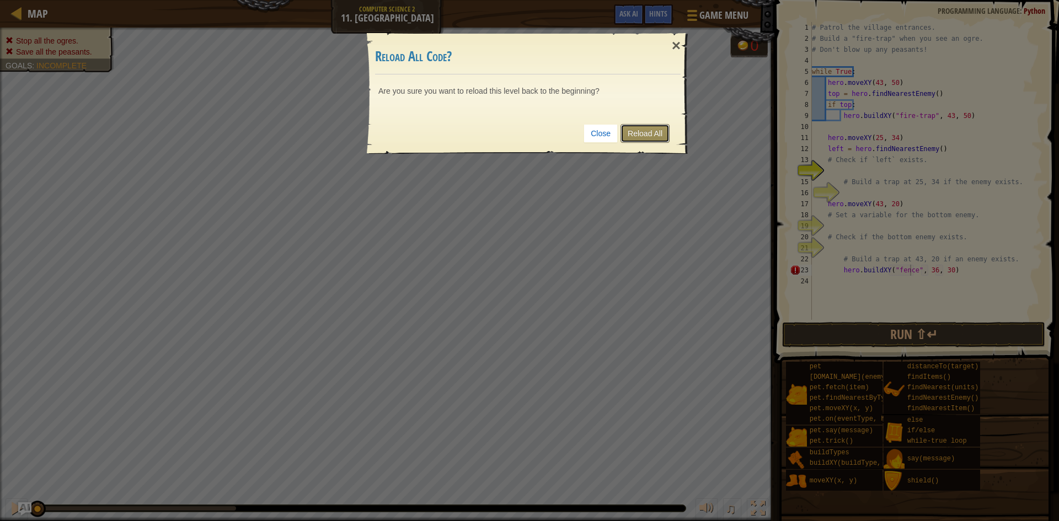
click at [634, 136] on link "Reload All" at bounding box center [644, 133] width 49 height 19
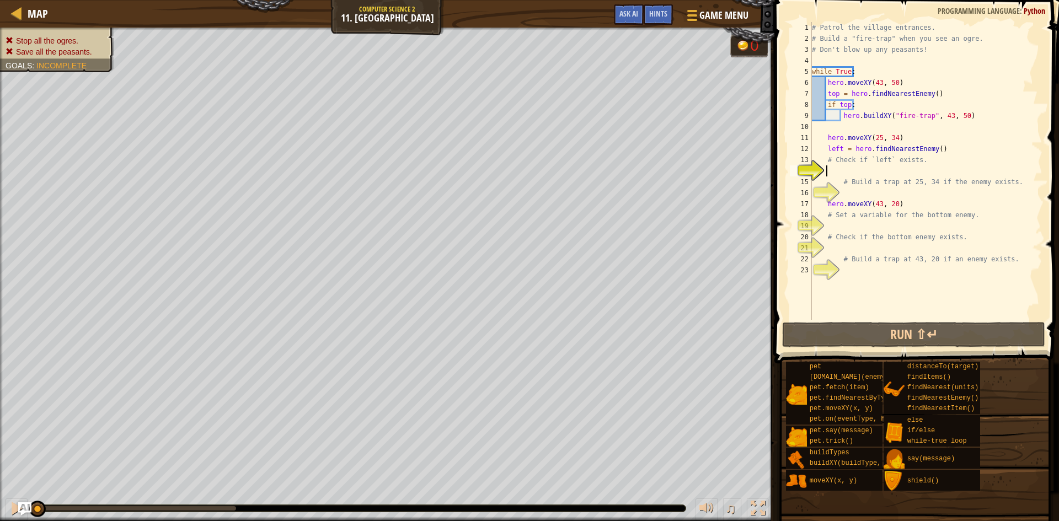
scroll to position [5, 1]
